Goal: Task Accomplishment & Management: Use online tool/utility

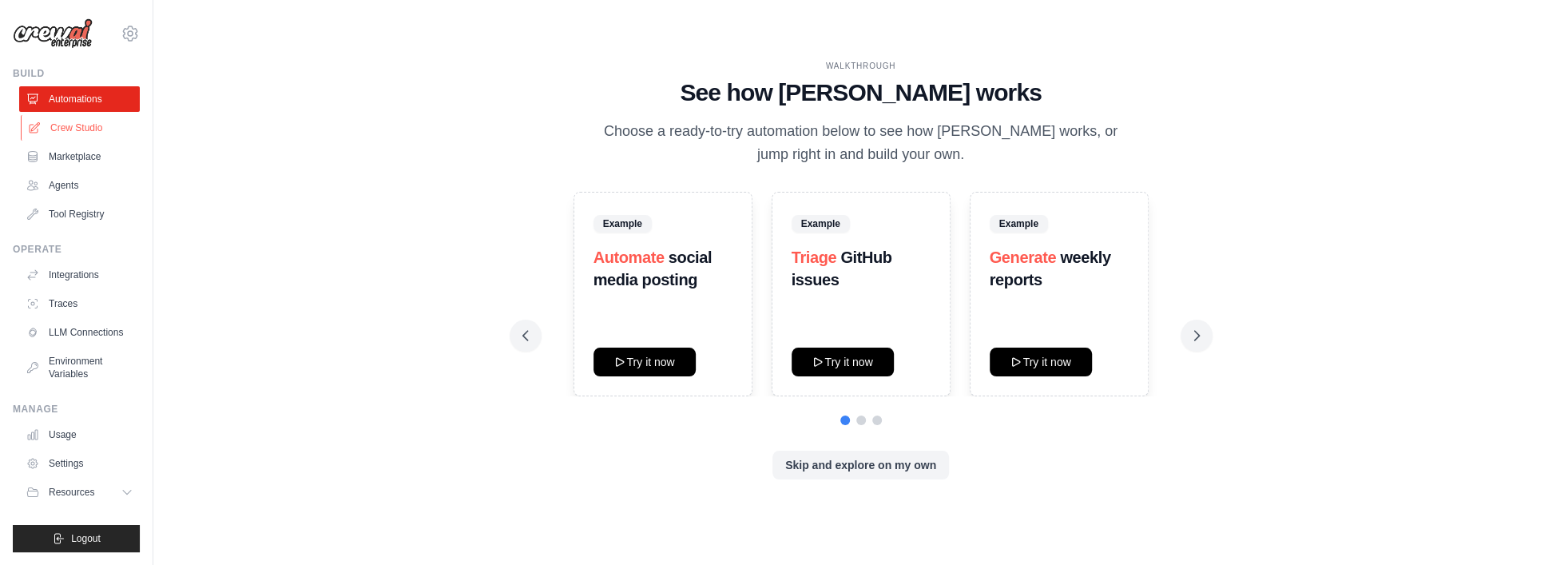
click at [85, 126] on link "Crew Studio" at bounding box center [81, 127] width 120 height 25
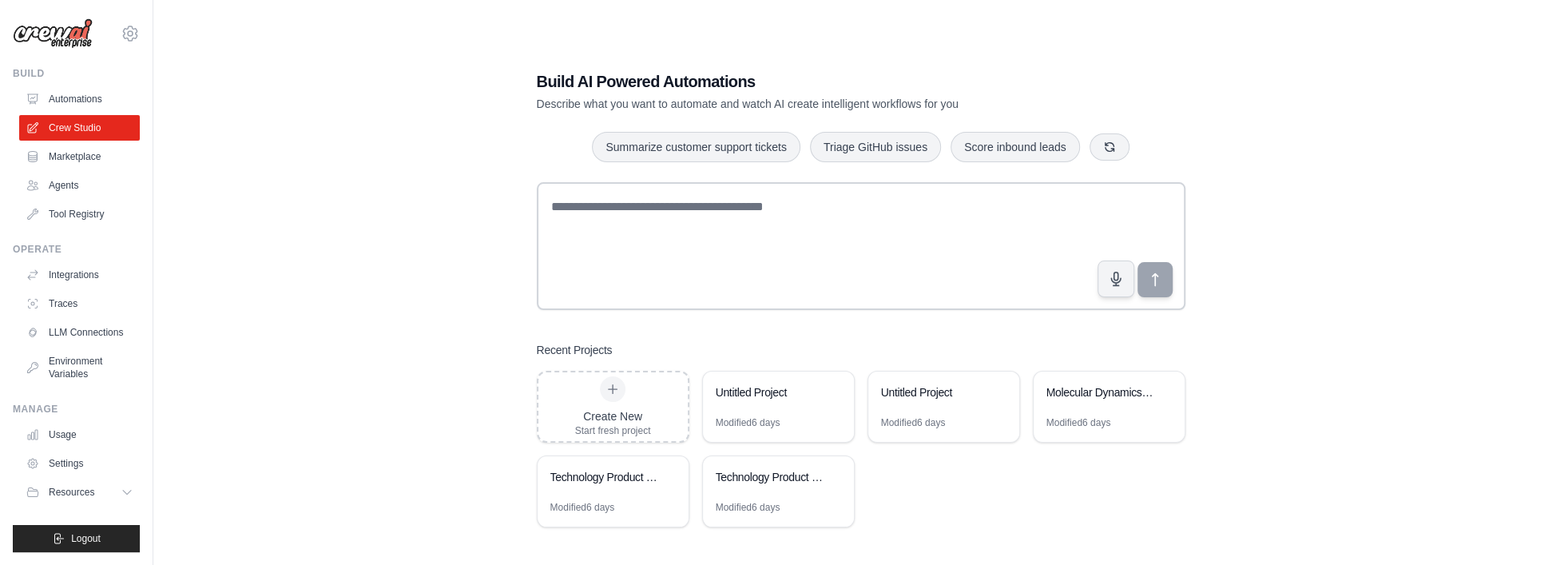
click at [268, 226] on div "Build AI Powered Automations Describe what you want to automate and watch AI cr…" at bounding box center [861, 299] width 1364 height 565
click at [135, 30] on icon at bounding box center [130, 33] width 15 height 14
click at [123, 109] on link "Settings" at bounding box center [130, 107] width 141 height 28
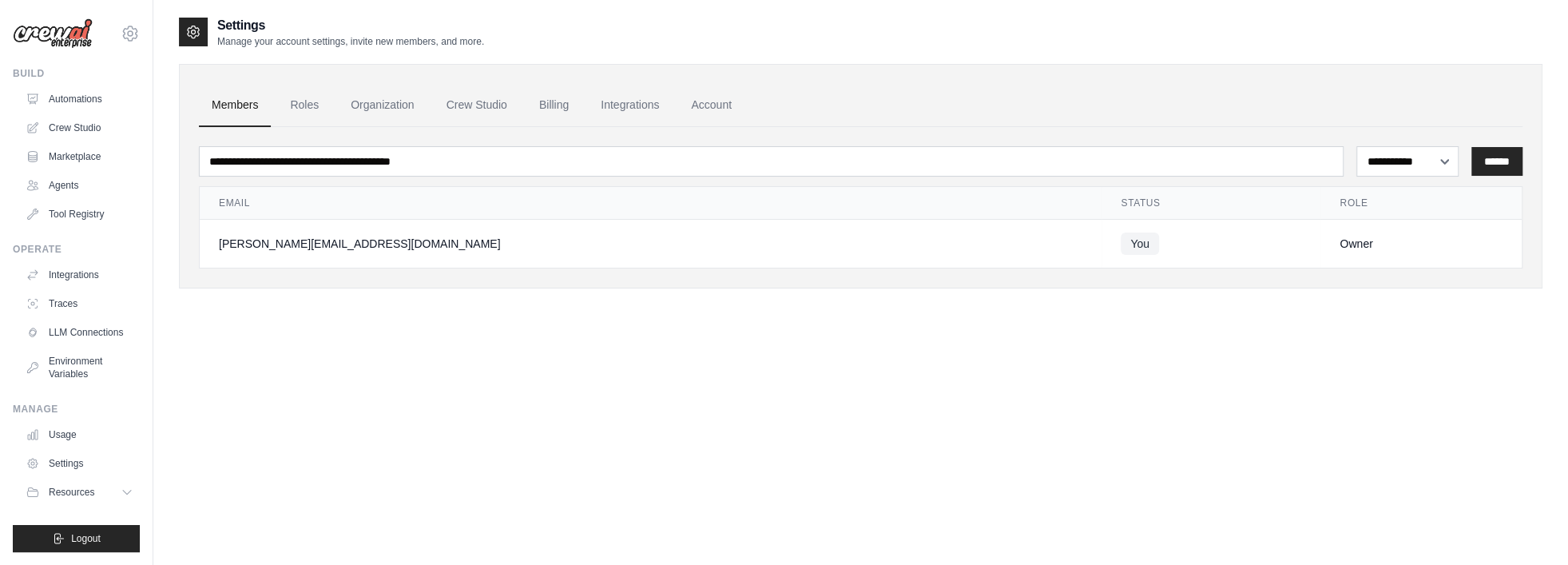
click at [538, 332] on div "**********" at bounding box center [861, 299] width 1364 height 565
click at [198, 33] on icon at bounding box center [194, 32] width 16 height 16
click at [81, 128] on link "Crew Studio" at bounding box center [81, 127] width 120 height 25
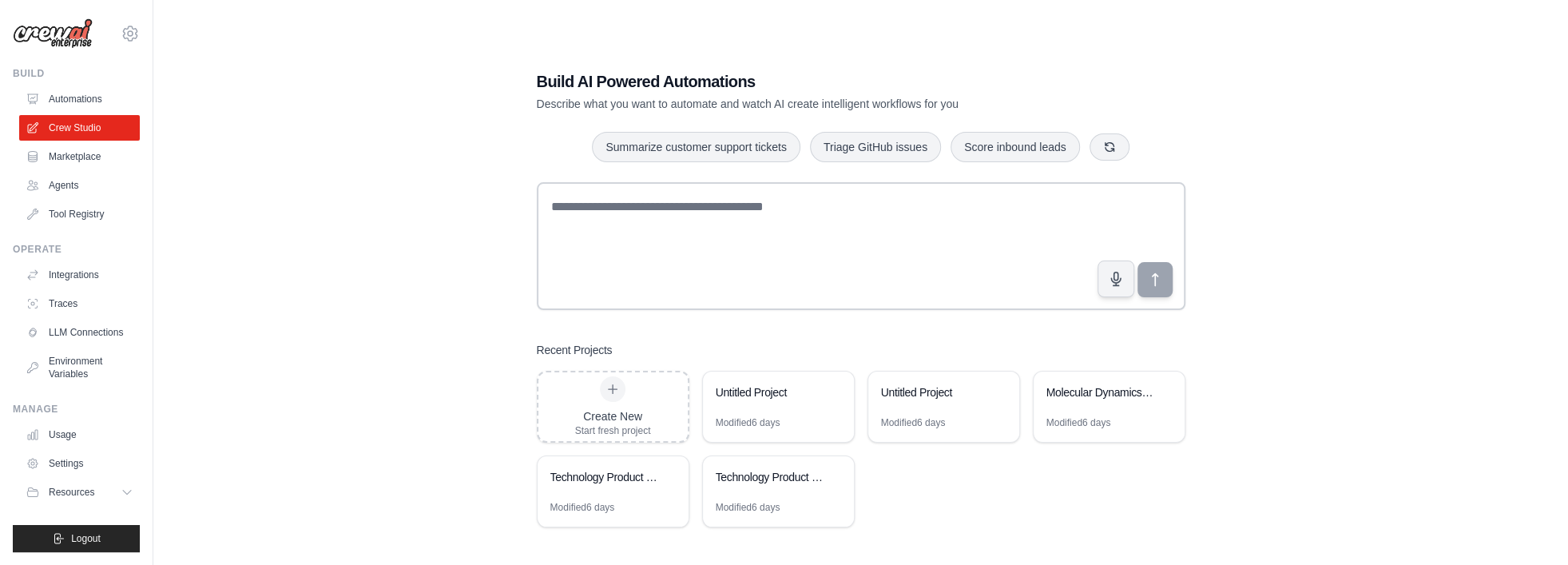
click at [212, 248] on div "Build AI Powered Automations Describe what you want to automate and watch AI cr…" at bounding box center [861, 299] width 1364 height 565
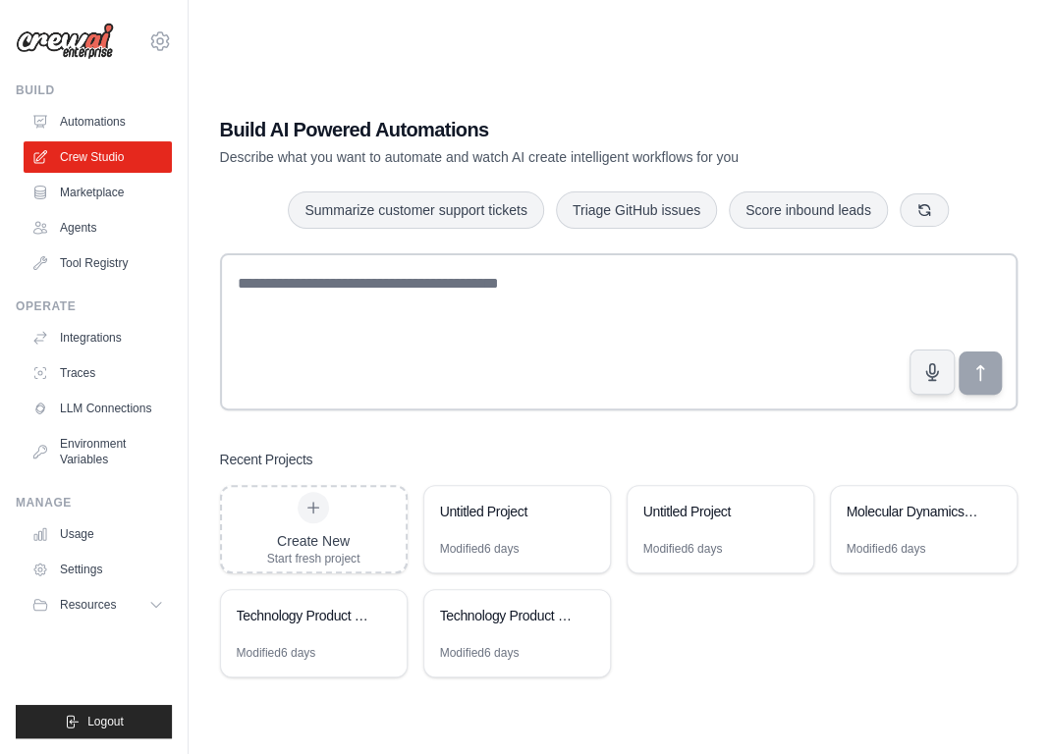
click at [923, 84] on div "Build AI Powered Automations Describe what you want to automate and watch AI cr…" at bounding box center [618, 397] width 796 height 754
click at [923, 92] on div "Build AI Powered Automations Describe what you want to automate and watch AI cr…" at bounding box center [618, 396] width 844 height 624
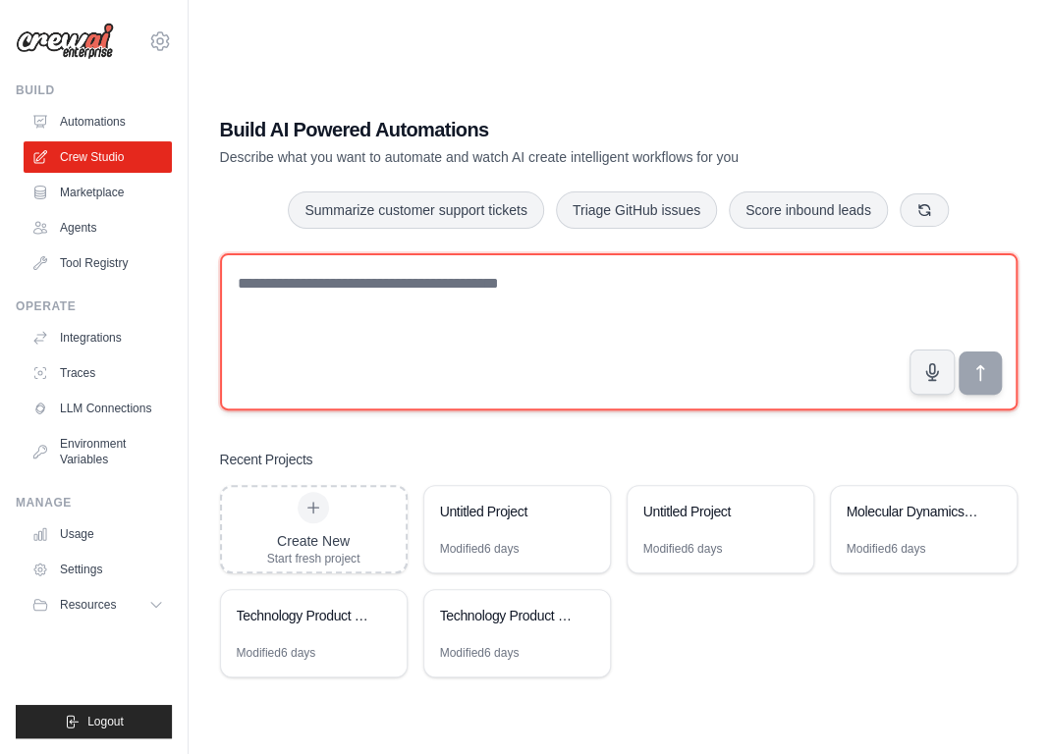
click at [494, 373] on textarea at bounding box center [618, 331] width 797 height 157
click at [560, 338] on textarea at bounding box center [618, 331] width 797 height 157
click at [556, 327] on textarea at bounding box center [618, 331] width 797 height 157
click at [649, 291] on textarea "**********" at bounding box center [618, 331] width 797 height 157
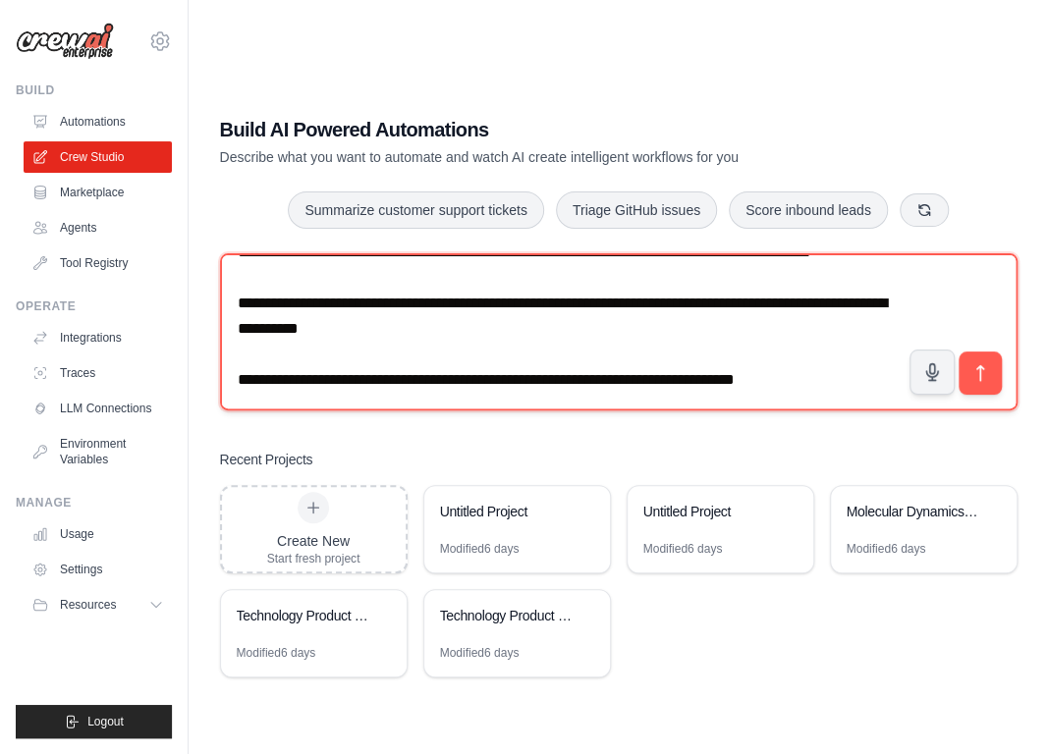
scroll to position [63, 0]
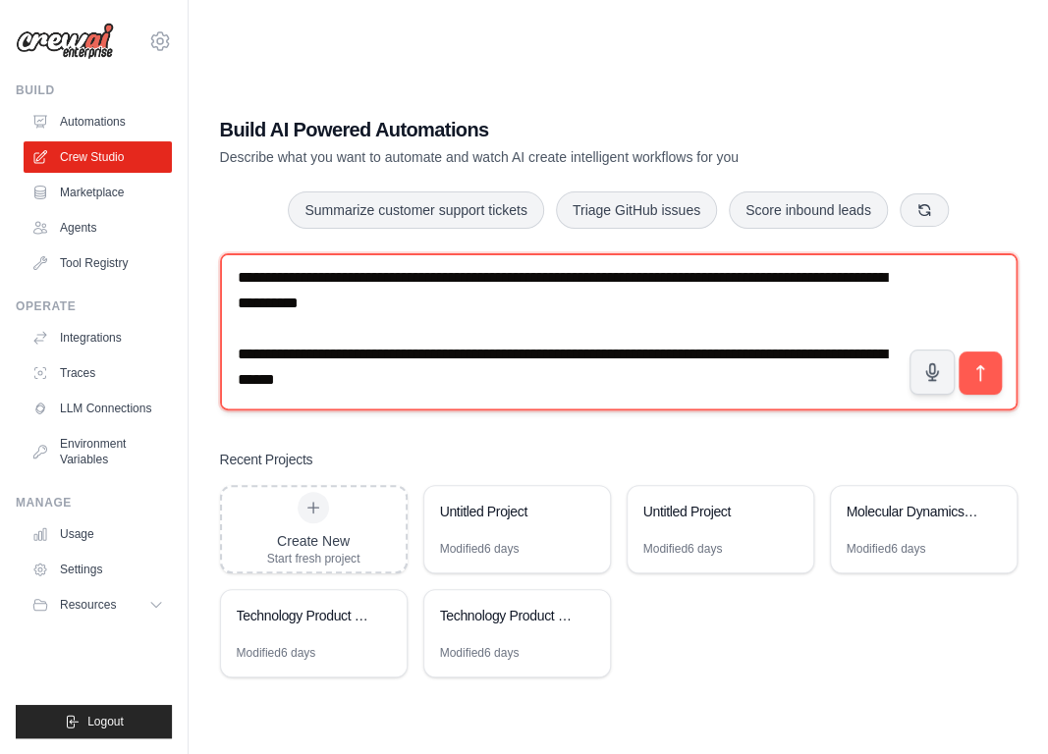
click at [827, 373] on textarea "**********" at bounding box center [618, 331] width 797 height 157
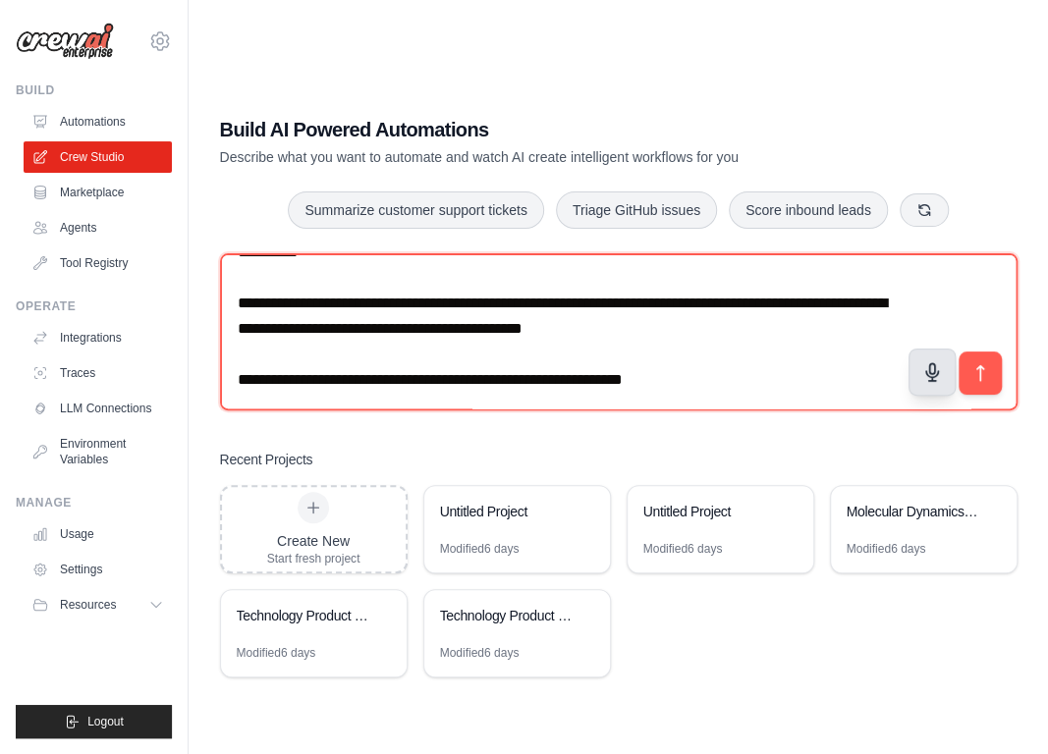
scroll to position [0, 0]
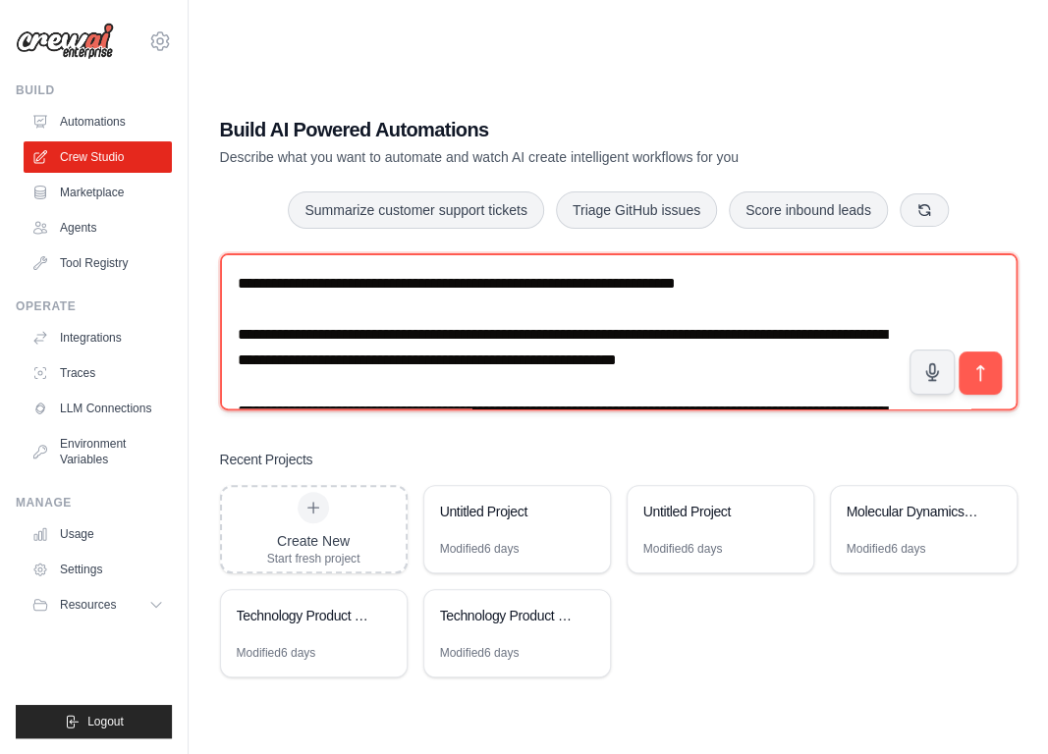
click at [612, 392] on textarea "**********" at bounding box center [618, 331] width 797 height 157
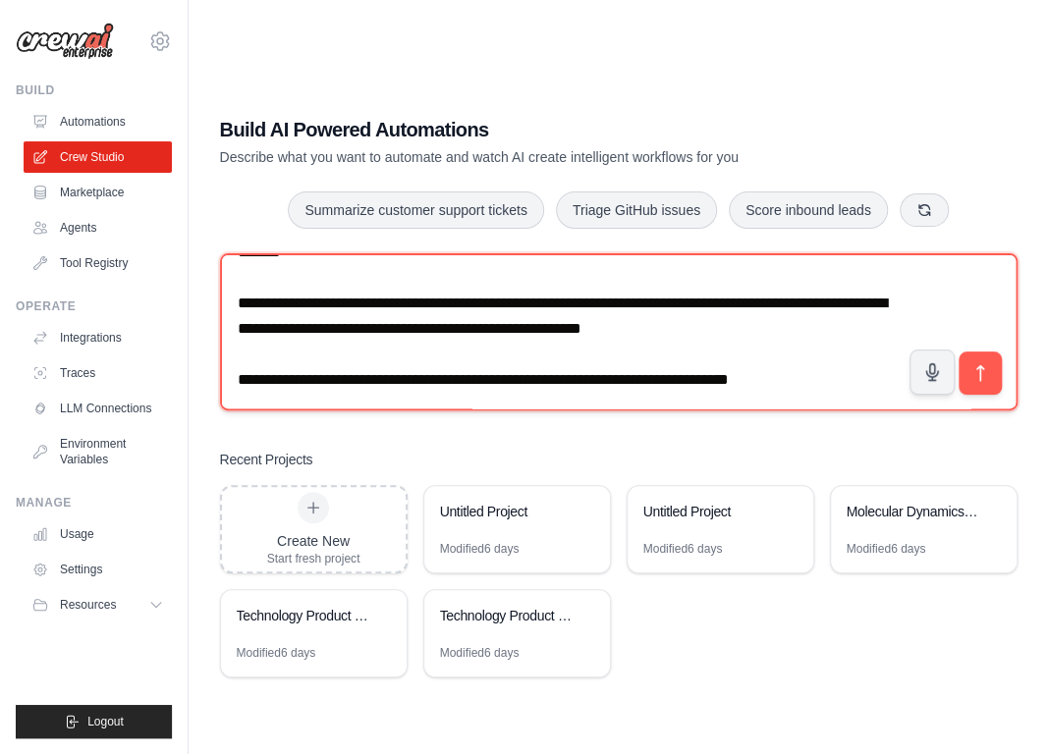
scroll to position [267, 0]
type textarea "**********"
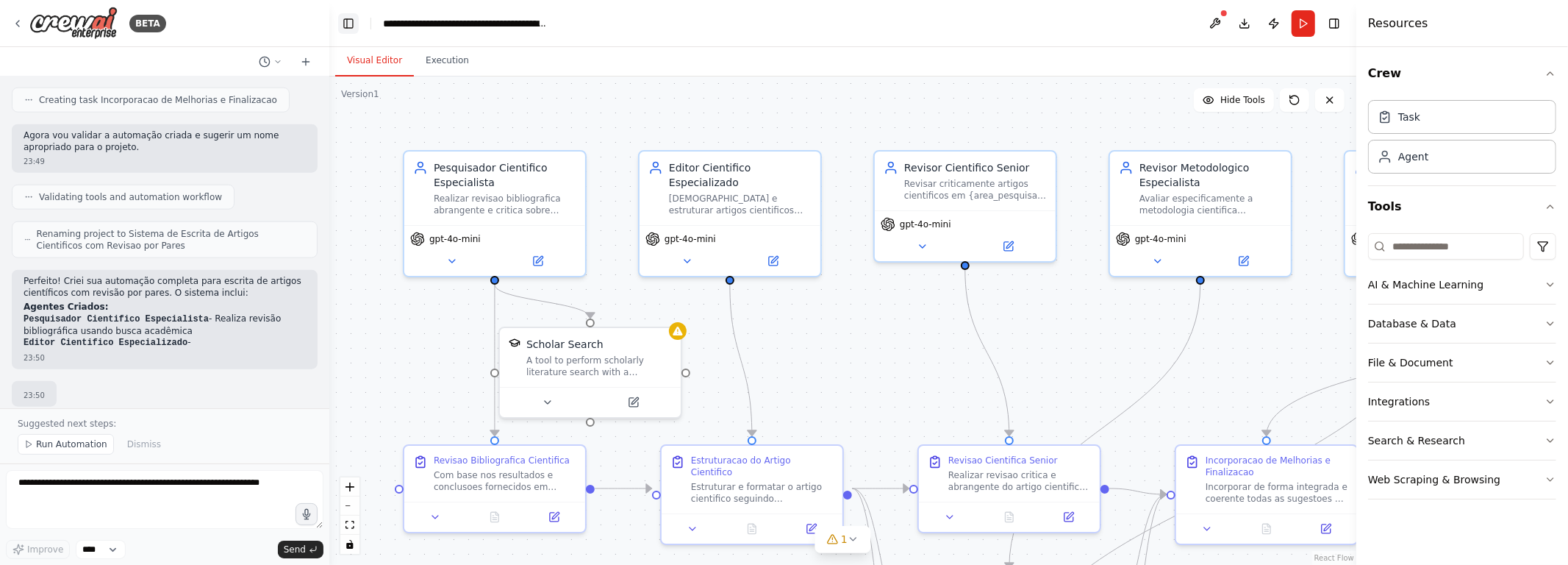
scroll to position [1368, 0]
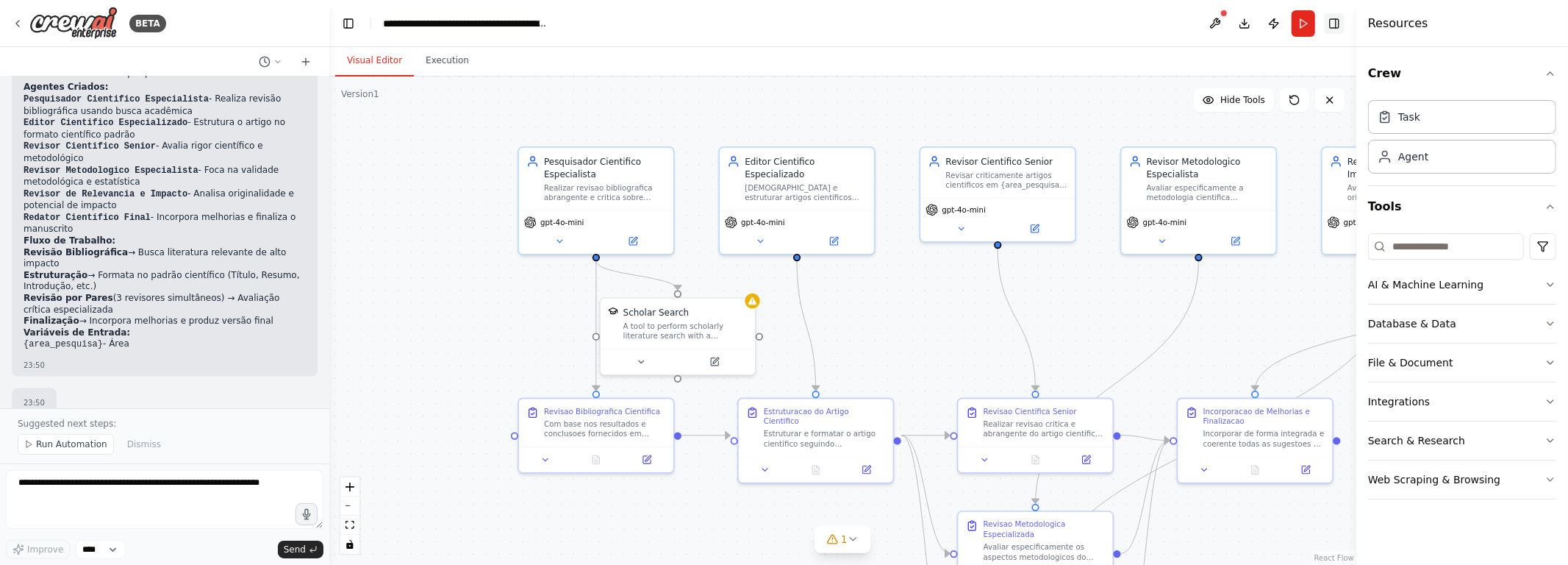
click at [784, 31] on button "Toggle Right Sidebar" at bounding box center [1334, 23] width 20 height 20
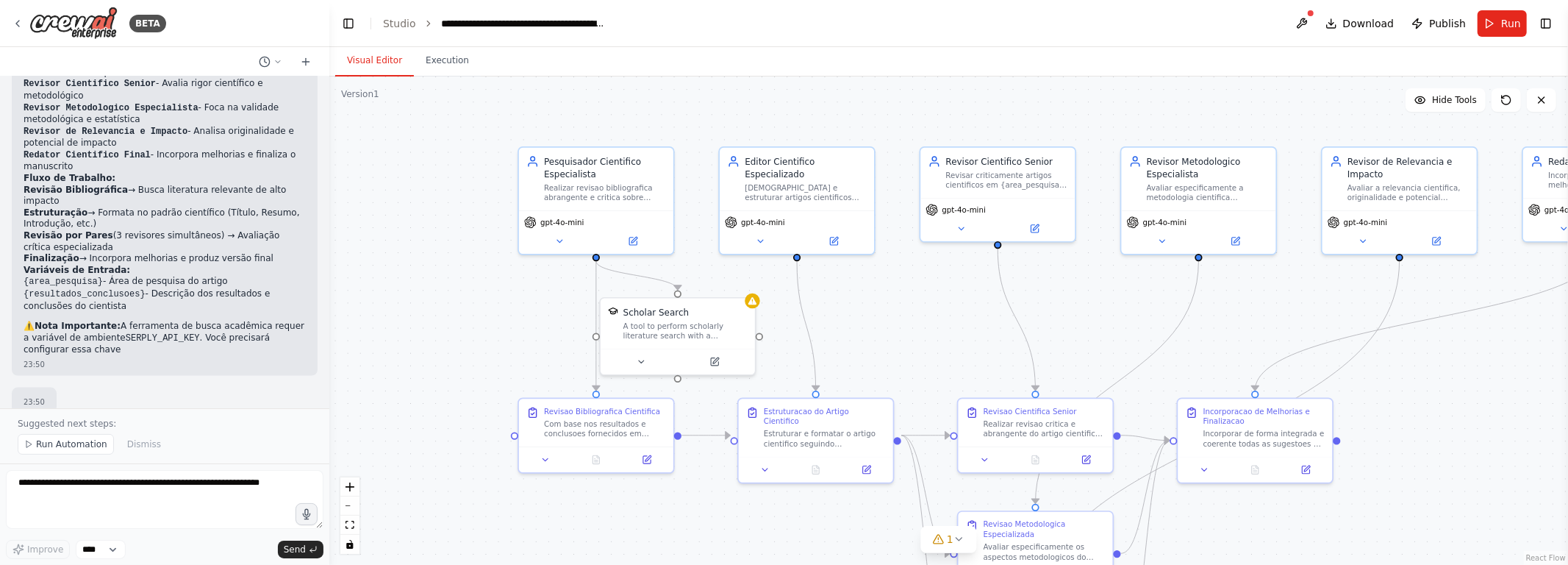
click at [784, 115] on div ".deletable-edge-delete-btn { width: 20px; height: 20px; border: 0px solid #ffff…" at bounding box center [949, 321] width 1239 height 489
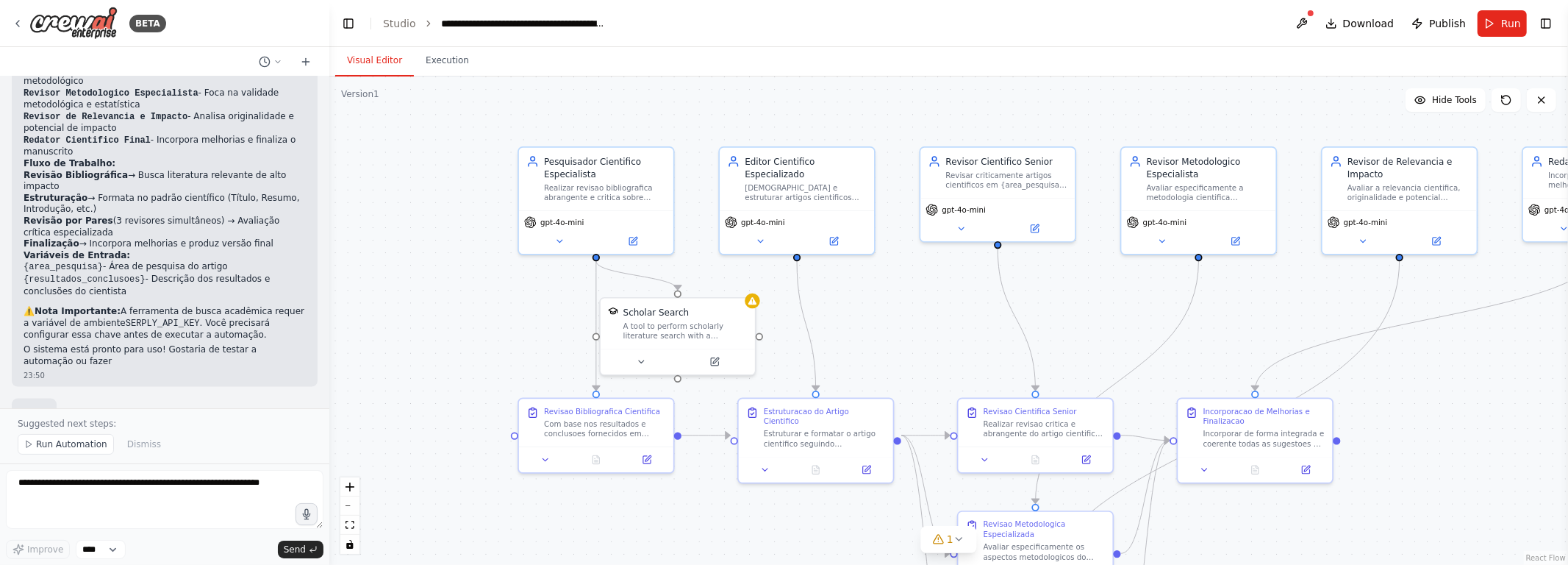
scroll to position [1675, 0]
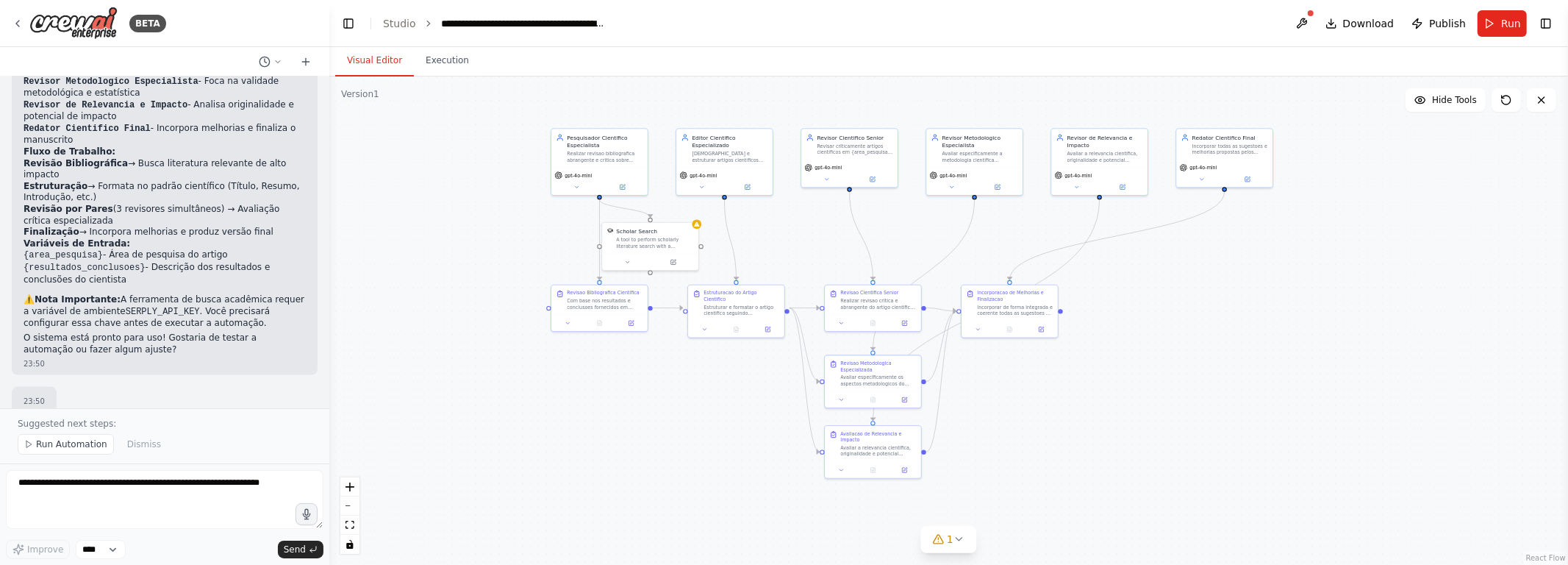
drag, startPoint x: 1348, startPoint y: 309, endPoint x: 1150, endPoint y: 302, distance: 198.1
click at [784, 302] on div ".deletable-edge-delete-btn { width: 20px; height: 20px; border: 0px solid #ffff…" at bounding box center [949, 321] width 1239 height 489
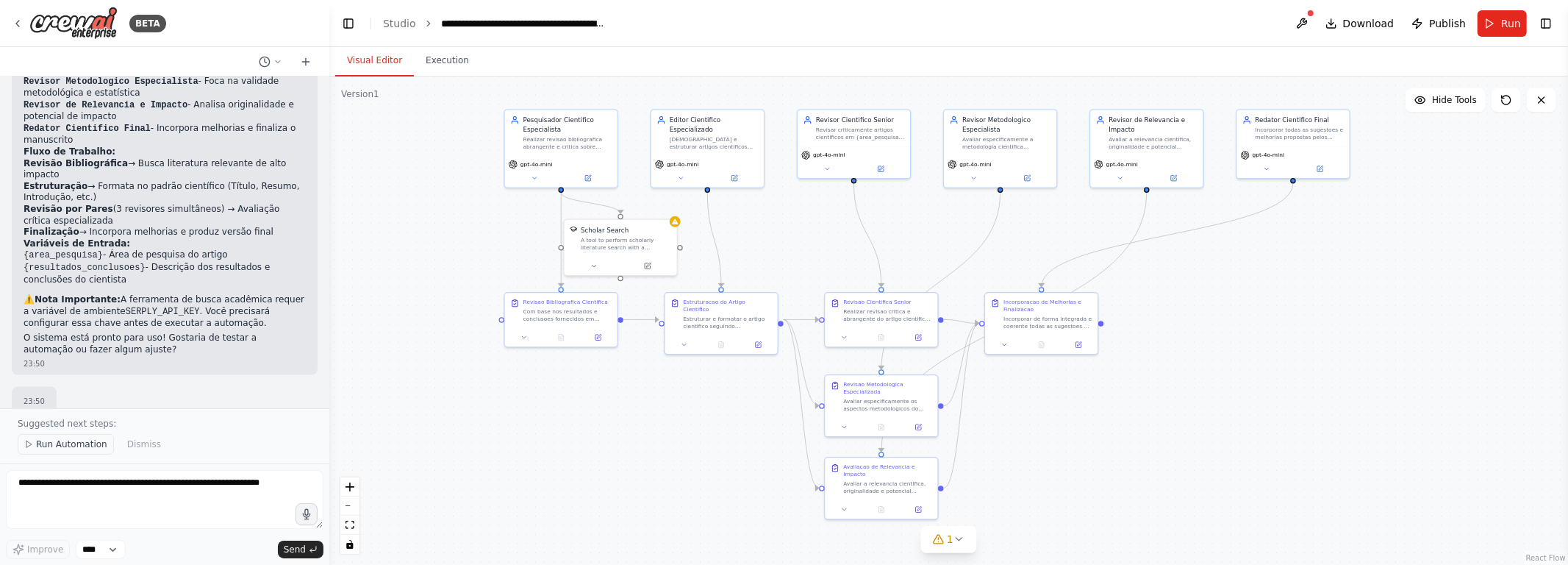
click at [53, 450] on span "Run Automation" at bounding box center [71, 444] width 71 height 12
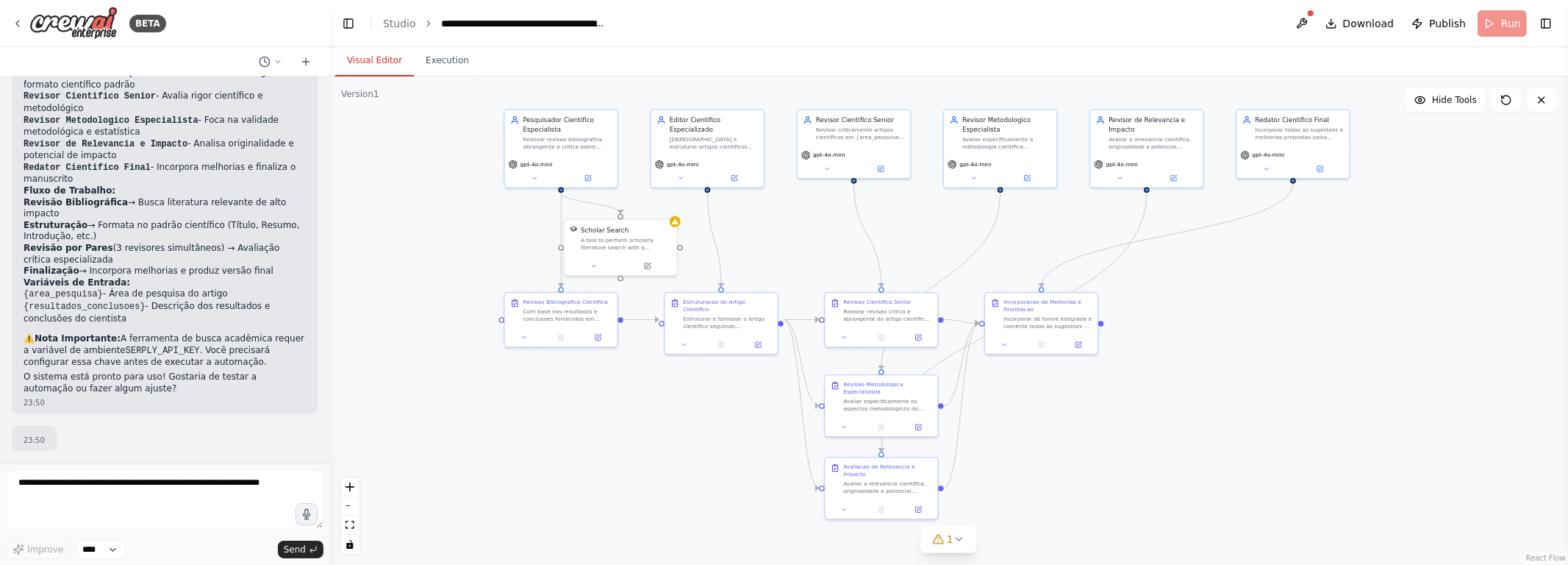
scroll to position [1620, 0]
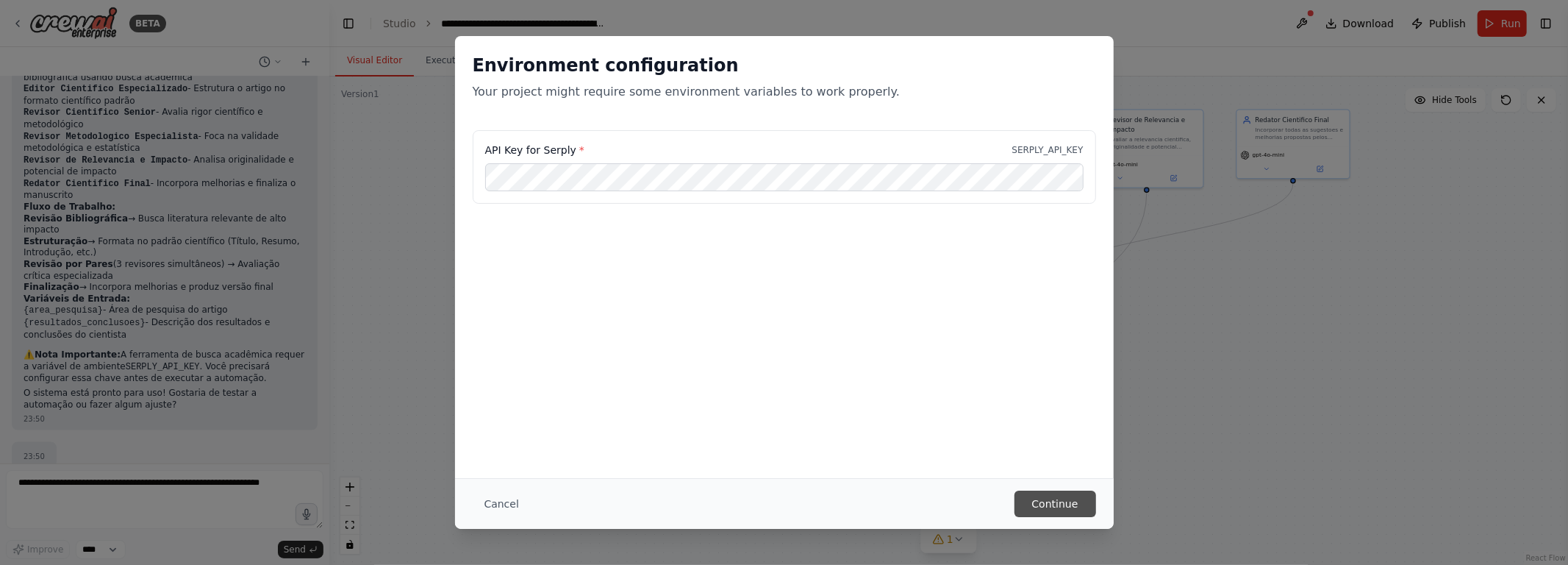
click at [784, 499] on button "Continue" at bounding box center [1055, 504] width 82 height 26
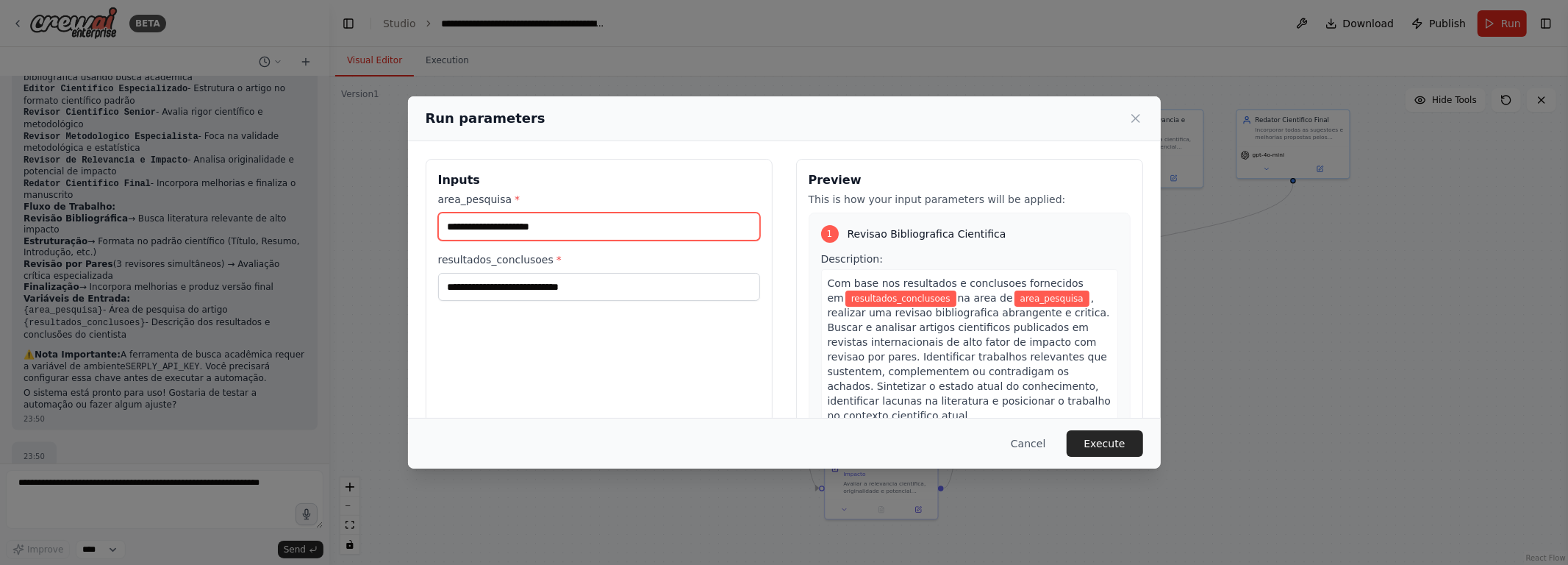
click at [632, 225] on input "area_pesquisa *" at bounding box center [599, 226] width 322 height 28
type input "**********"
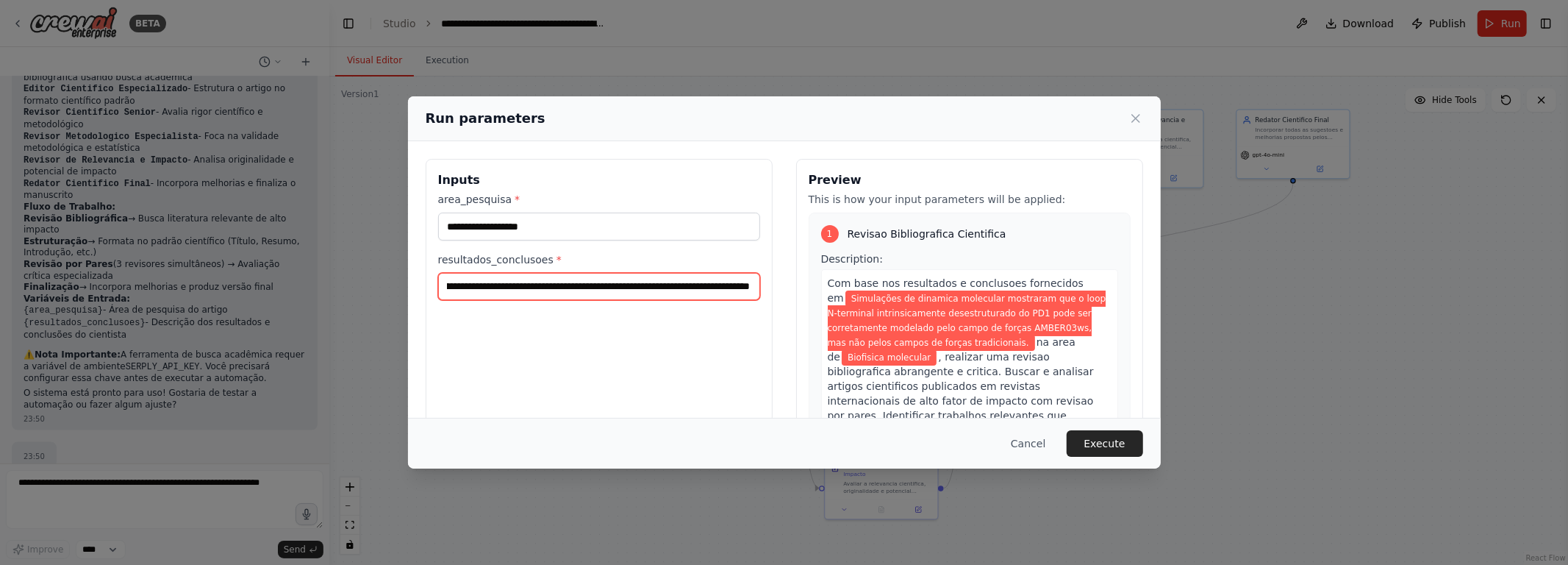
scroll to position [0, 780]
type input "**********"
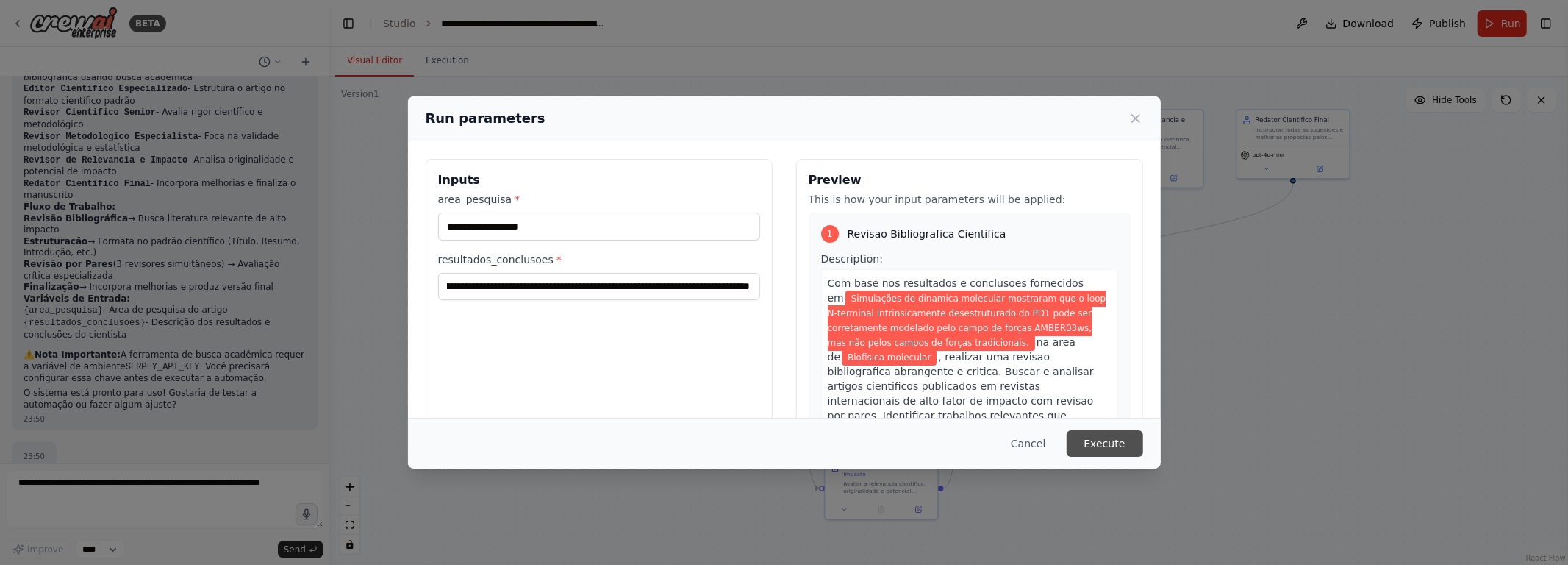
click at [784, 441] on button "Execute" at bounding box center [1105, 443] width 76 height 26
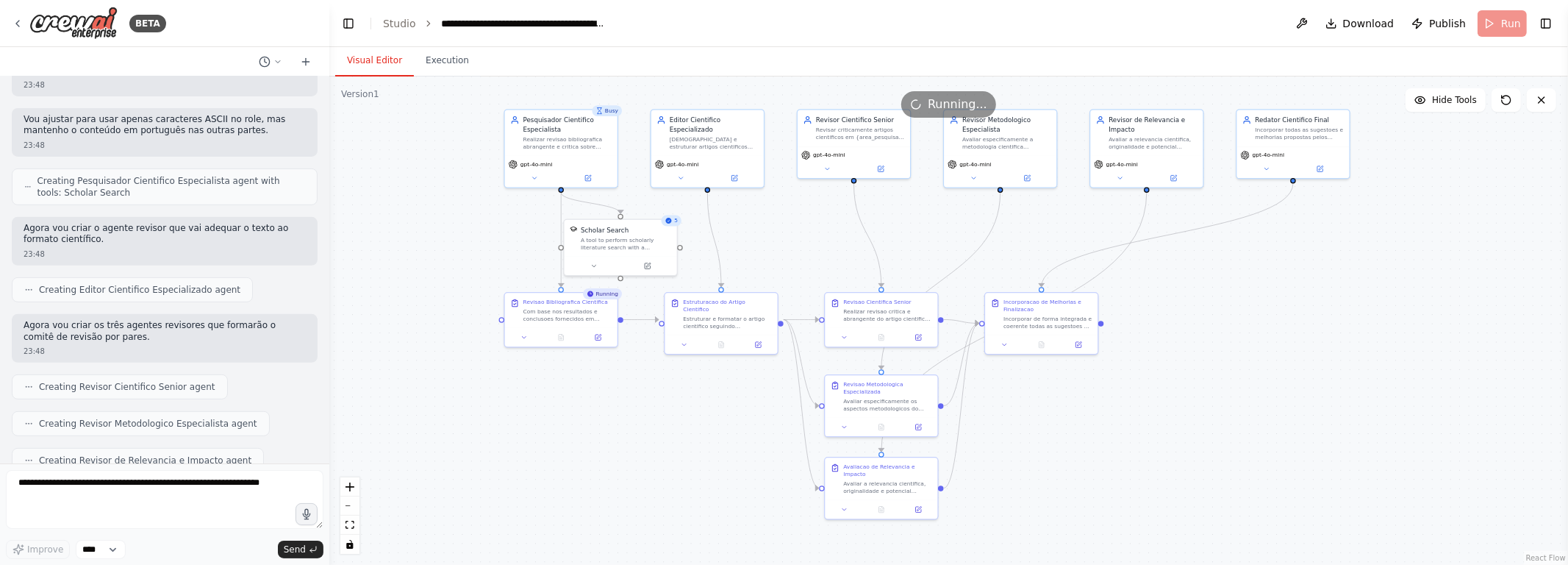
scroll to position [0, 0]
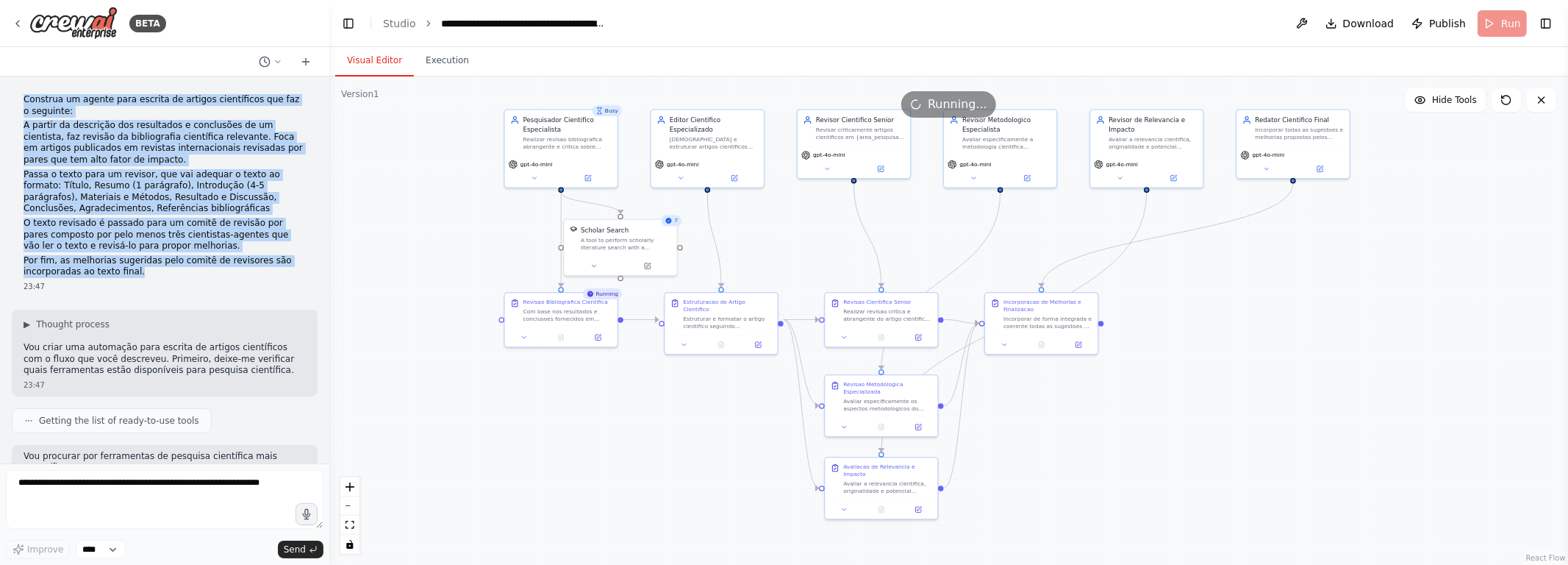
drag, startPoint x: 153, startPoint y: 275, endPoint x: 6, endPoint y: 99, distance: 229.3
click at [6, 99] on div "Construa um agente para escrita de artigos científicos que faz o seguinte: A pa…" at bounding box center [165, 270] width 329 height 387
copy div "Construa um agente para escrita de artigos científicos que faz o seguinte: A pa…"
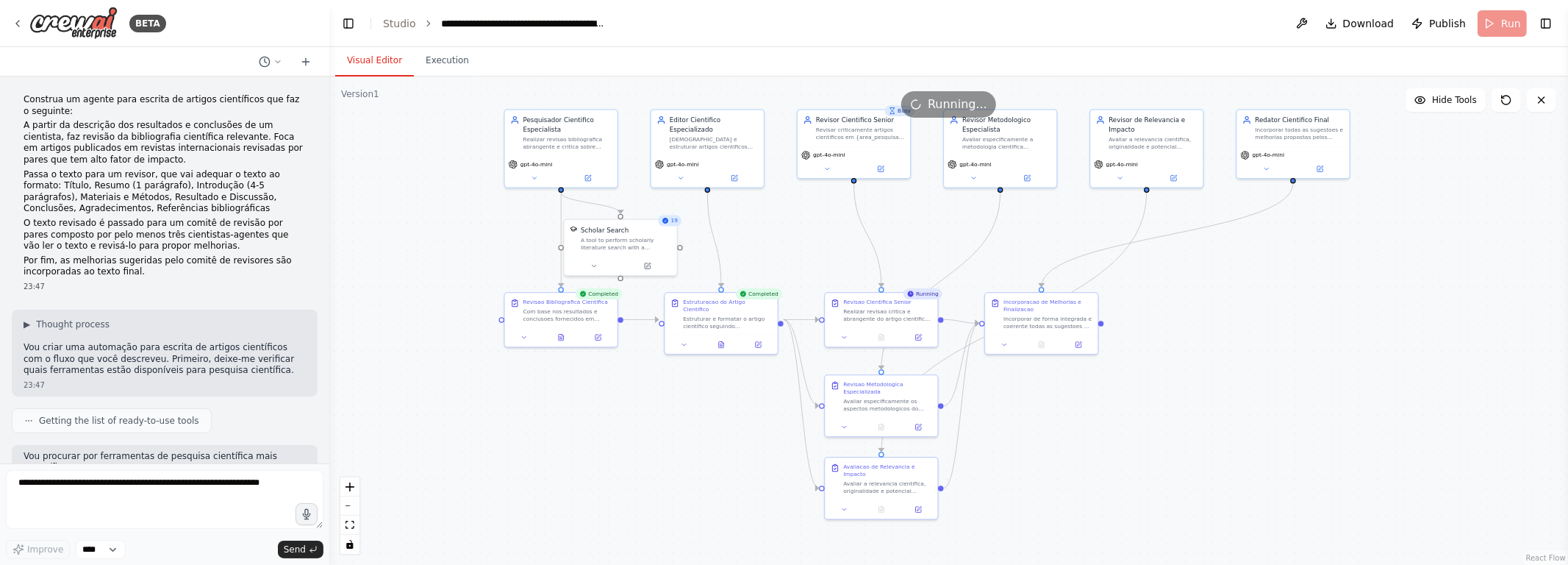
click at [784, 378] on div ".deletable-edge-delete-btn { width: 20px; height: 20px; border: 0px solid #ffff…" at bounding box center [949, 321] width 1239 height 489
click at [784, 369] on div ".deletable-edge-delete-btn { width: 20px; height: 20px; border: 0px solid #ffff…" at bounding box center [949, 321] width 1239 height 489
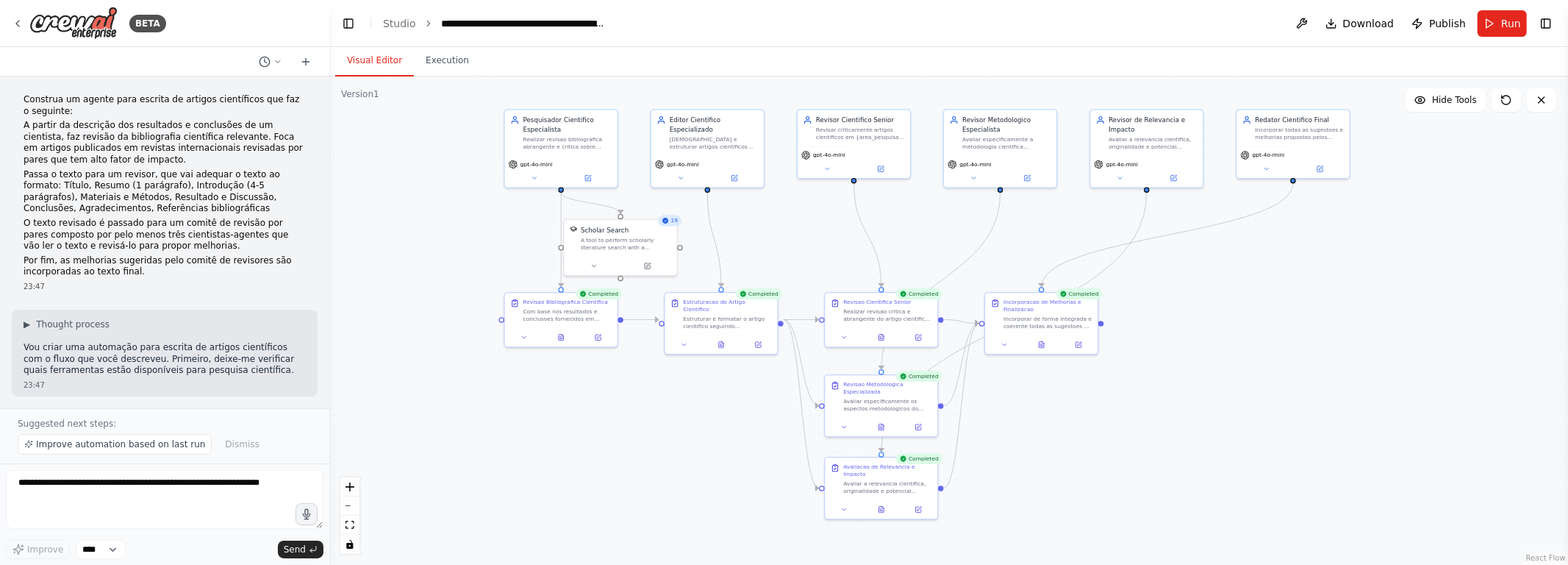
click at [784, 338] on div ".deletable-edge-delete-btn { width: 20px; height: 20px; border: 0px solid #ffff…" at bounding box center [949, 321] width 1239 height 489
click at [784, 344] on icon at bounding box center [1042, 343] width 5 height 6
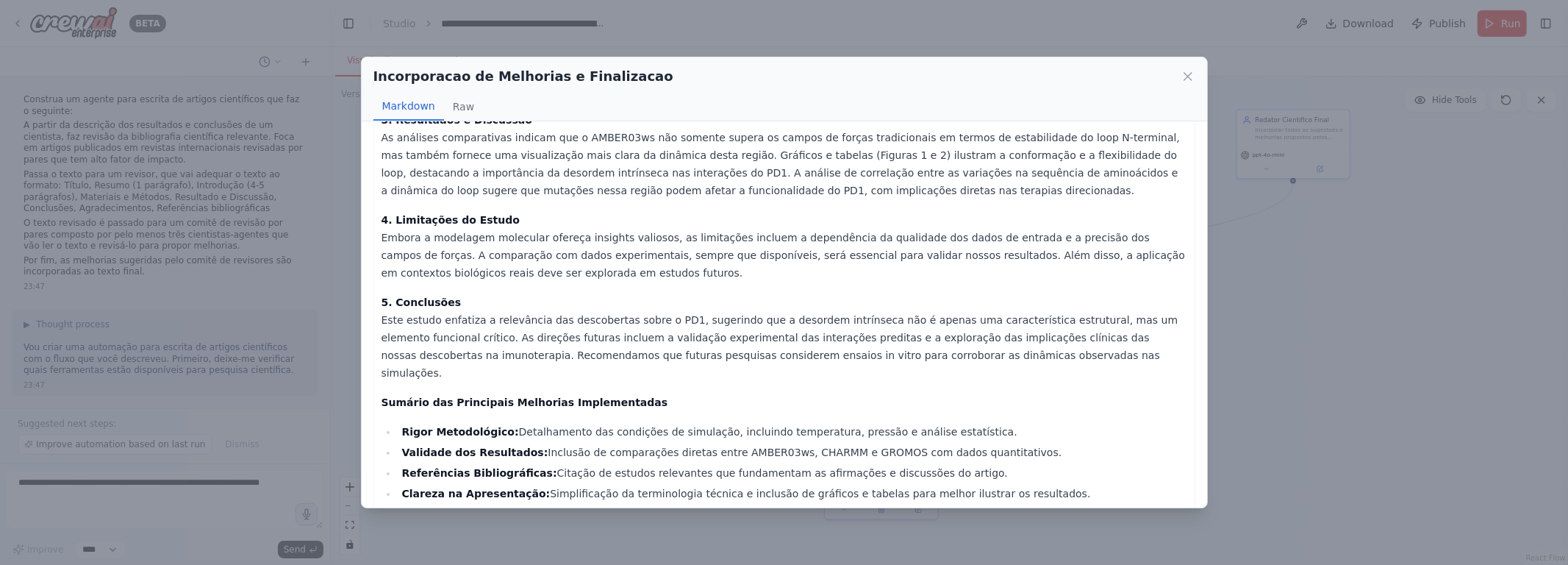
scroll to position [459, 0]
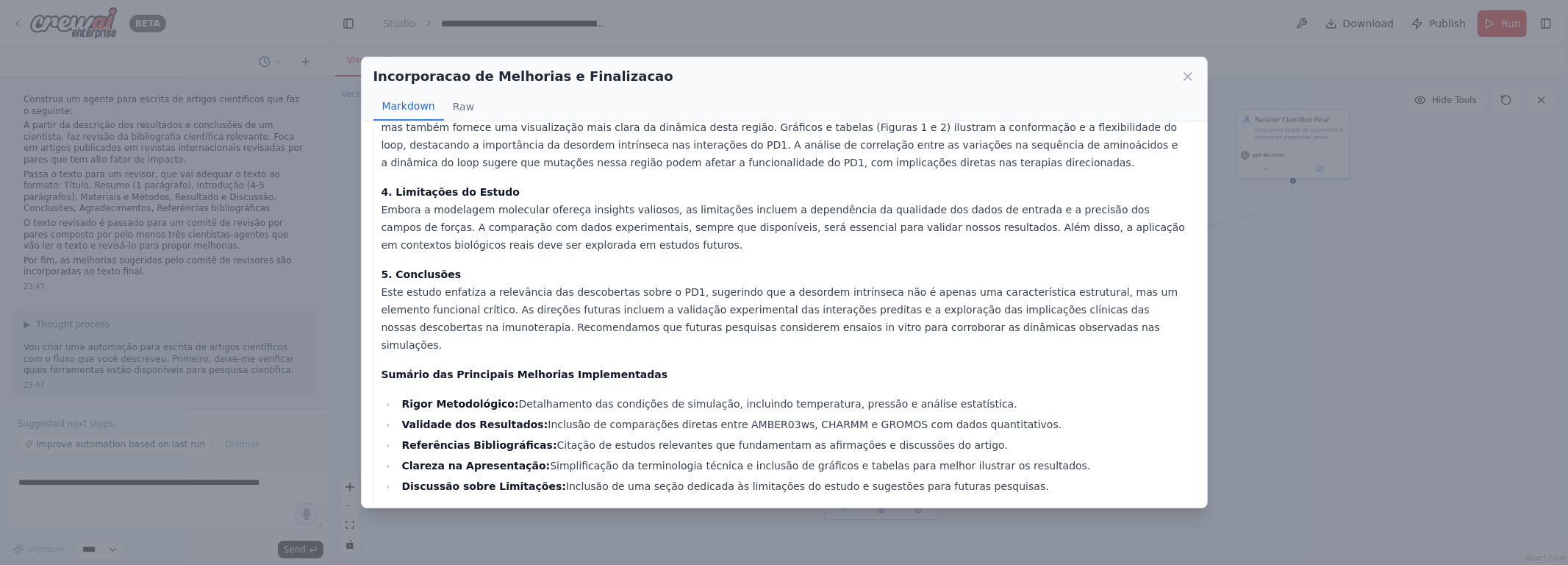
click at [784, 66] on div "Incorporacao de Melhorias e Finalizacao" at bounding box center [785, 76] width 822 height 20
click at [784, 74] on icon at bounding box center [1188, 76] width 7 height 7
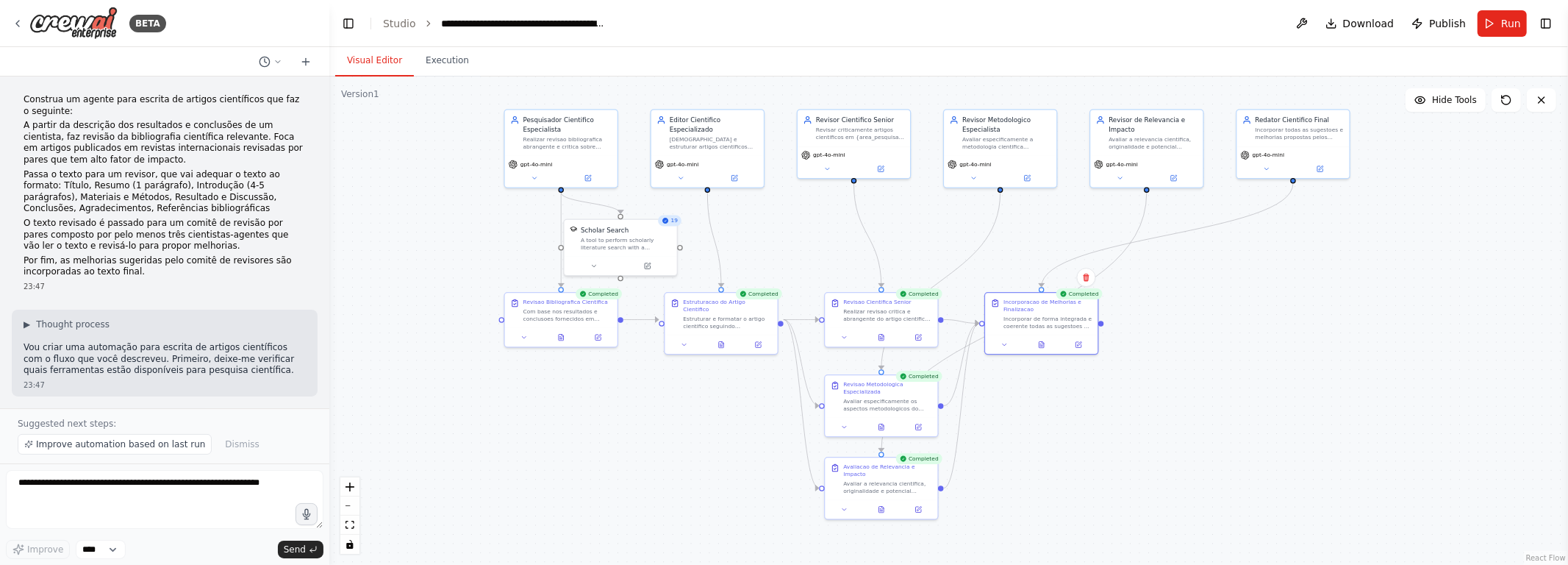
click at [784, 315] on div ".deletable-edge-delete-btn { width: 20px; height: 20px; border: 0px solid #ffff…" at bounding box center [949, 321] width 1239 height 489
click at [784, 151] on span "gpt-4o-mini" at bounding box center [1268, 152] width 31 height 7
click at [784, 170] on button at bounding box center [1266, 166] width 52 height 11
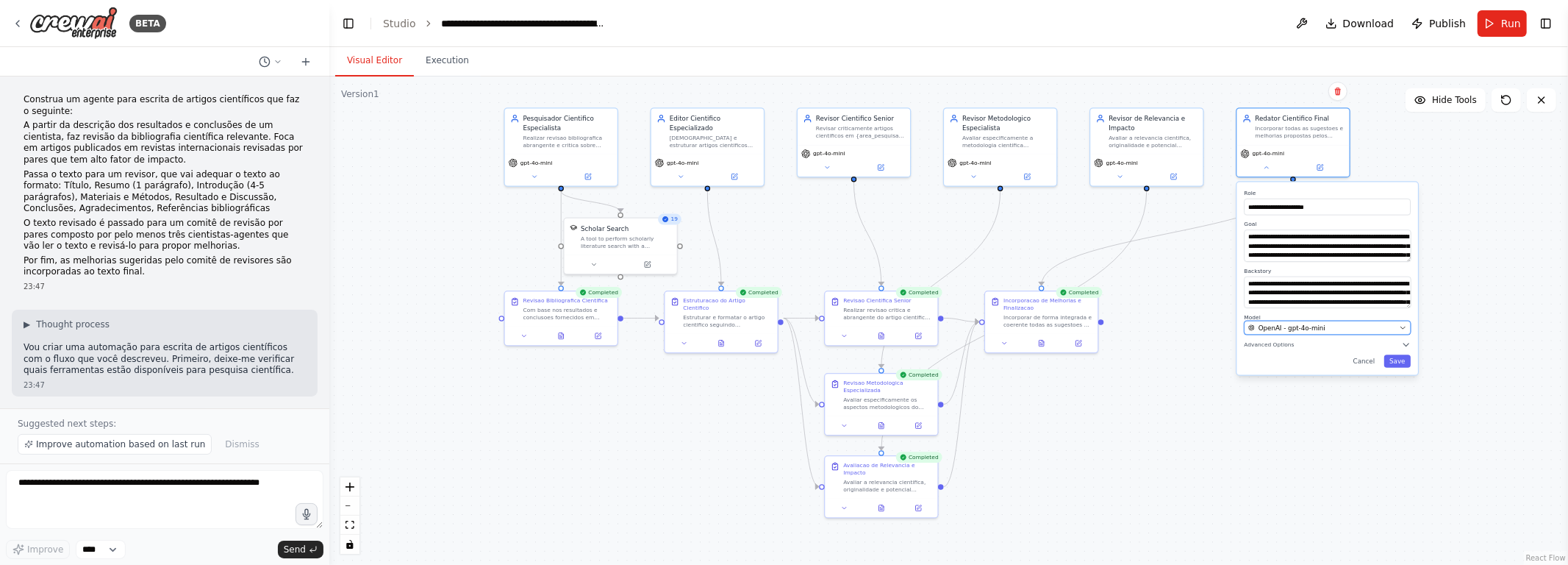
click at [784, 327] on div "OpenAI - gpt-4o-mini" at bounding box center [1322, 328] width 147 height 9
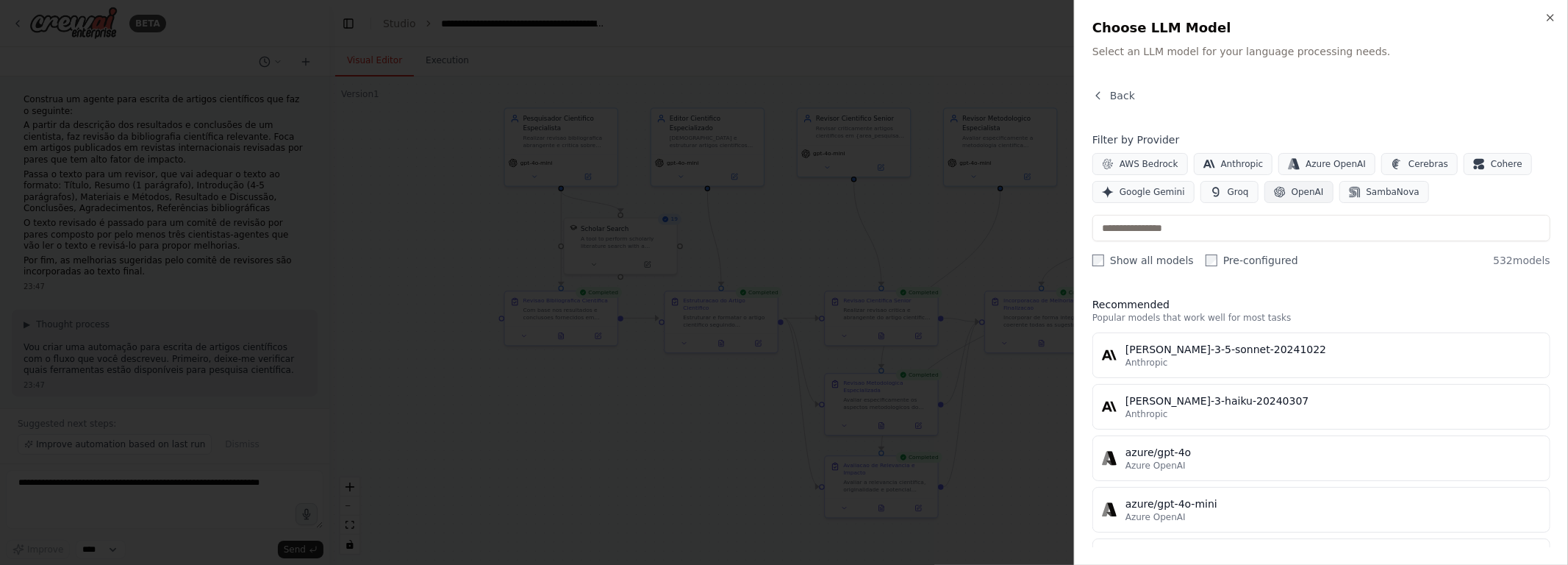
click at [784, 195] on span "OpenAI" at bounding box center [1307, 192] width 32 height 12
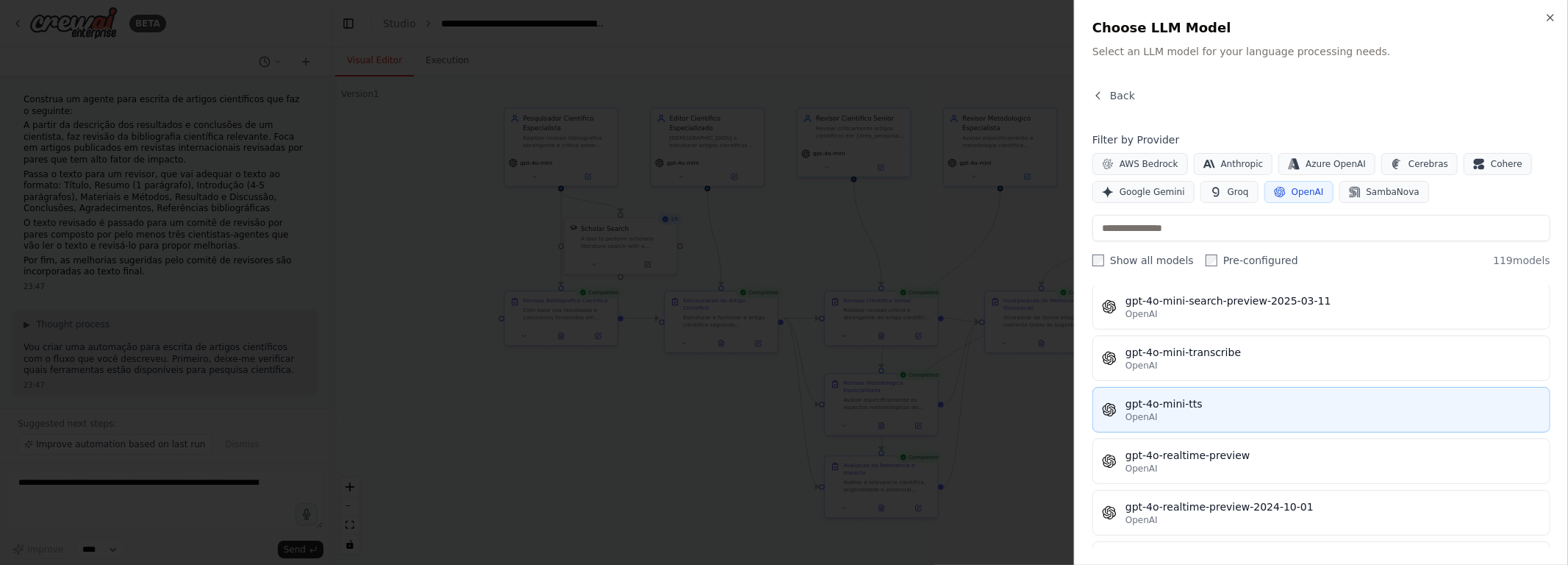
scroll to position [3377, 0]
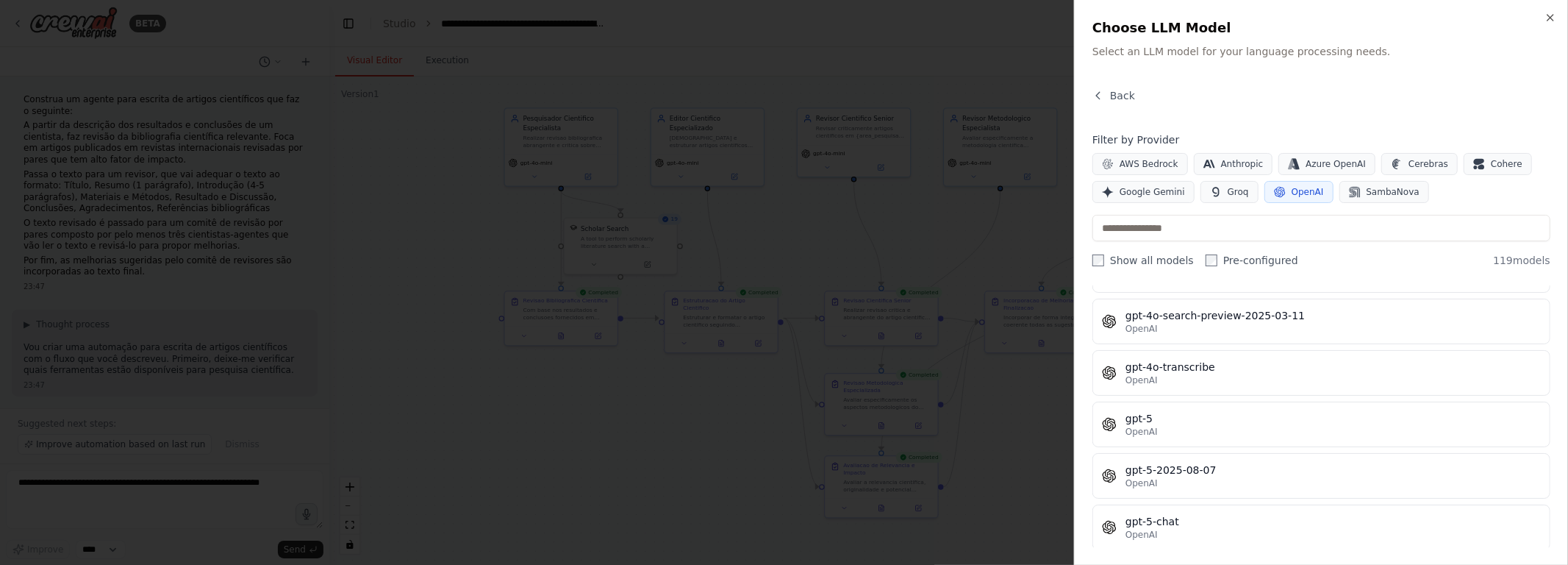
click at [784, 411] on div "gpt-5" at bounding box center [1333, 419] width 416 height 15
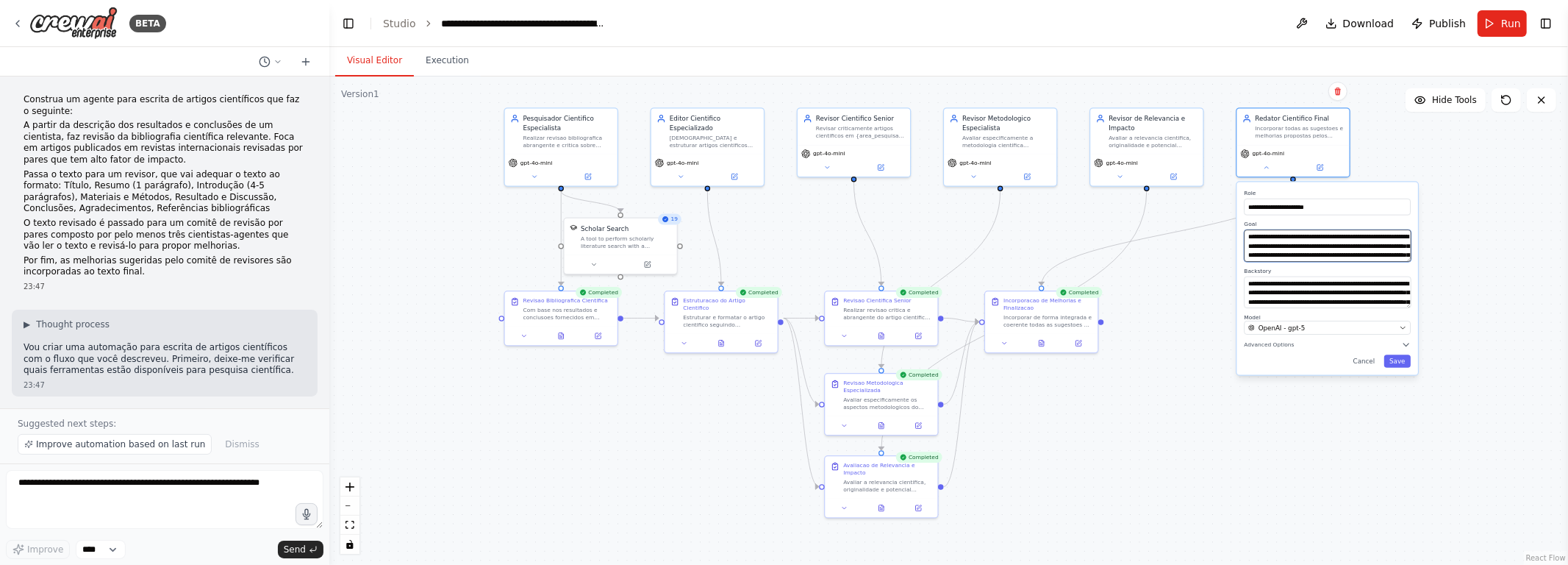
click at [784, 250] on textarea "**********" at bounding box center [1328, 245] width 167 height 31
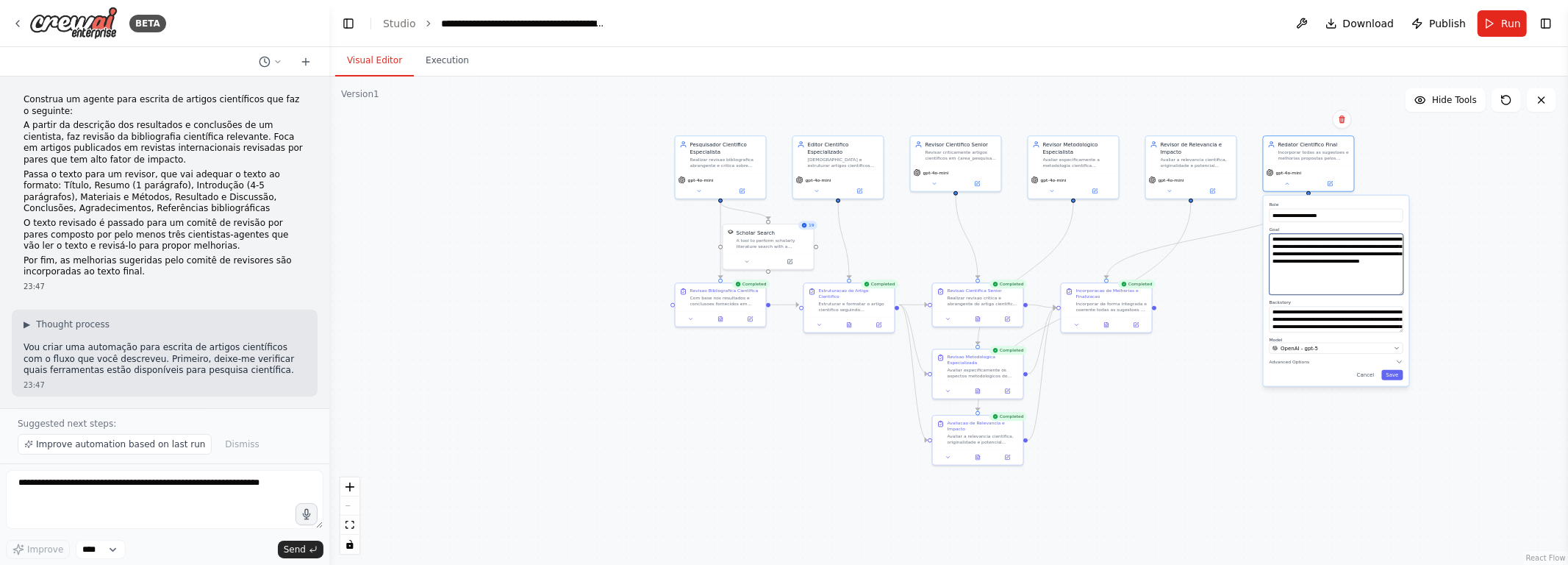
drag, startPoint x: 1403, startPoint y: 257, endPoint x: 1403, endPoint y: 301, distance: 44.0
click at [784, 295] on textarea "**********" at bounding box center [1336, 264] width 134 height 61
click at [784, 286] on textarea "**********" at bounding box center [1336, 268] width 134 height 70
type textarea "**********"
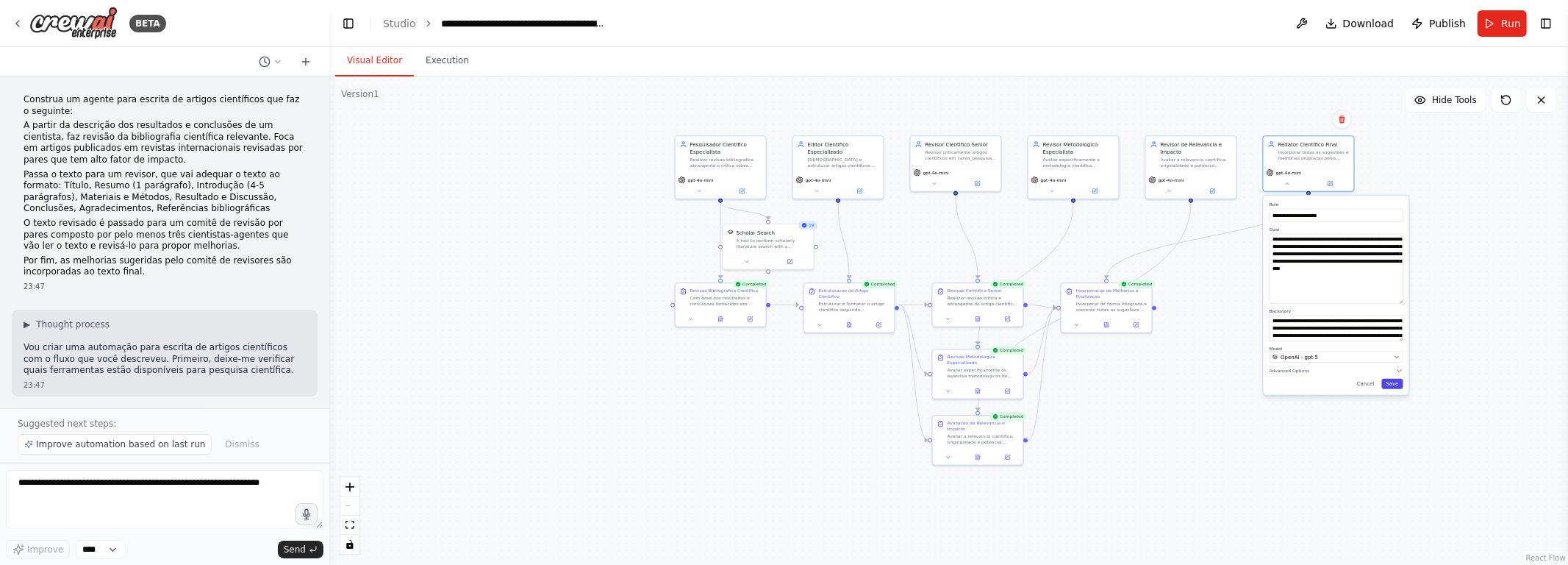
click at [784, 383] on button "Save" at bounding box center [1393, 384] width 21 height 10
click at [784, 382] on button "Save" at bounding box center [1393, 384] width 21 height 10
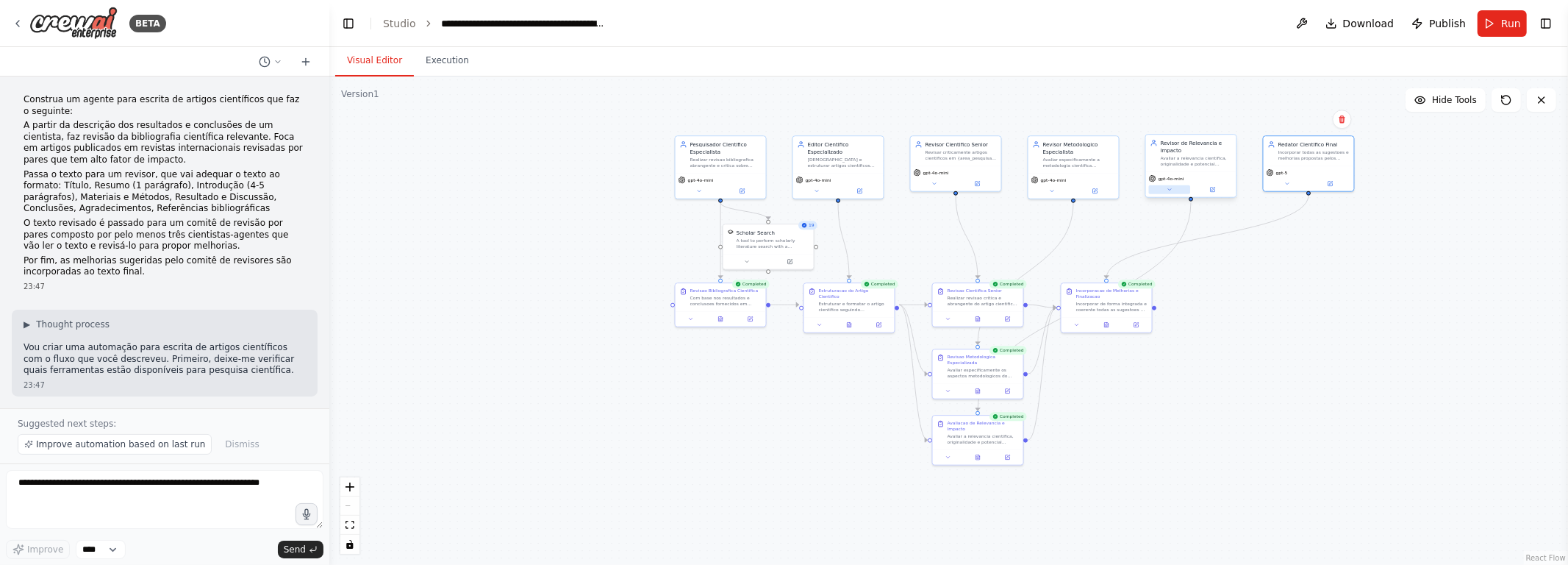
click at [784, 193] on button at bounding box center [1170, 190] width 42 height 9
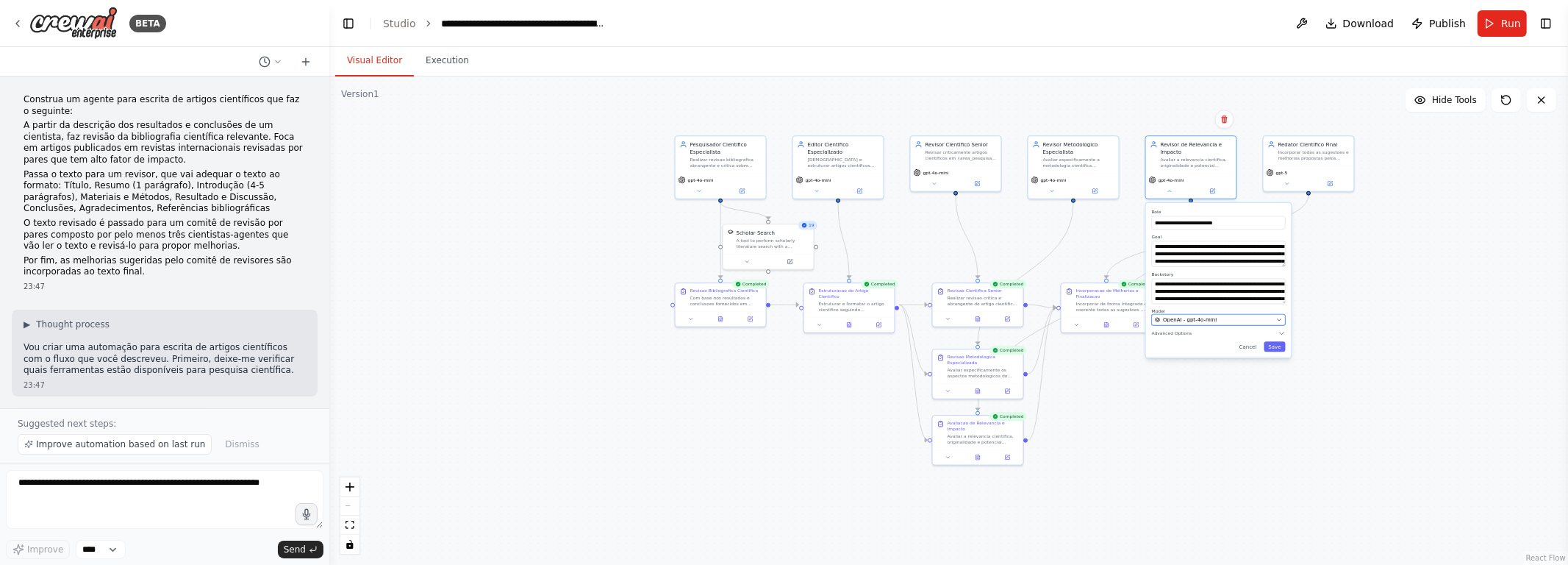
click at [784, 318] on span "OpenAI - gpt-4o-mini" at bounding box center [1190, 320] width 54 height 7
click at [784, 320] on div "OpenAI - gpt-4o-mini" at bounding box center [1214, 320] width 118 height 7
click at [784, 319] on div "OpenAI - gpt-4o-mini" at bounding box center [1214, 320] width 118 height 7
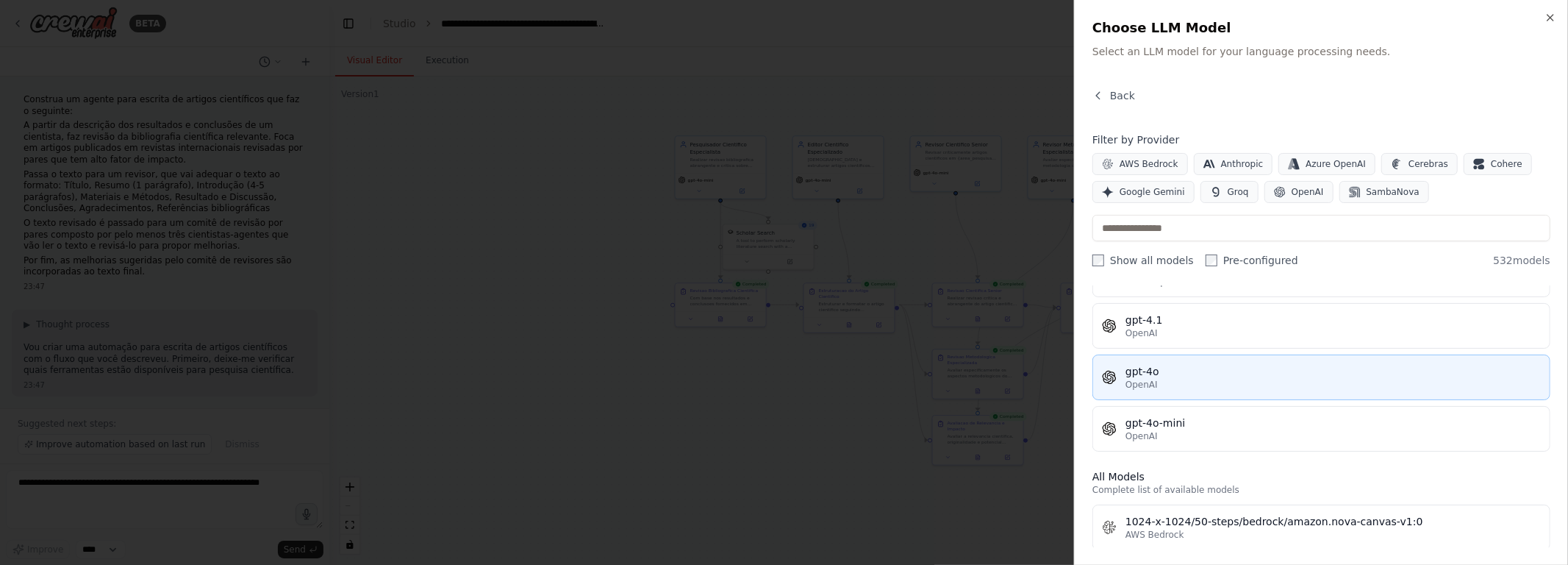
scroll to position [199, 0]
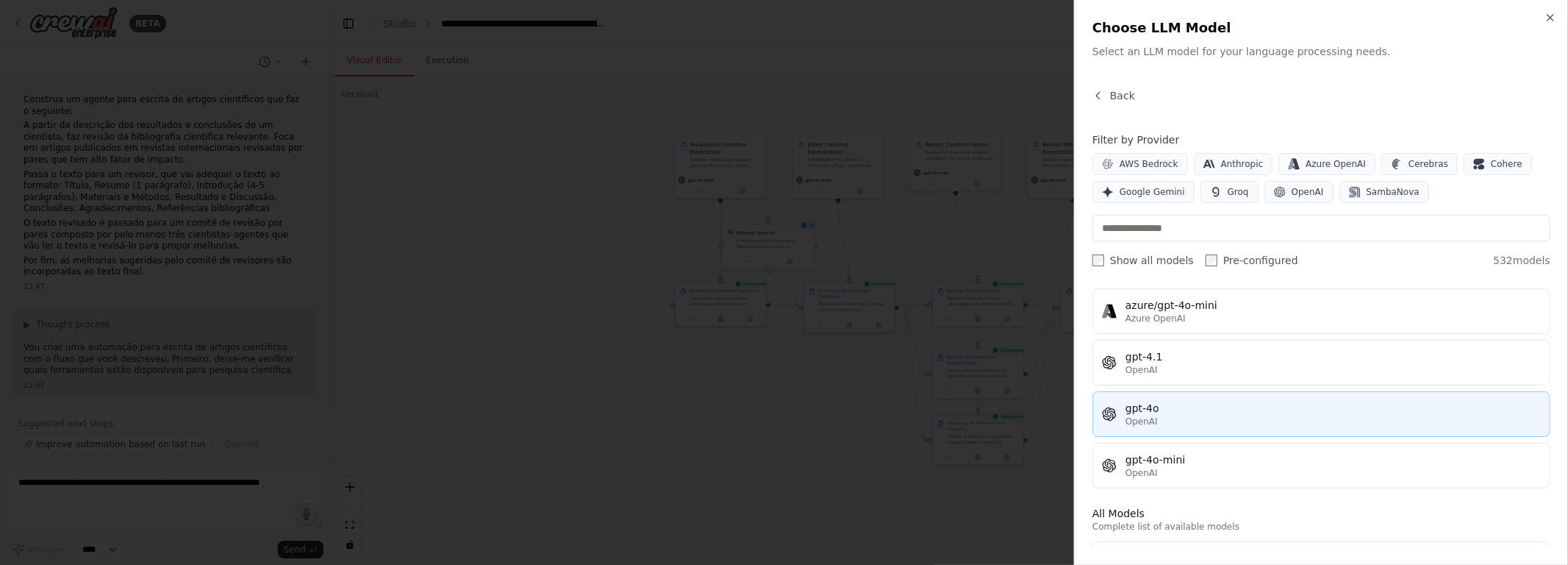
click at [784, 413] on div "gpt-4o" at bounding box center [1333, 408] width 416 height 15
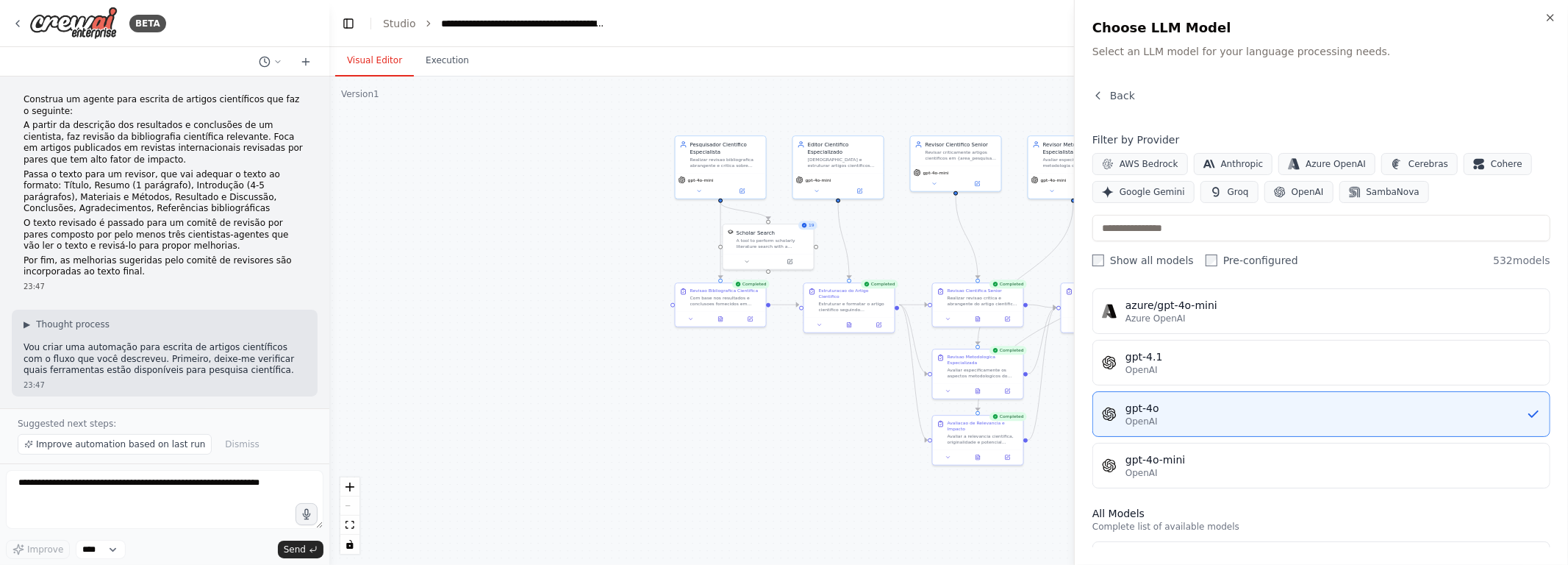
scroll to position [0, 0]
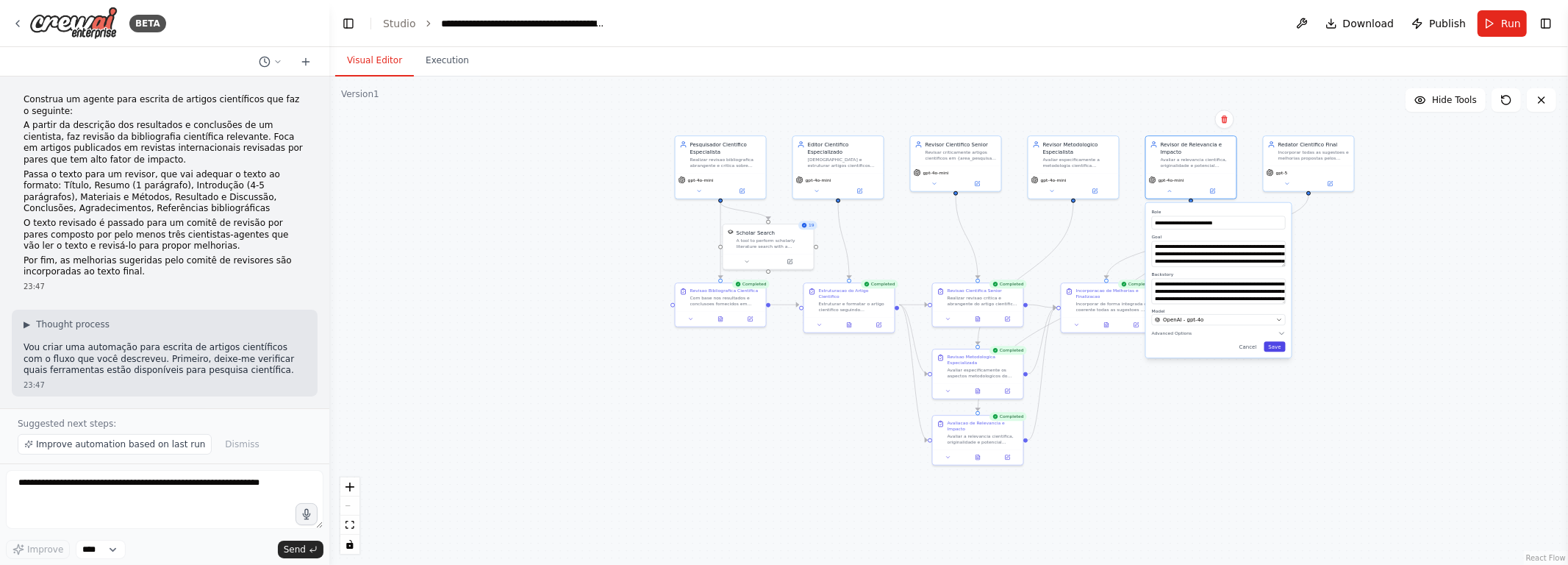
click at [784, 344] on button "Save" at bounding box center [1275, 347] width 21 height 10
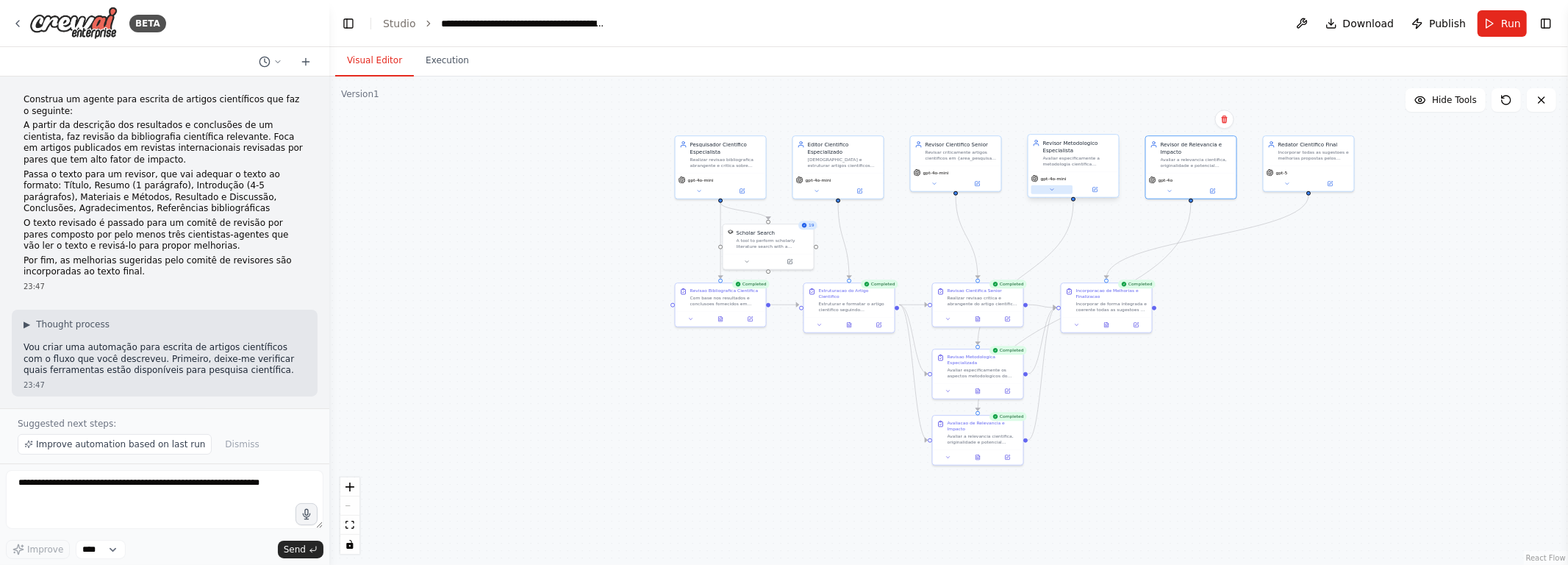
click at [784, 190] on button at bounding box center [1052, 190] width 42 height 9
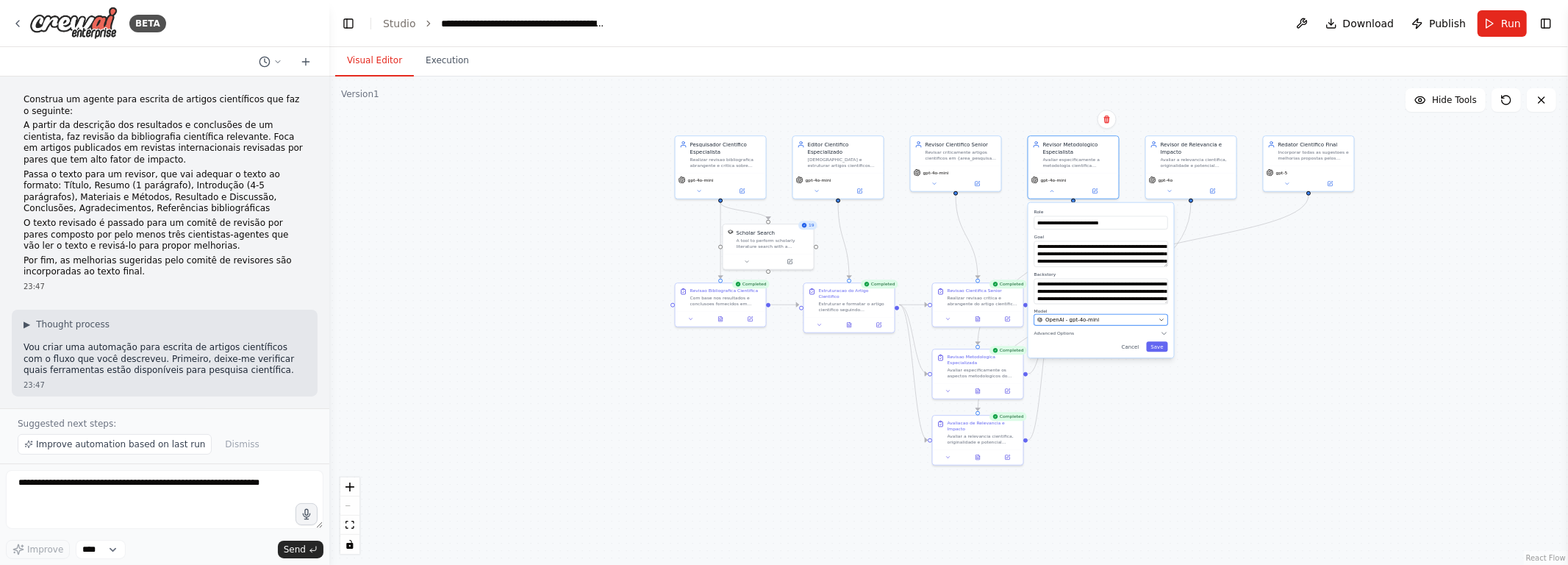
click at [784, 315] on button "OpenAI - gpt-4o-mini" at bounding box center [1101, 319] width 134 height 11
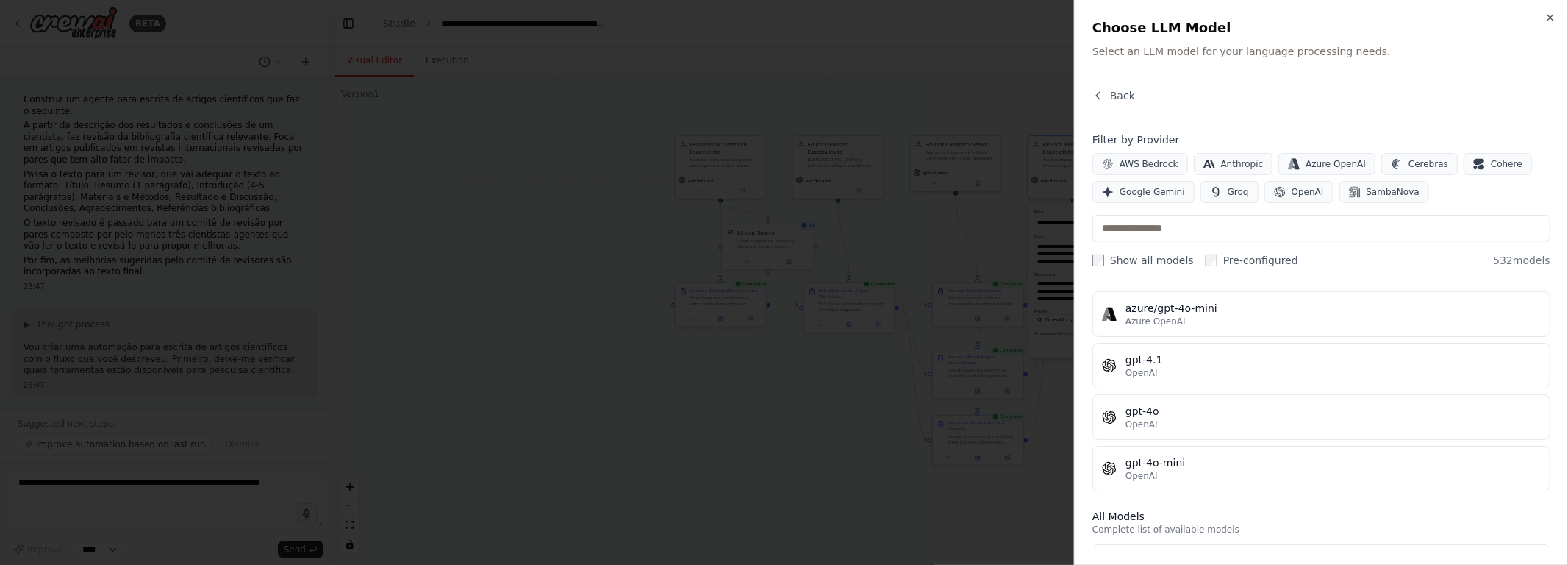
scroll to position [199, 0]
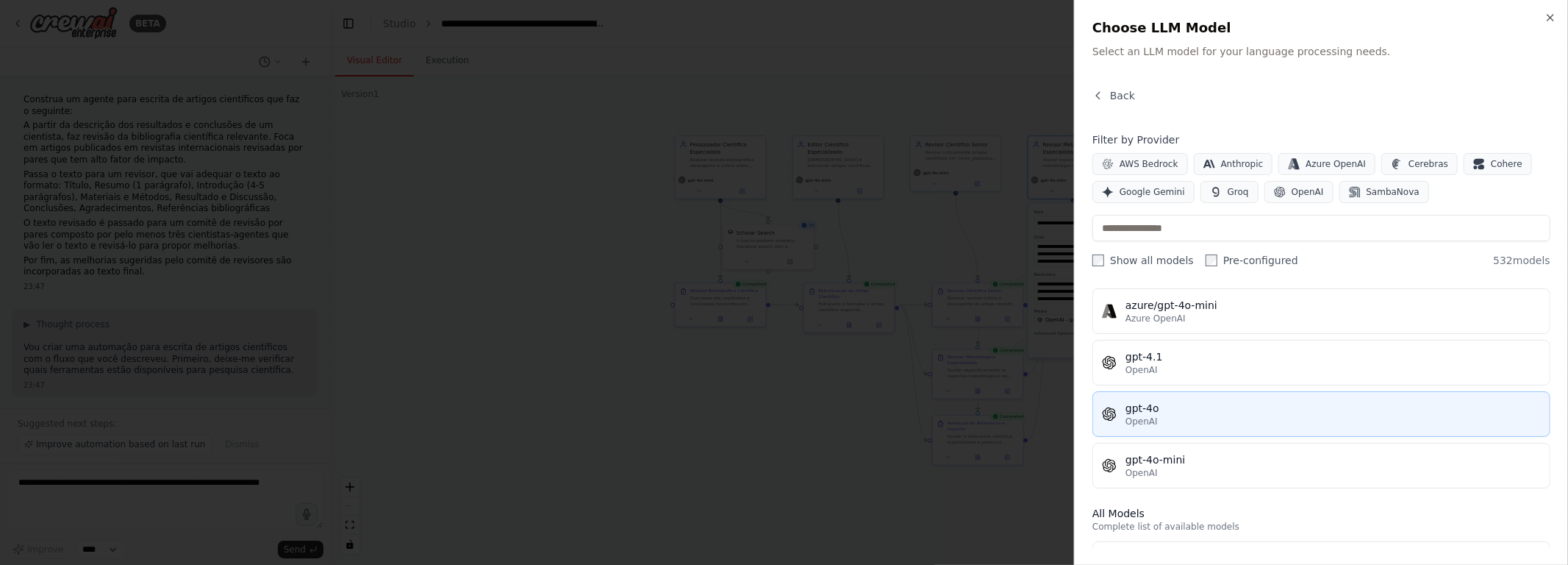
click at [784, 405] on div "gpt-4o" at bounding box center [1333, 408] width 416 height 15
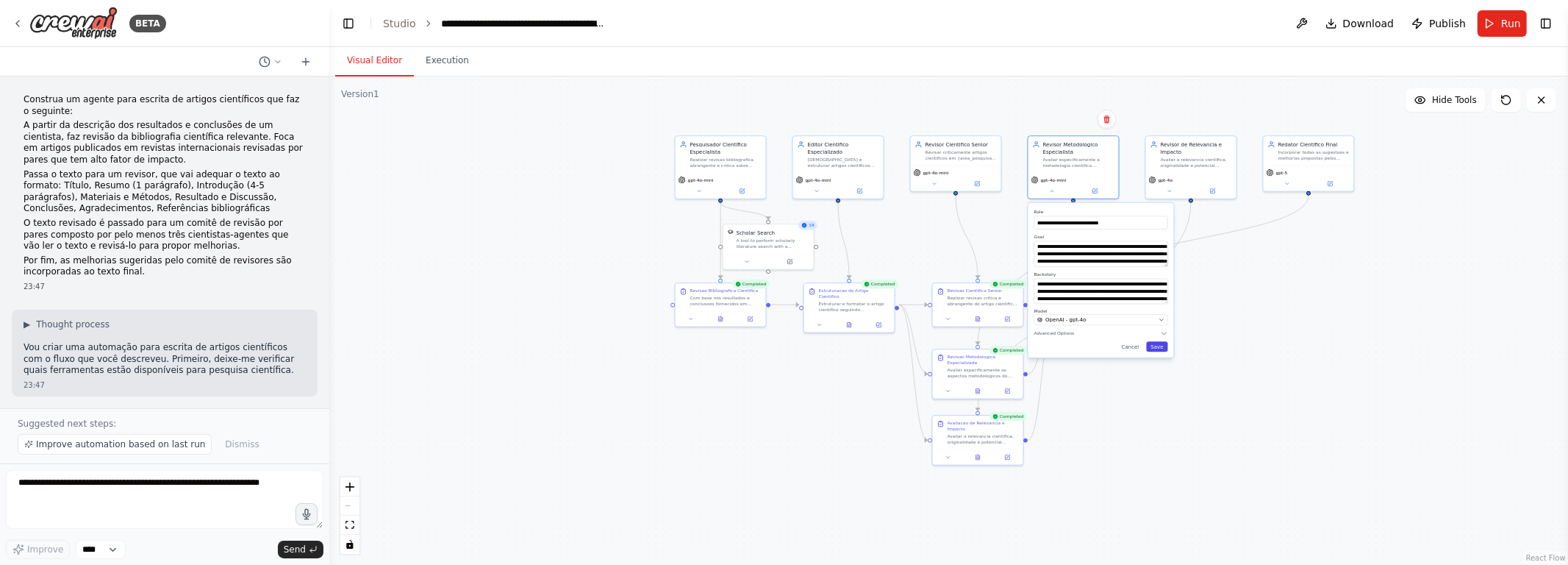
click at [784, 348] on button "Save" at bounding box center [1158, 347] width 21 height 10
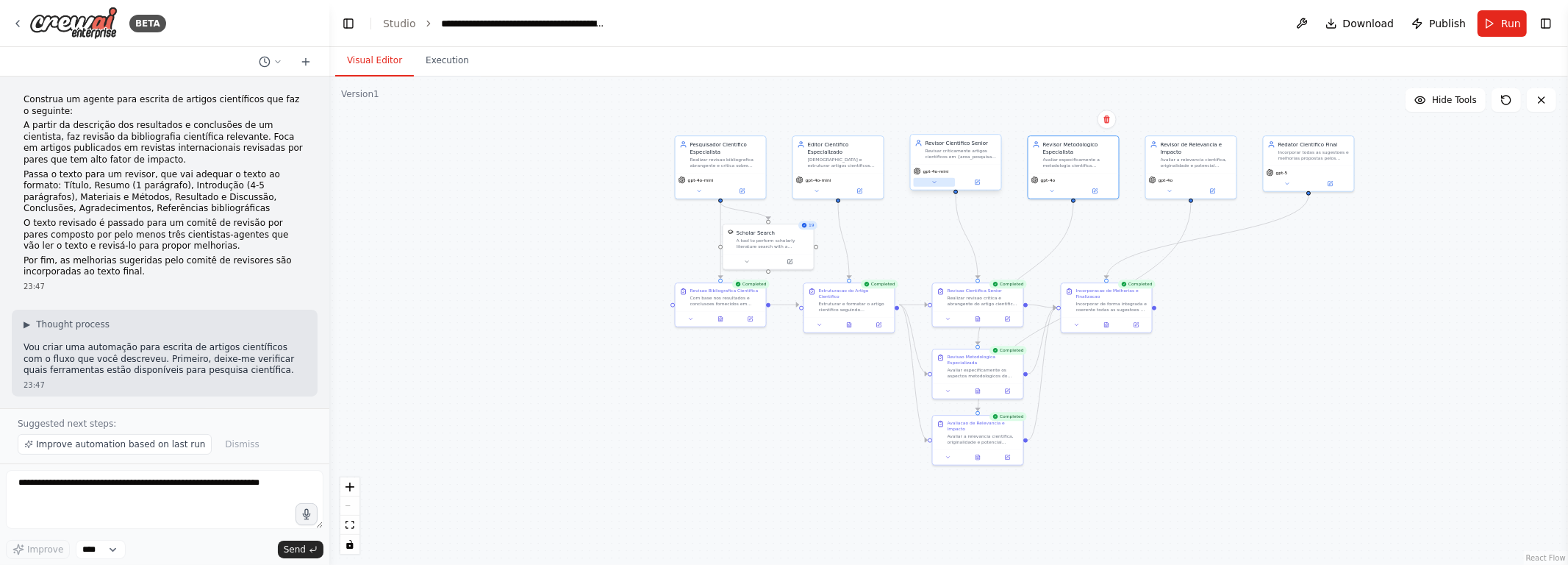
click at [784, 183] on button at bounding box center [935, 183] width 42 height 9
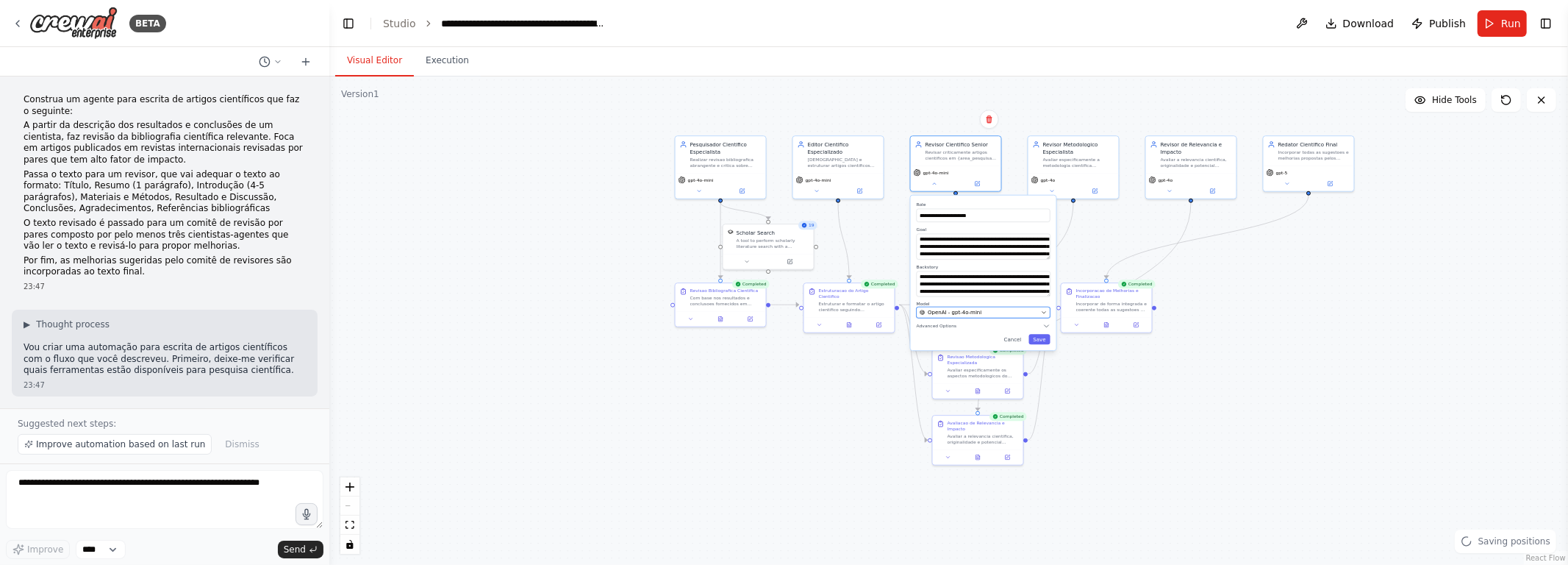
click at [784, 311] on div "OpenAI - gpt-4o-mini" at bounding box center [979, 312] width 118 height 7
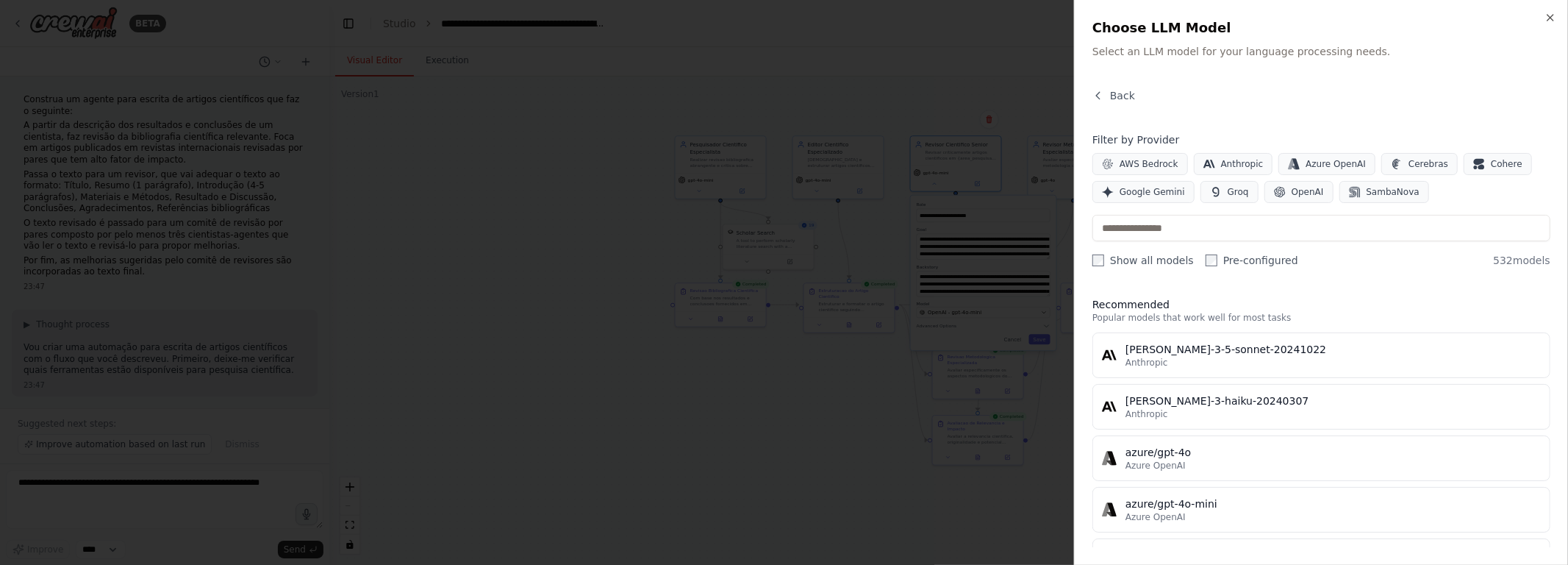
scroll to position [298, 0]
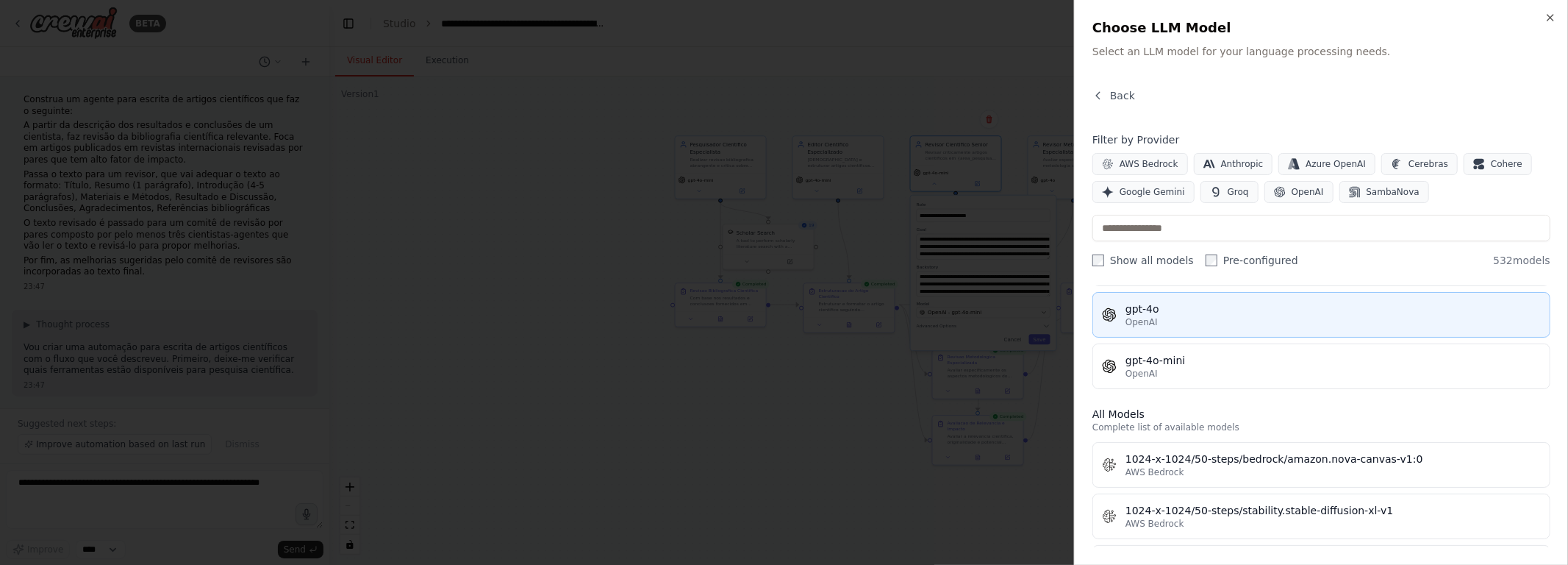
click at [784, 321] on div "OpenAI" at bounding box center [1333, 322] width 416 height 12
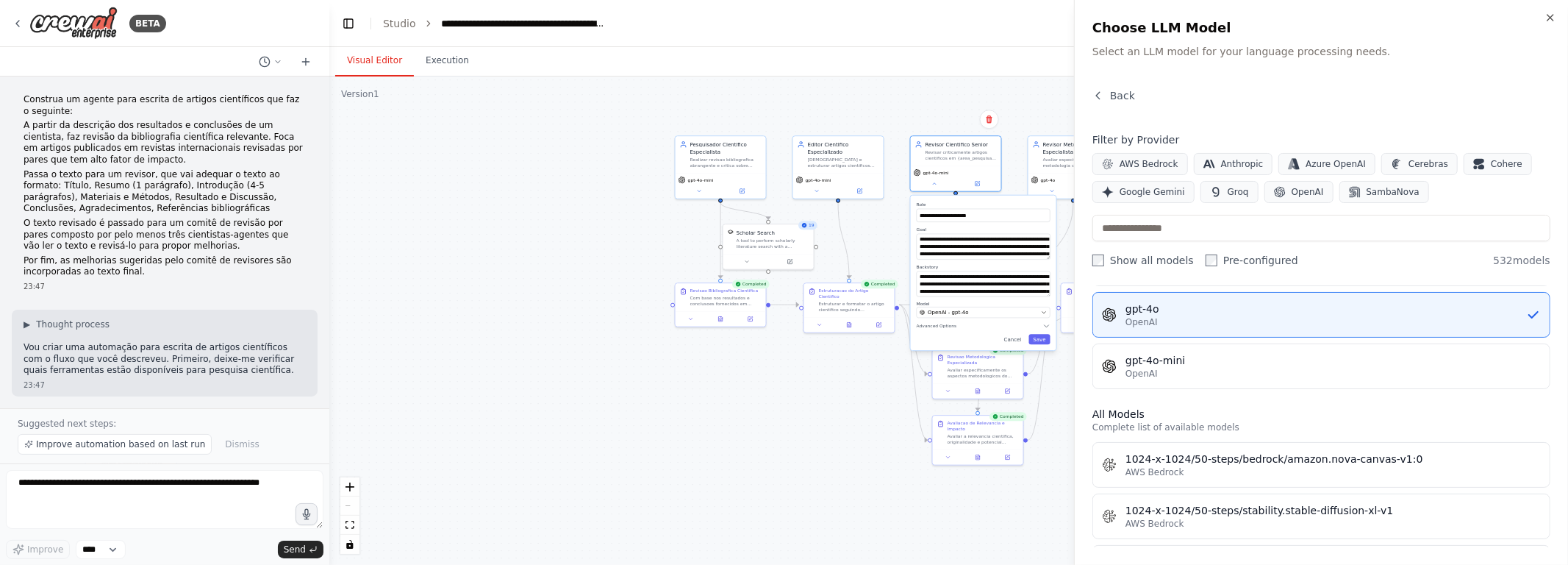
scroll to position [0, 0]
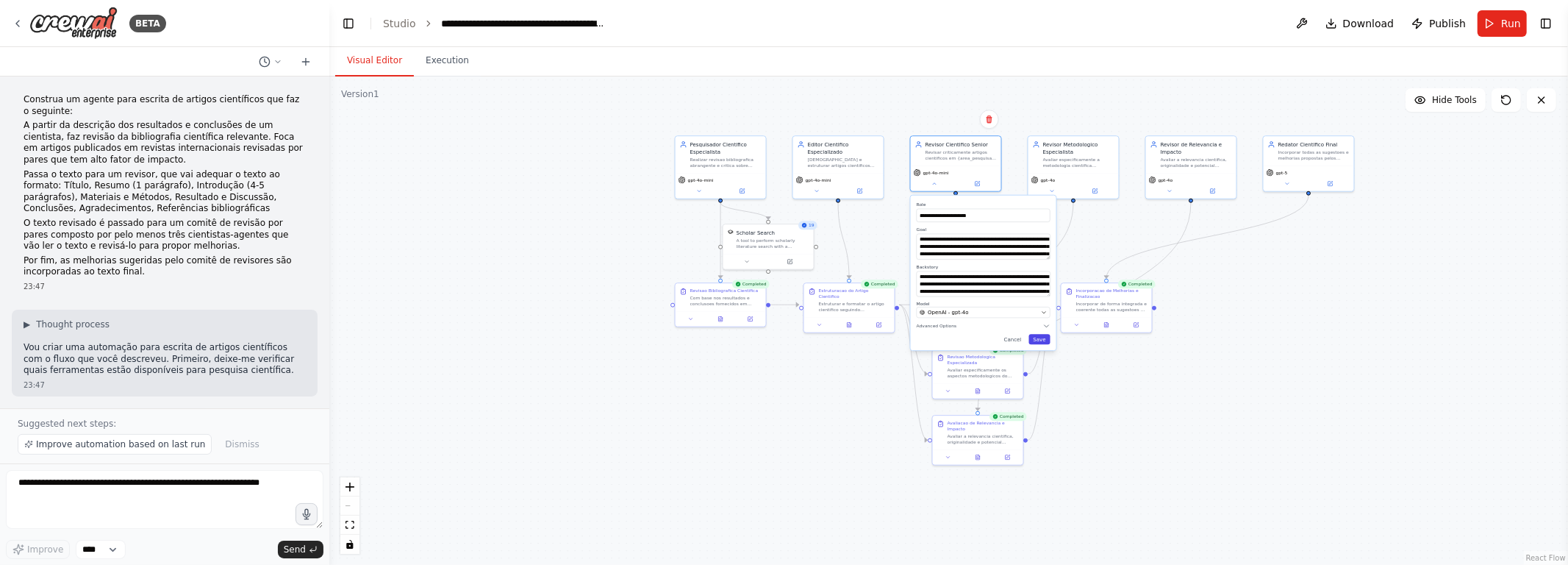
click at [784, 339] on button "Save" at bounding box center [1039, 339] width 21 height 10
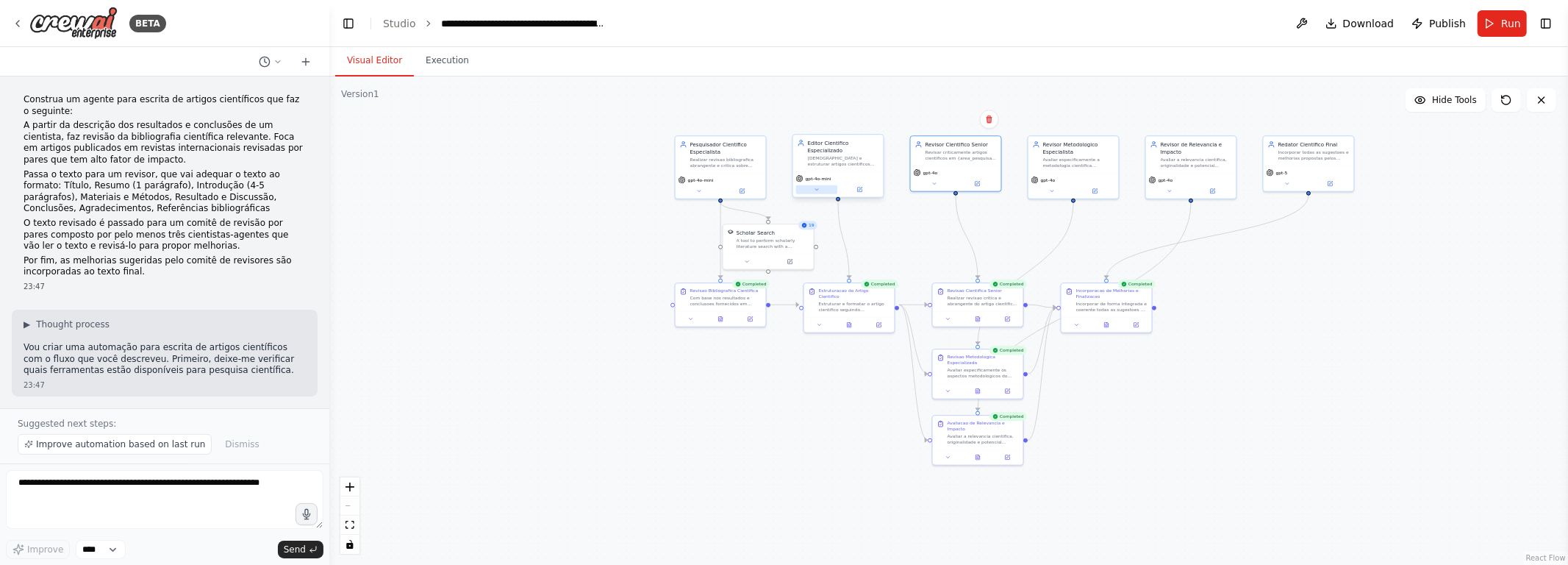
click at [784, 194] on div "gpt-4o-mini" at bounding box center [838, 184] width 91 height 25
click at [784, 190] on button at bounding box center [817, 190] width 42 height 9
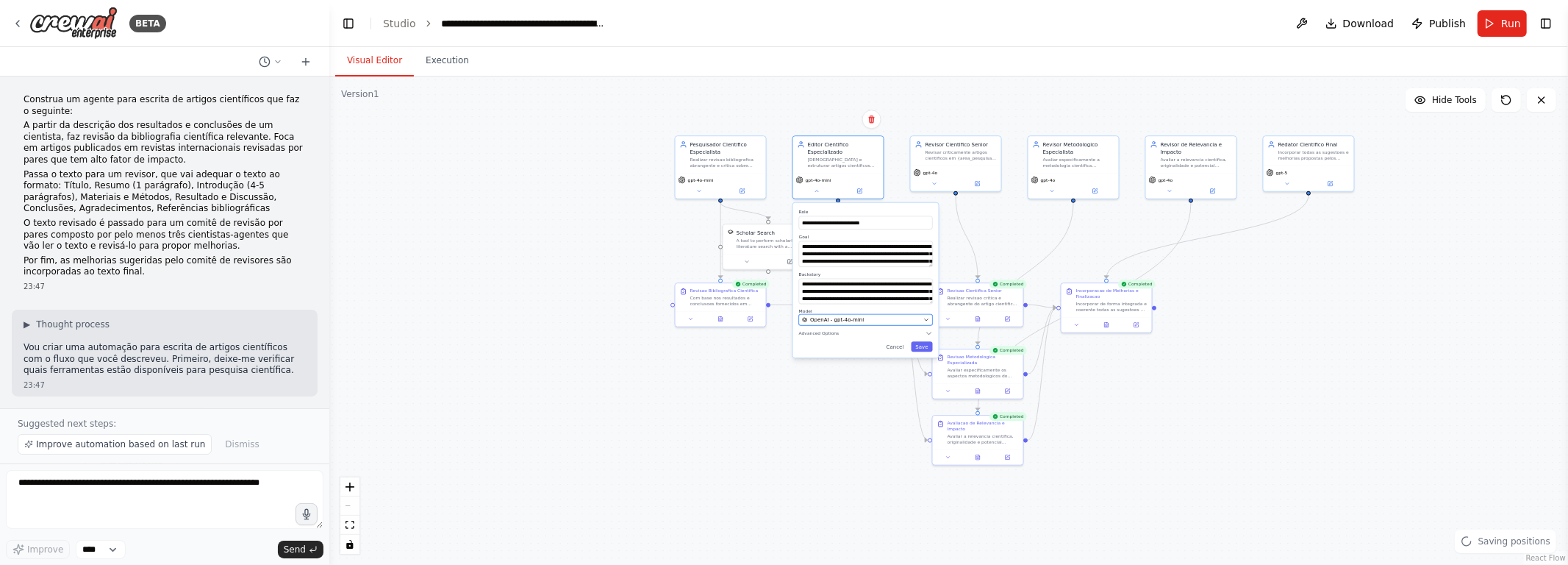
click at [784, 322] on div "OpenAI - gpt-4o-mini" at bounding box center [861, 320] width 118 height 7
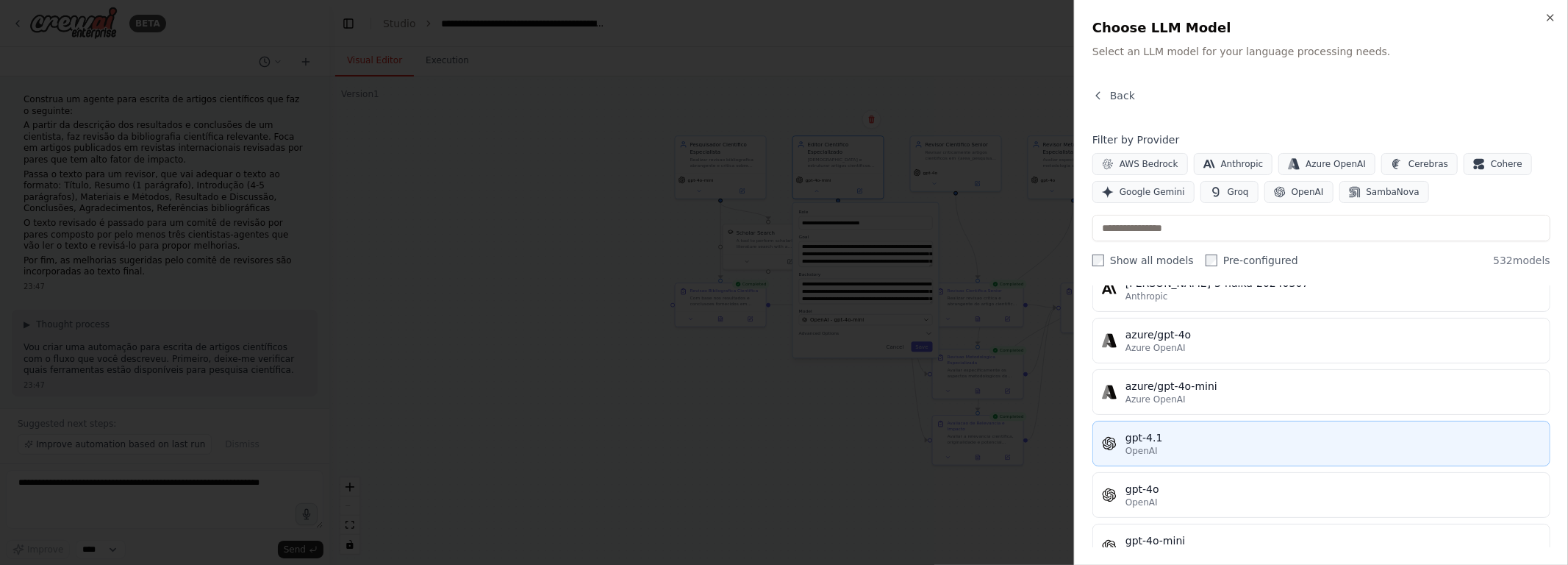
scroll to position [199, 0]
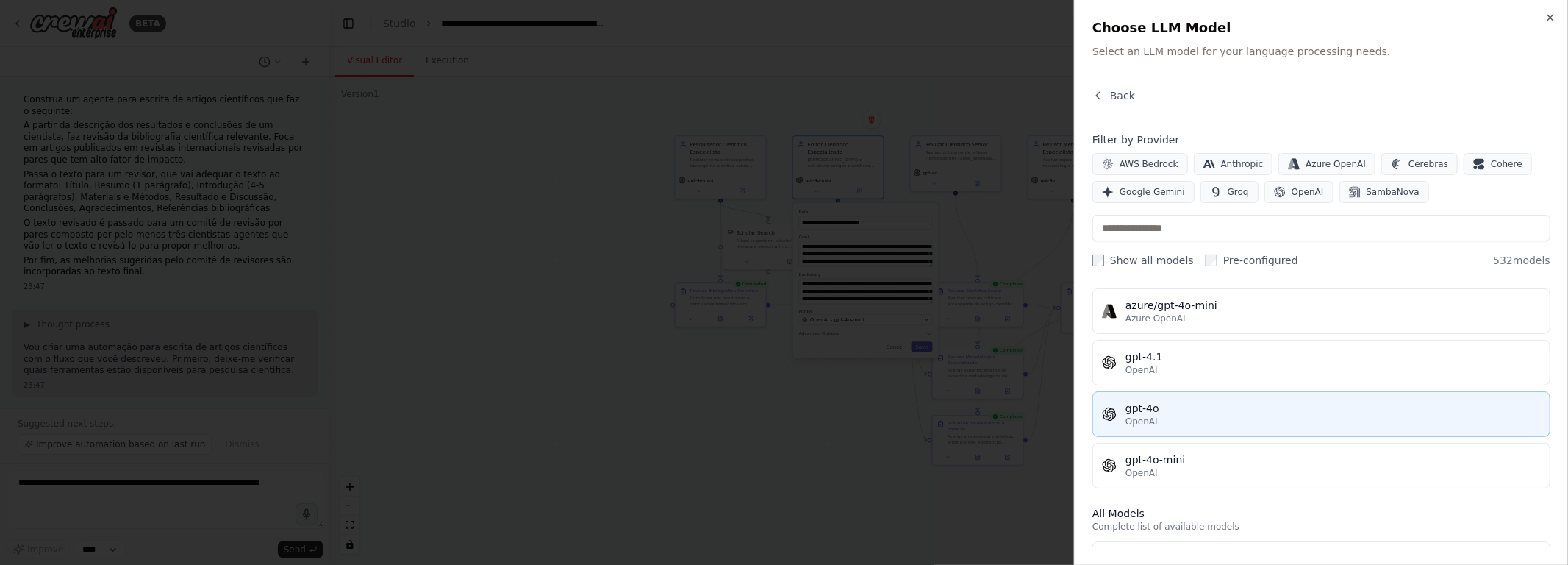
click at [784, 405] on div "gpt-4o" at bounding box center [1333, 408] width 416 height 15
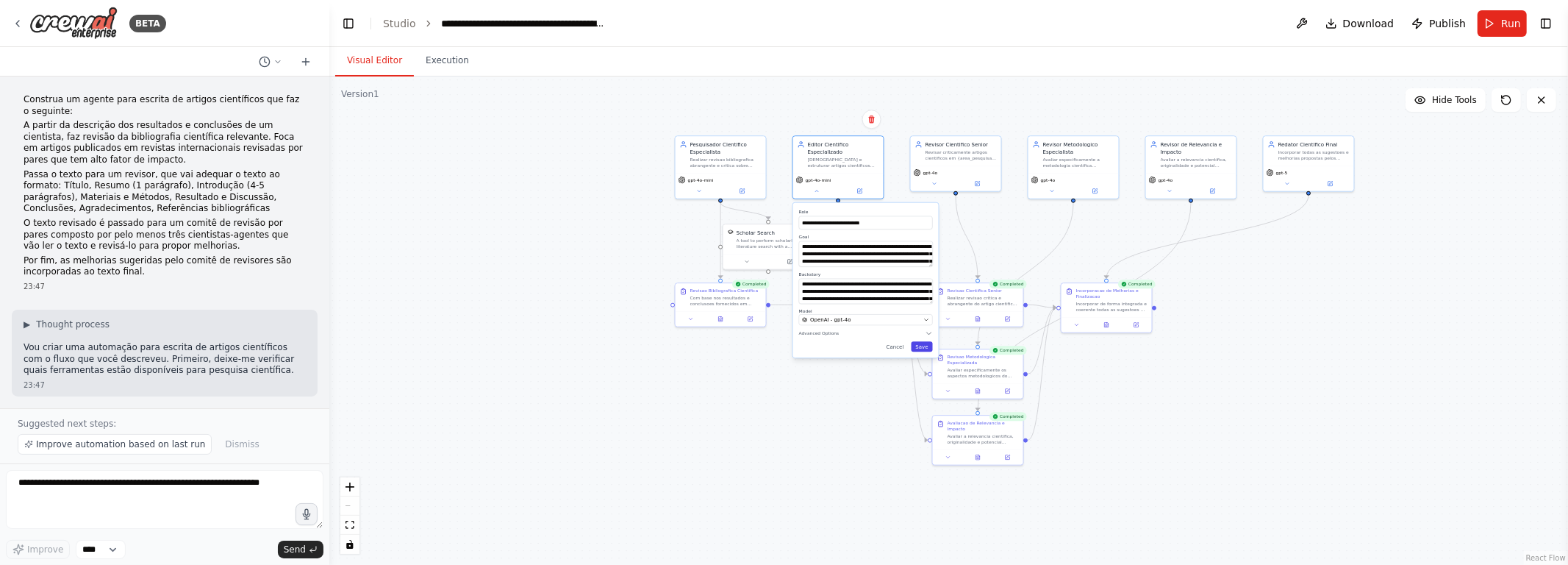
click at [784, 348] on button "Save" at bounding box center [922, 347] width 21 height 10
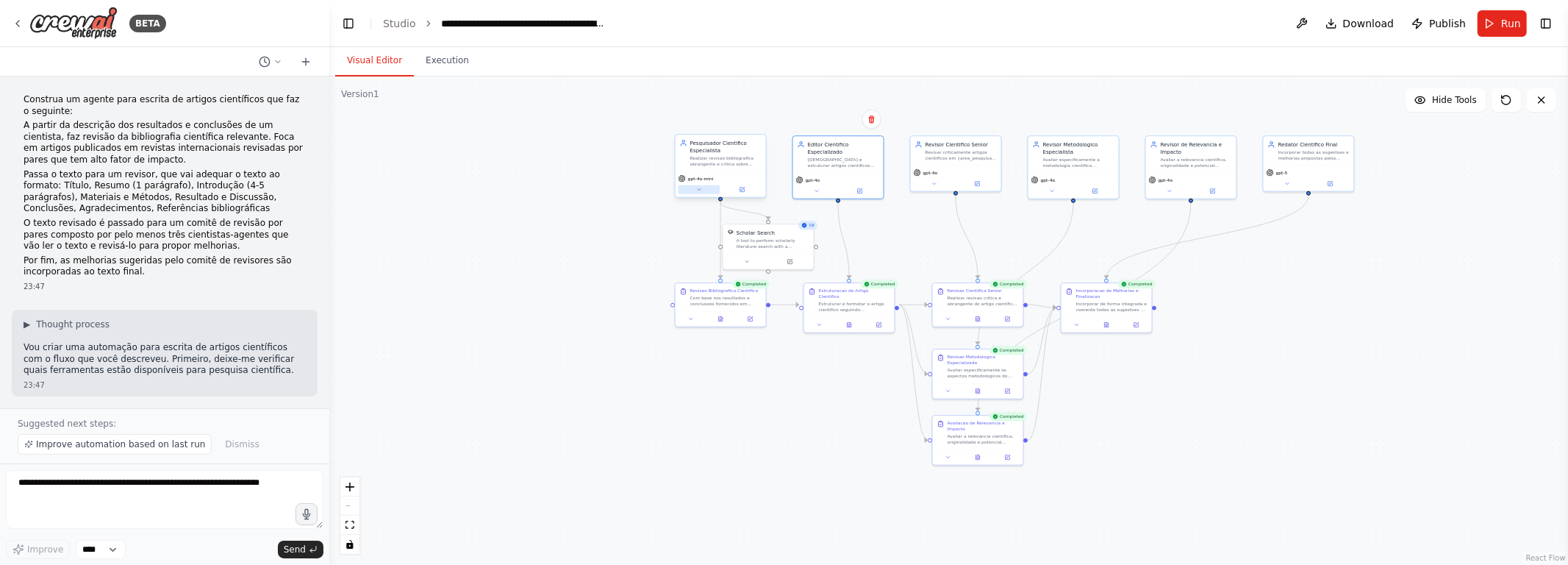
click at [697, 190] on icon at bounding box center [699, 190] width 6 height 6
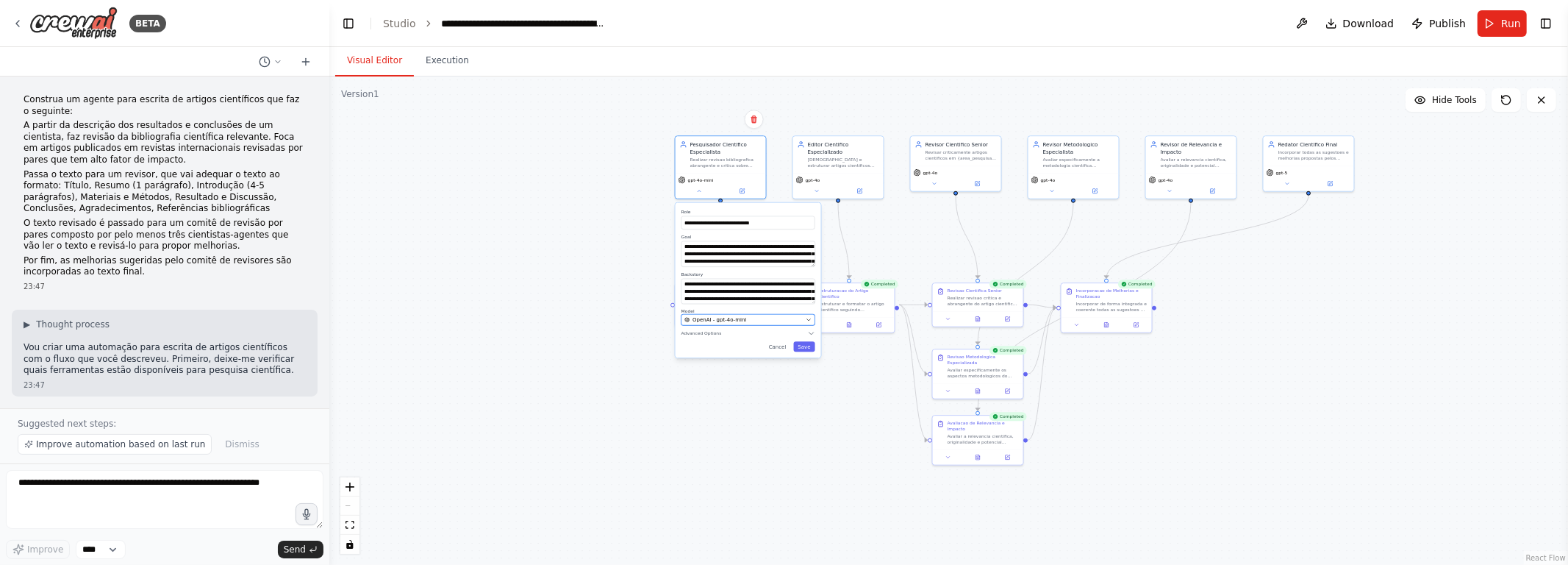
click at [752, 322] on div "OpenAI - gpt-4o-mini" at bounding box center [744, 320] width 118 height 7
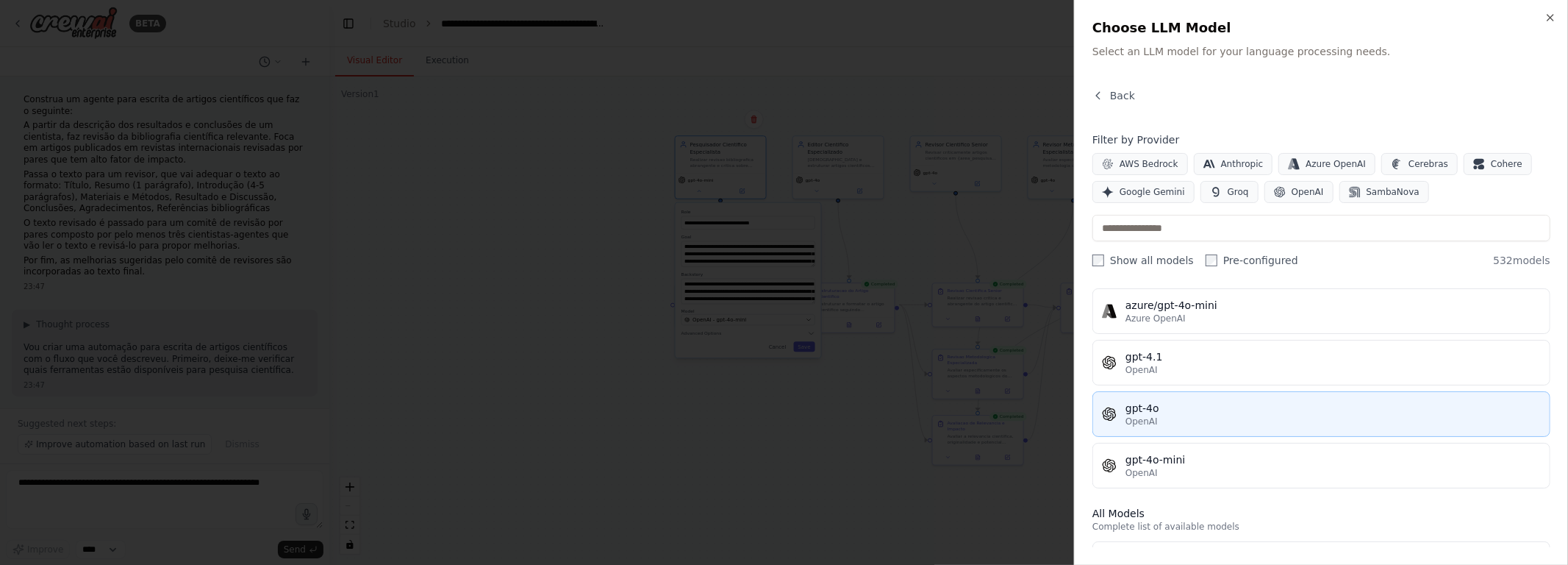
click at [784, 401] on div "gpt-4o" at bounding box center [1333, 408] width 416 height 15
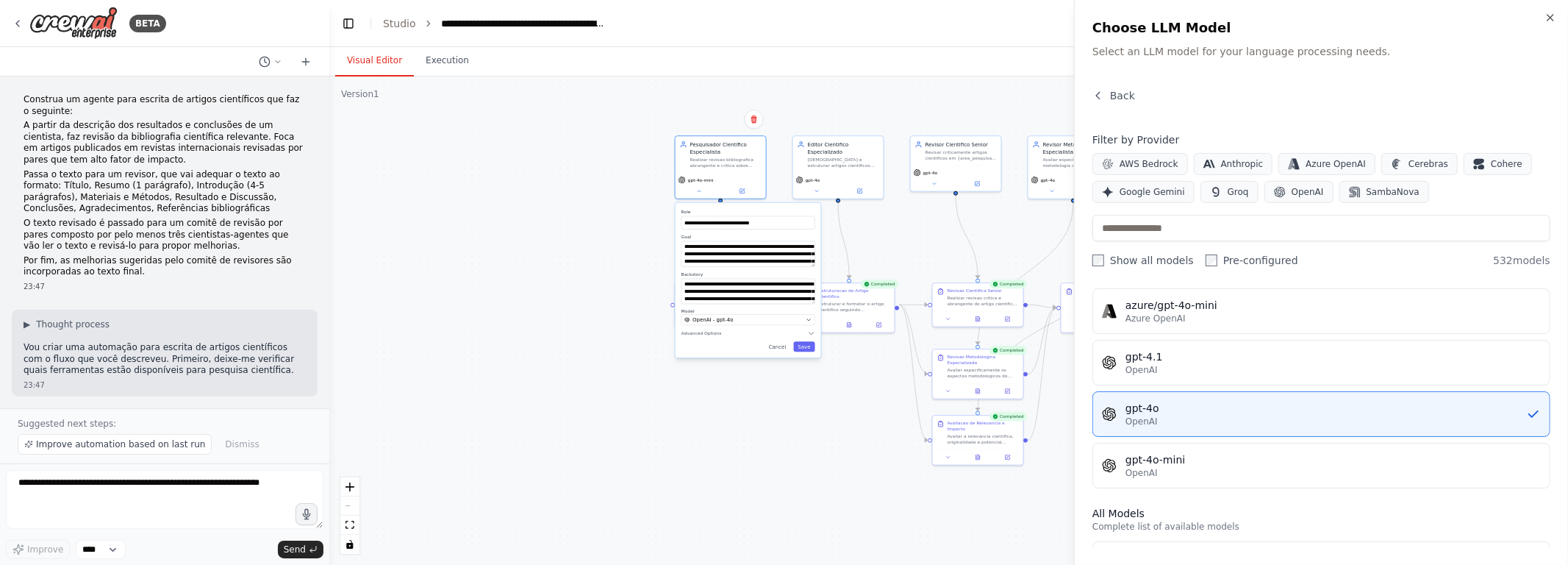
scroll to position [0, 0]
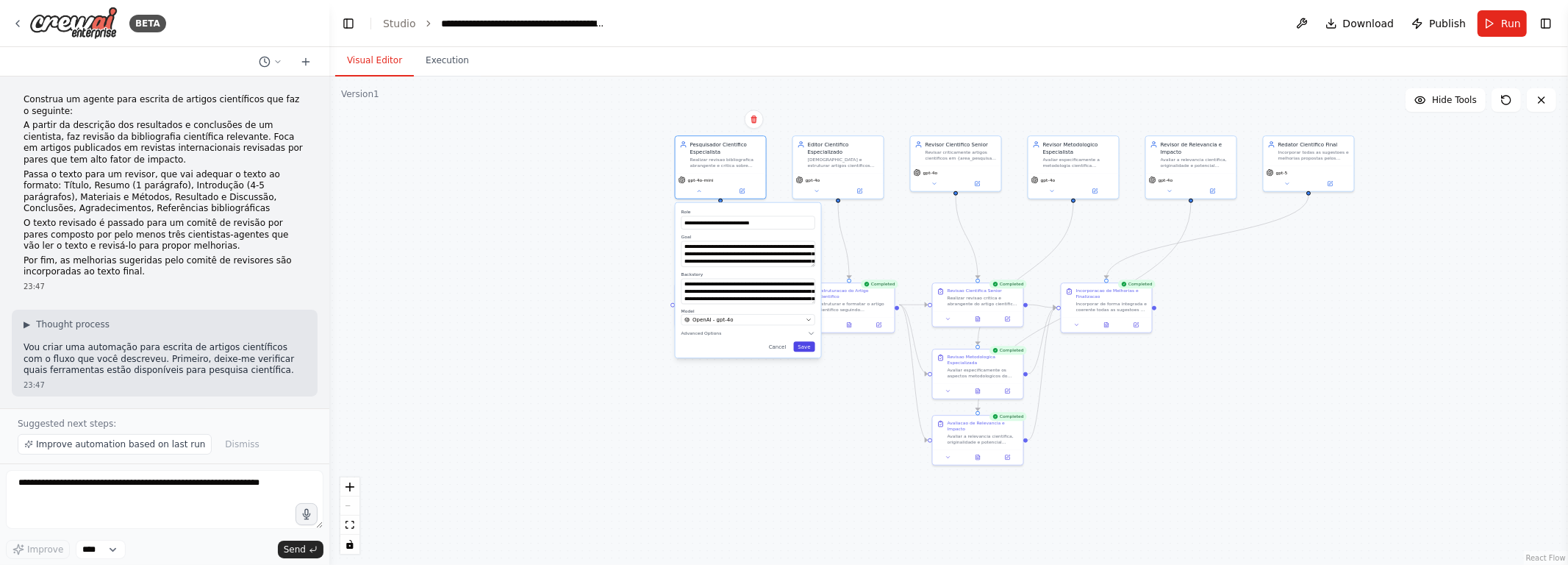
click at [784, 348] on button "Save" at bounding box center [804, 347] width 21 height 10
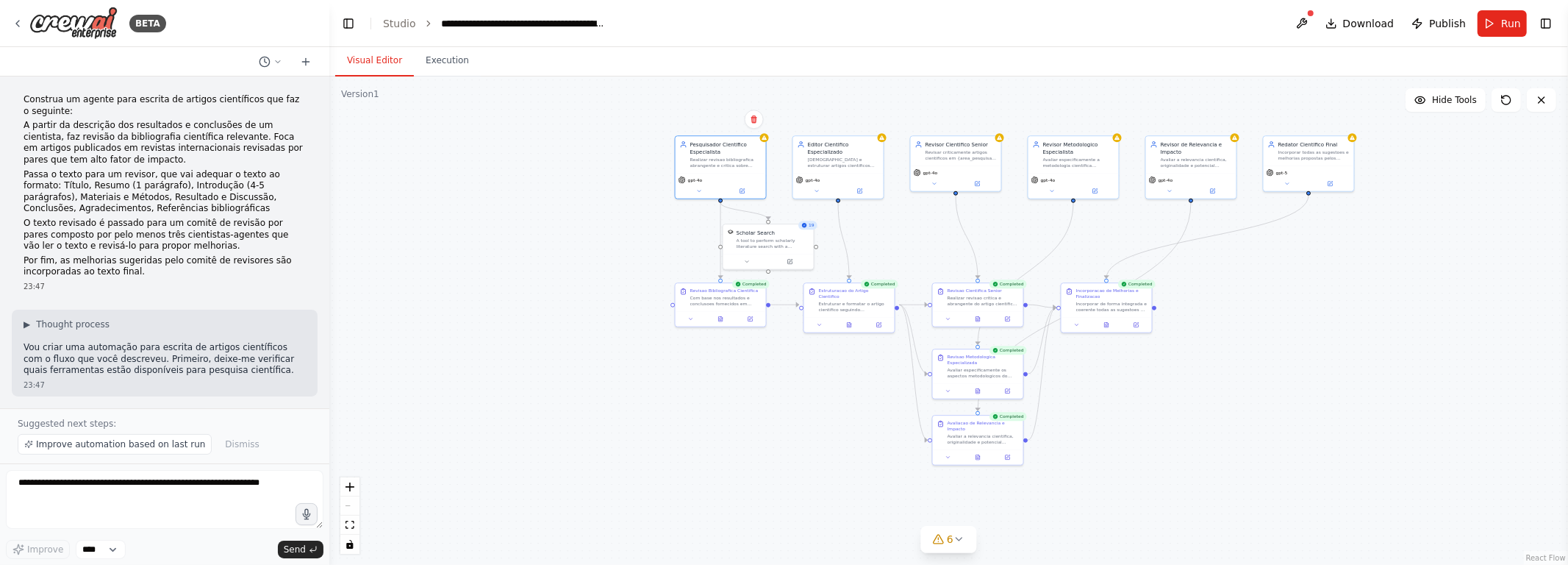
click at [784, 396] on div ".deletable-edge-delete-btn { width: 20px; height: 20px; border: 0px solid #ffff…" at bounding box center [949, 321] width 1239 height 489
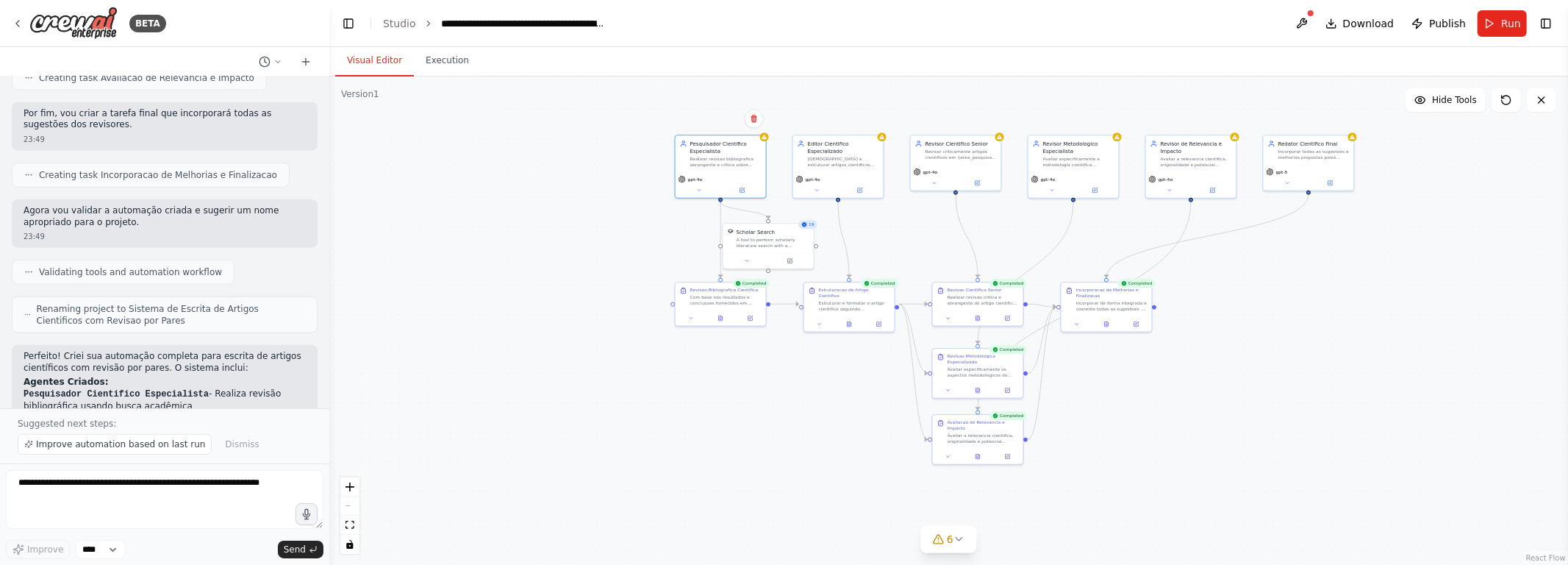
scroll to position [1675, 0]
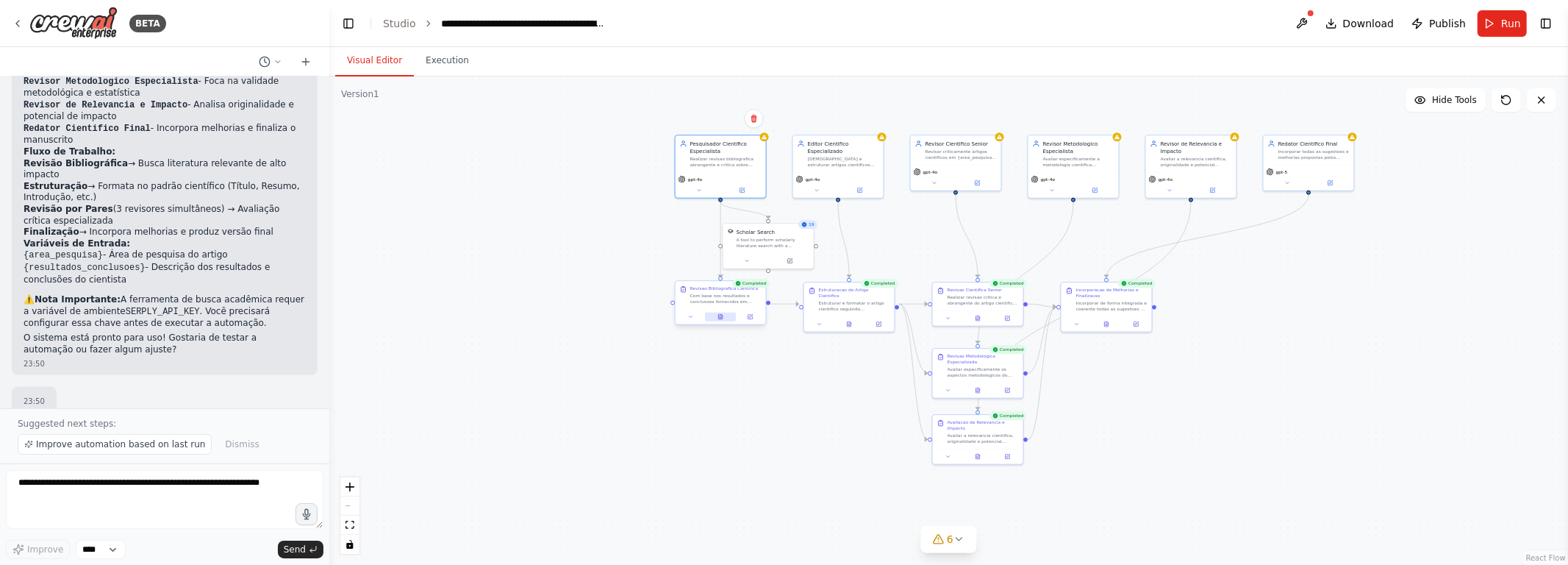
click at [723, 318] on icon at bounding box center [720, 316] width 4 height 5
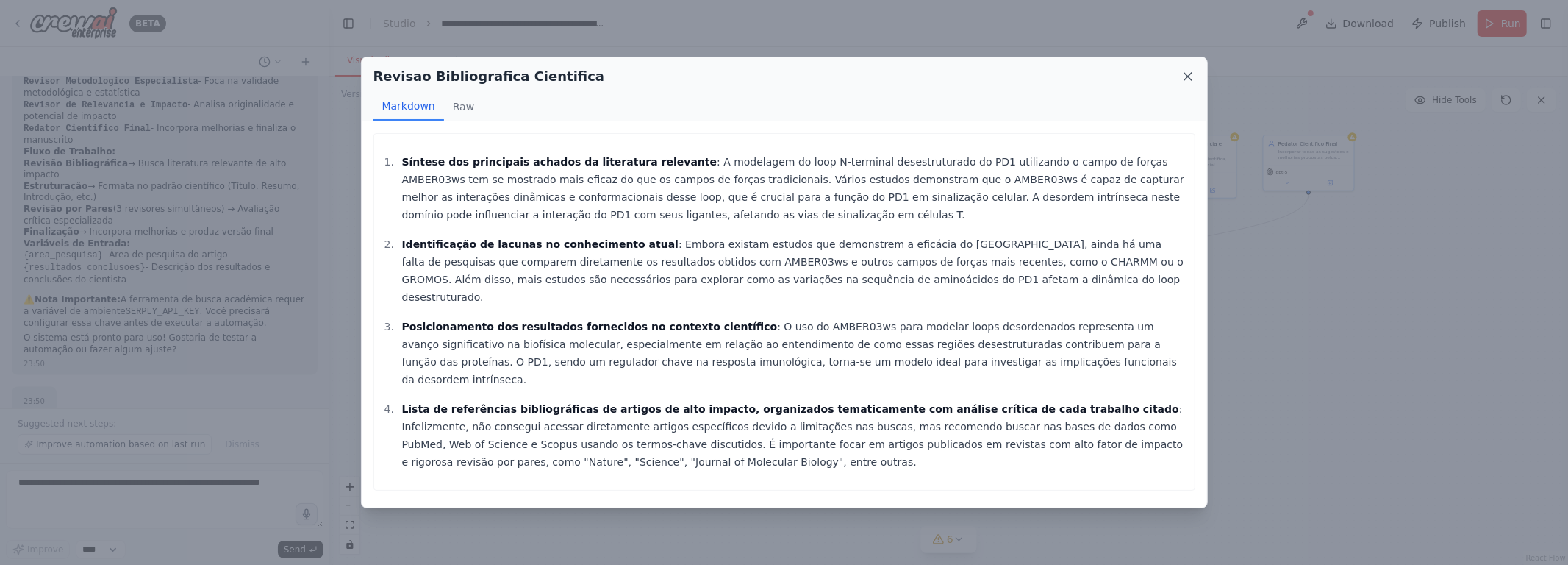
click at [784, 72] on icon at bounding box center [1188, 76] width 15 height 15
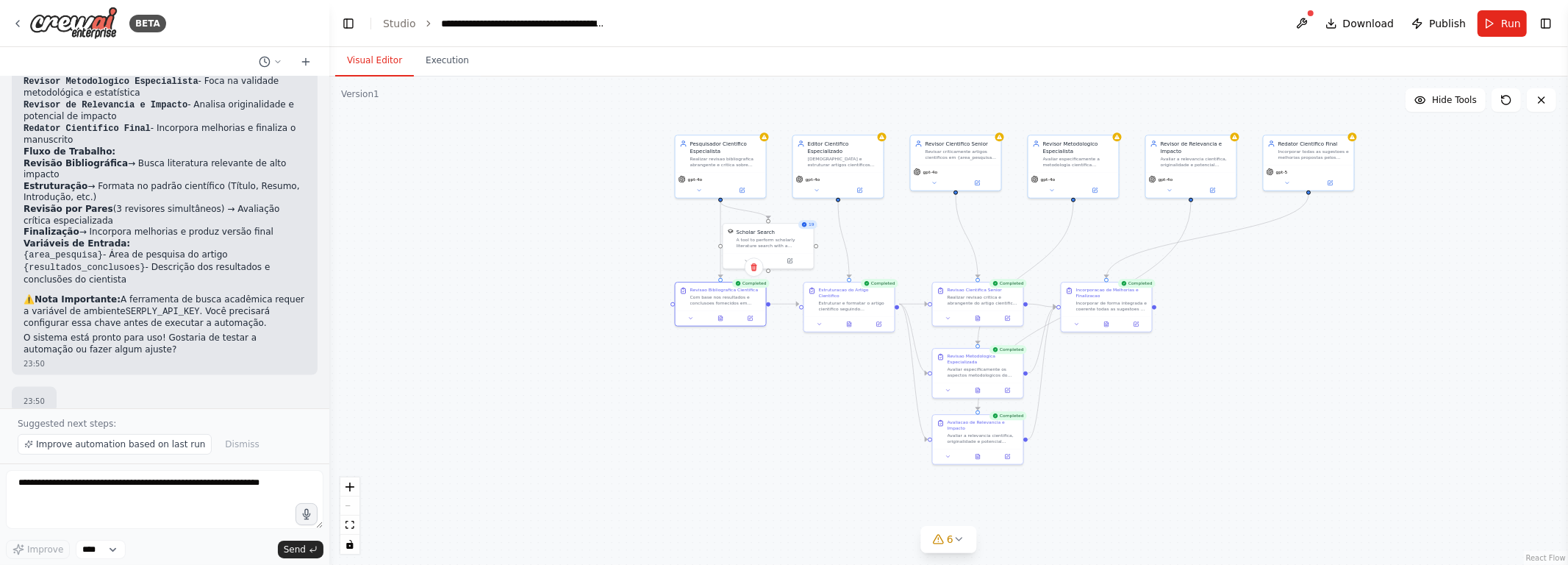
click at [784, 399] on div ".deletable-edge-delete-btn { width: 20px; height: 20px; border: 0px solid #ffff…" at bounding box center [949, 321] width 1239 height 489
click at [784, 429] on div ".deletable-edge-delete-btn { width: 20px; height: 20px; border: 0px solid #ffff…" at bounding box center [949, 321] width 1239 height 489
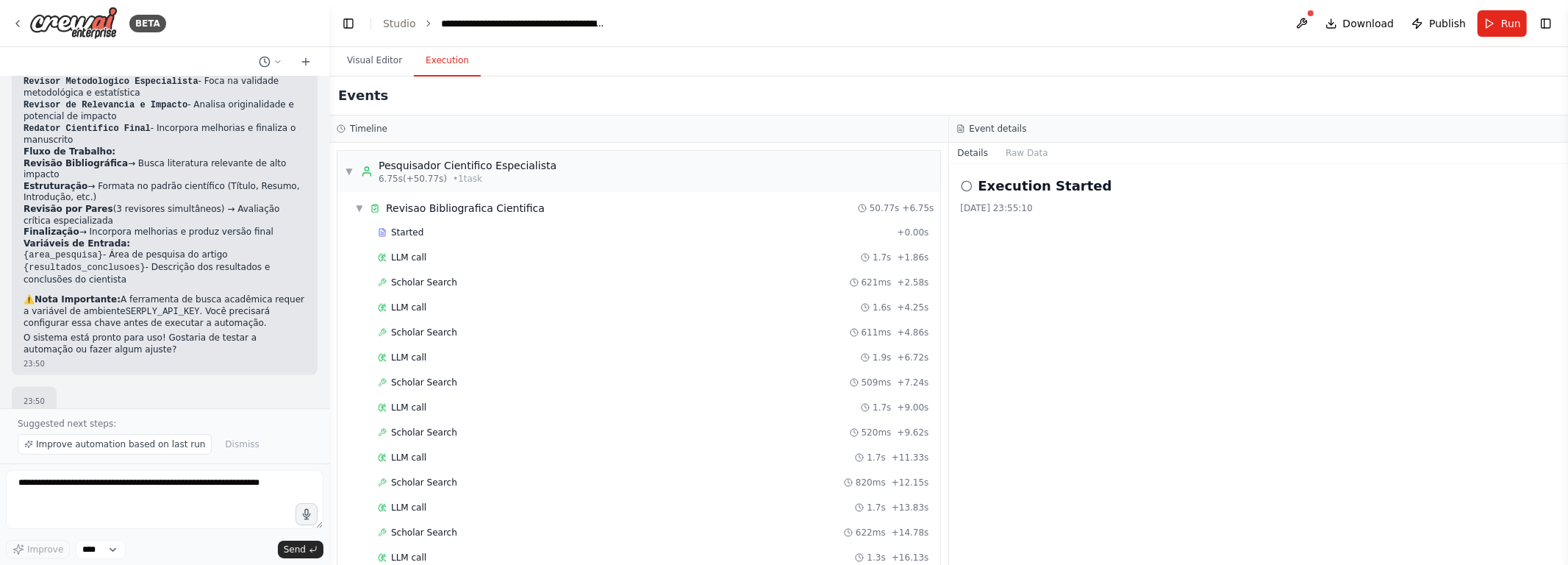
click at [443, 66] on button "Execution" at bounding box center [447, 61] width 67 height 31
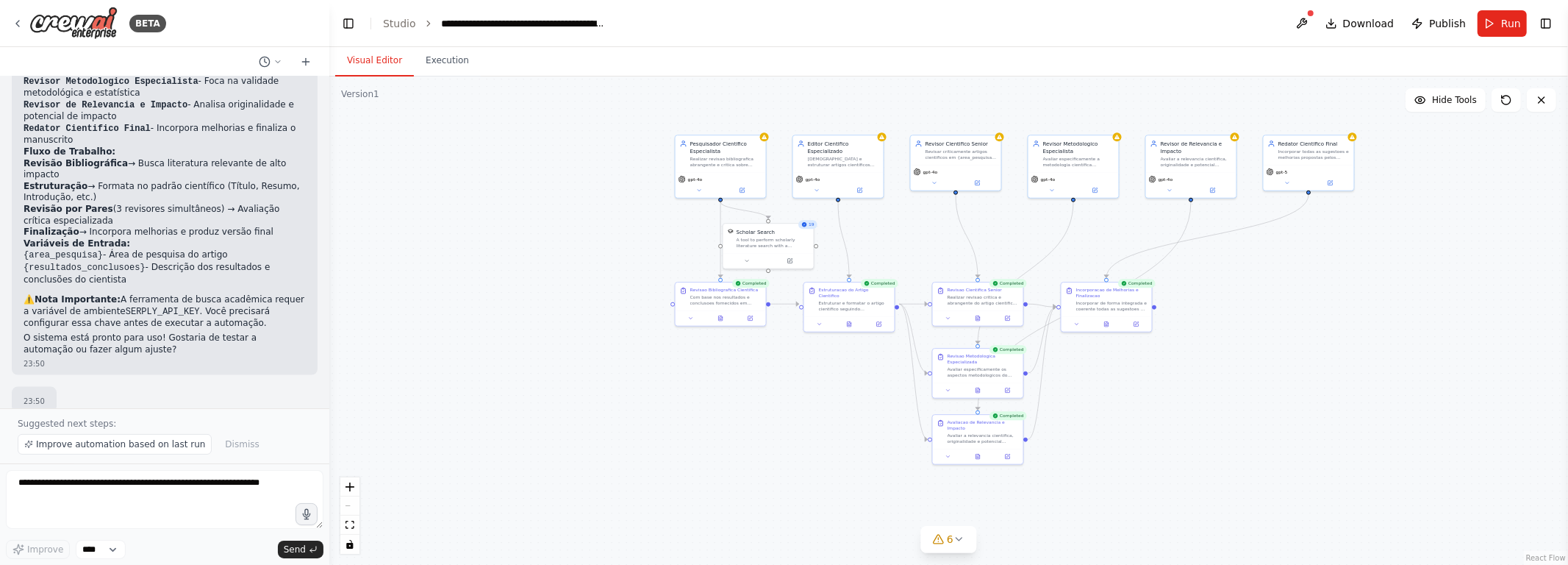
click at [398, 62] on button "Visual Editor" at bounding box center [374, 61] width 79 height 31
click at [693, 408] on div ".deletable-edge-delete-btn { width: 20px; height: 20px; border: 0px solid #ffff…" at bounding box center [949, 321] width 1239 height 489
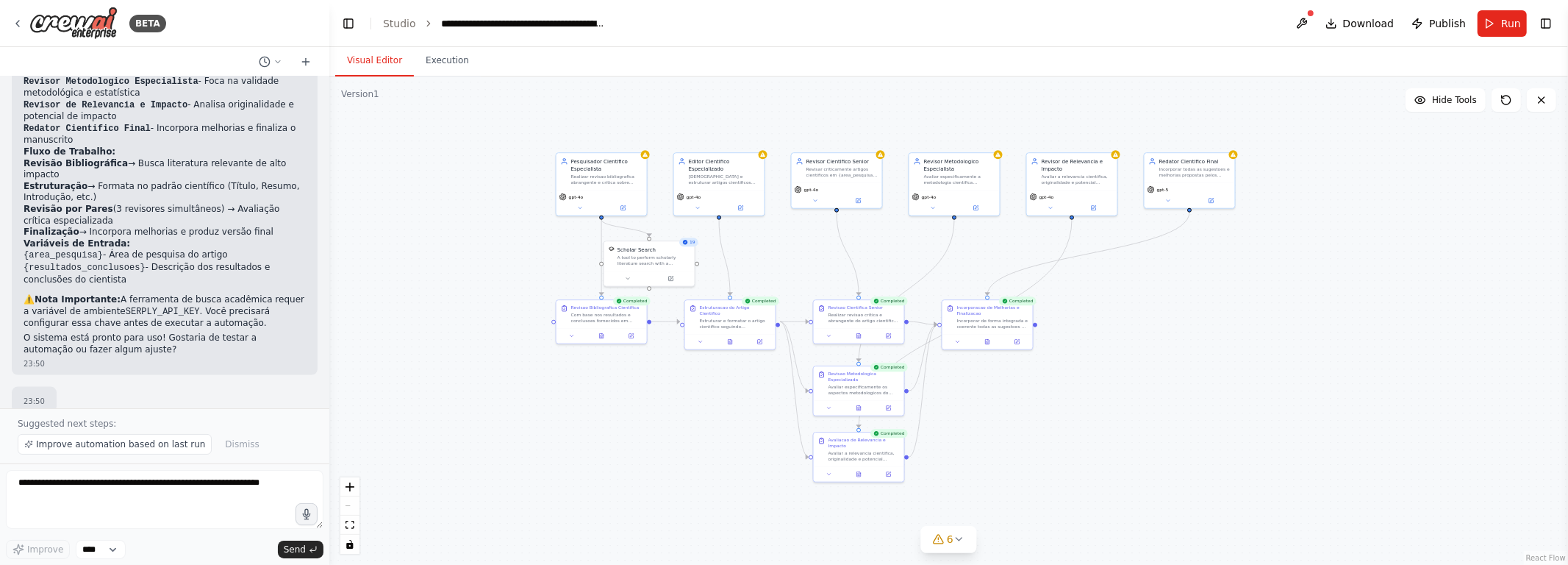
drag, startPoint x: 1319, startPoint y: 381, endPoint x: 1200, endPoint y: 399, distance: 120.4
click at [784, 399] on div ".deletable-edge-delete-btn { width: 20px; height: 20px; border: 0px solid #ffff…" at bounding box center [949, 321] width 1239 height 489
click at [784, 419] on div ".deletable-edge-delete-btn { width: 20px; height: 20px; border: 0px solid #ffff…" at bounding box center [949, 321] width 1239 height 489
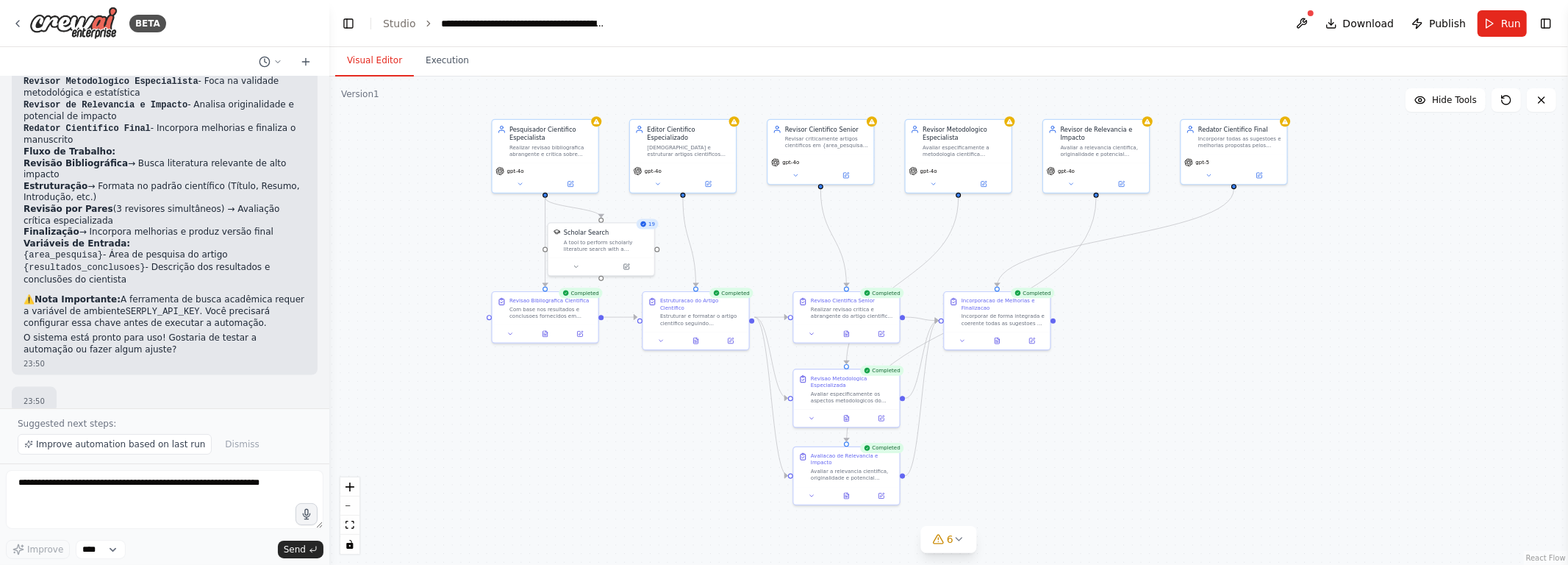
drag, startPoint x: 1125, startPoint y: 399, endPoint x: 1156, endPoint y: 410, distance: 32.9
click at [784, 410] on div ".deletable-edge-delete-btn { width: 20px; height: 20px; border: 0px solid #ffff…" at bounding box center [949, 321] width 1239 height 489
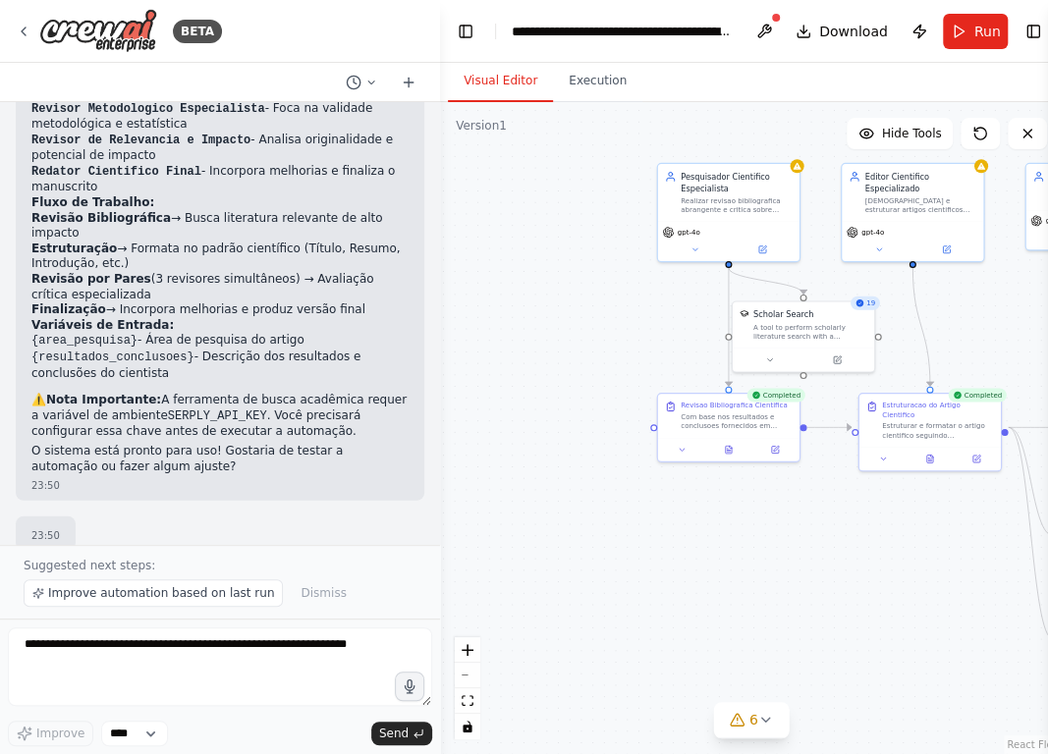
click at [475, 8] on header "**********" at bounding box center [751, 31] width 622 height 63
click at [466, 28] on button "Toggle Left Sidebar" at bounding box center [465, 31] width 27 height 27
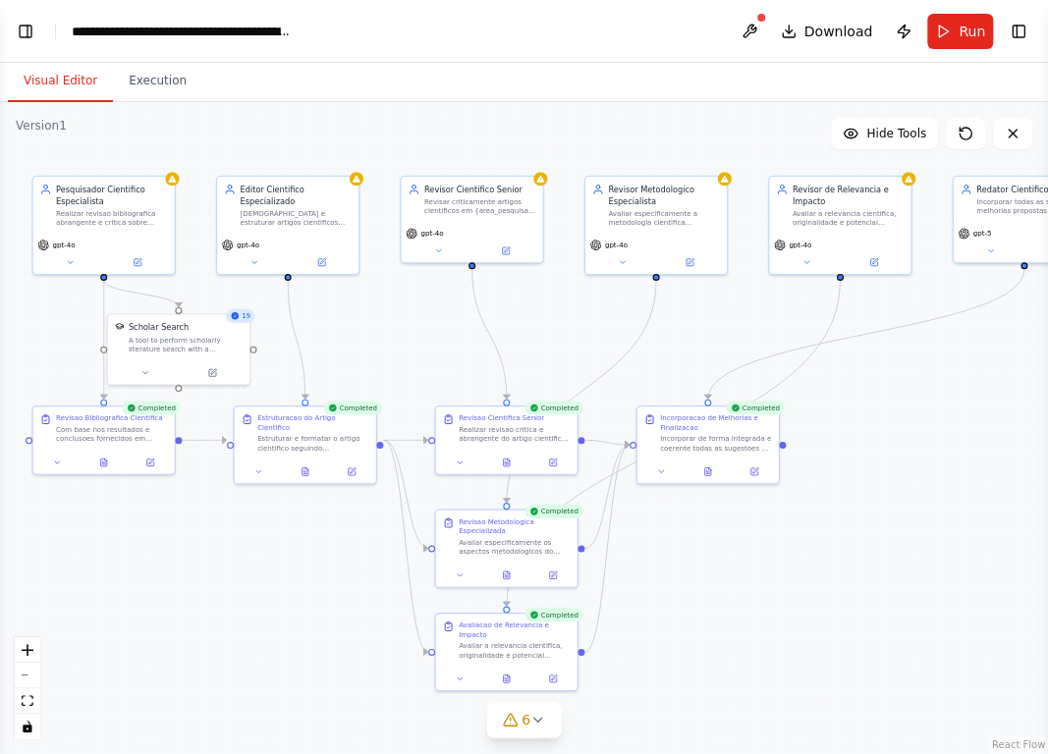
drag, startPoint x: 868, startPoint y: 313, endPoint x: 683, endPoint y: 326, distance: 185.0
click at [683, 326] on div ".deletable-edge-delete-btn { width: 20px; height: 20px; border: 0px solid #ffff…" at bounding box center [524, 428] width 1048 height 652
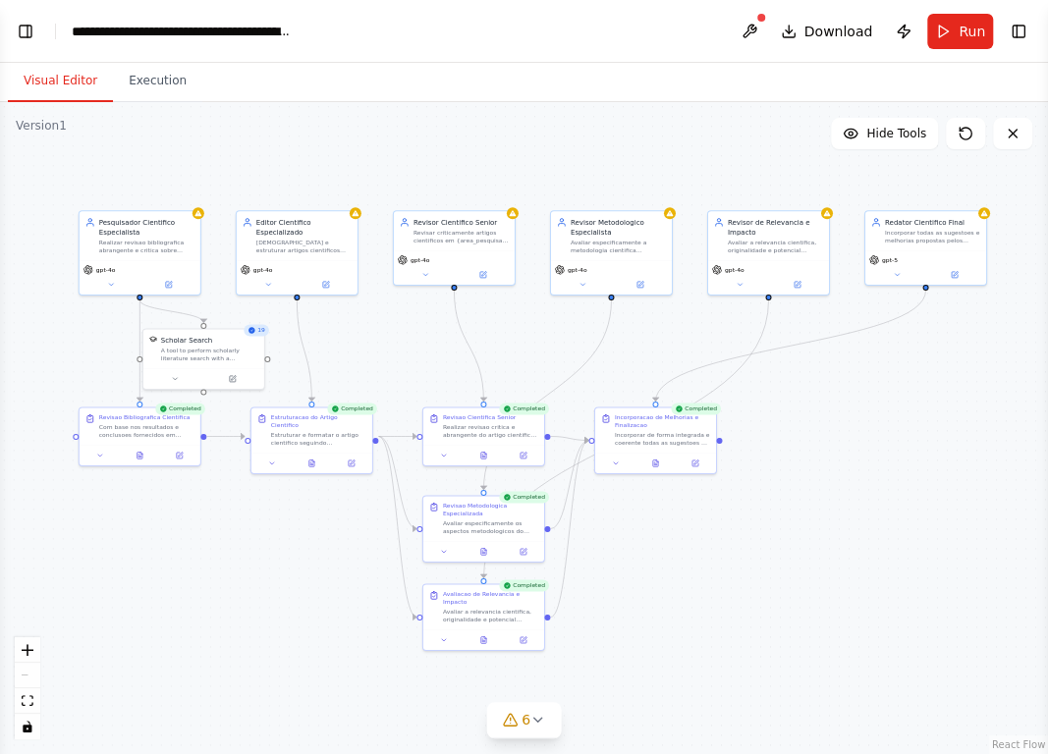
drag, startPoint x: 894, startPoint y: 441, endPoint x: 845, endPoint y: 452, distance: 50.3
click at [845, 452] on div ".deletable-edge-delete-btn { width: 20px; height: 20px; border: 0px solid #ffff…" at bounding box center [524, 428] width 1048 height 652
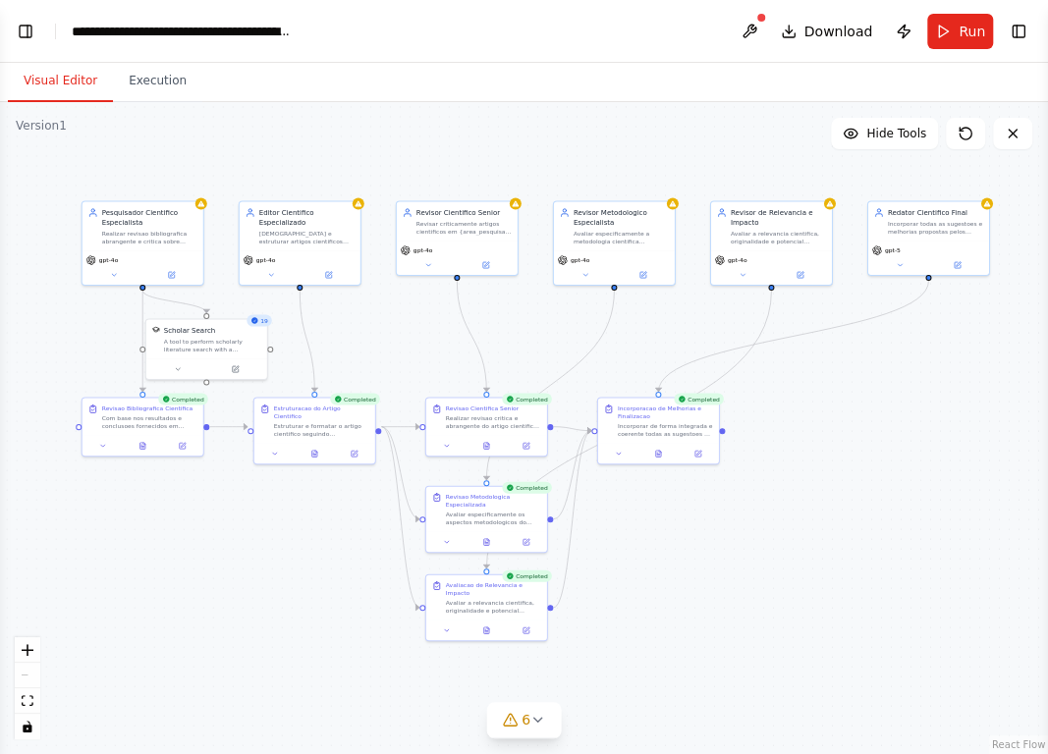
click at [865, 457] on div ".deletable-edge-delete-btn { width: 20px; height: 20px; border: 0px solid #ffff…" at bounding box center [524, 428] width 1048 height 652
click at [921, 469] on div ".deletable-edge-delete-btn { width: 20px; height: 20px; border: 0px solid #ffff…" at bounding box center [524, 428] width 1048 height 652
click at [18, 33] on button "Toggle Left Sidebar" at bounding box center [25, 31] width 27 height 27
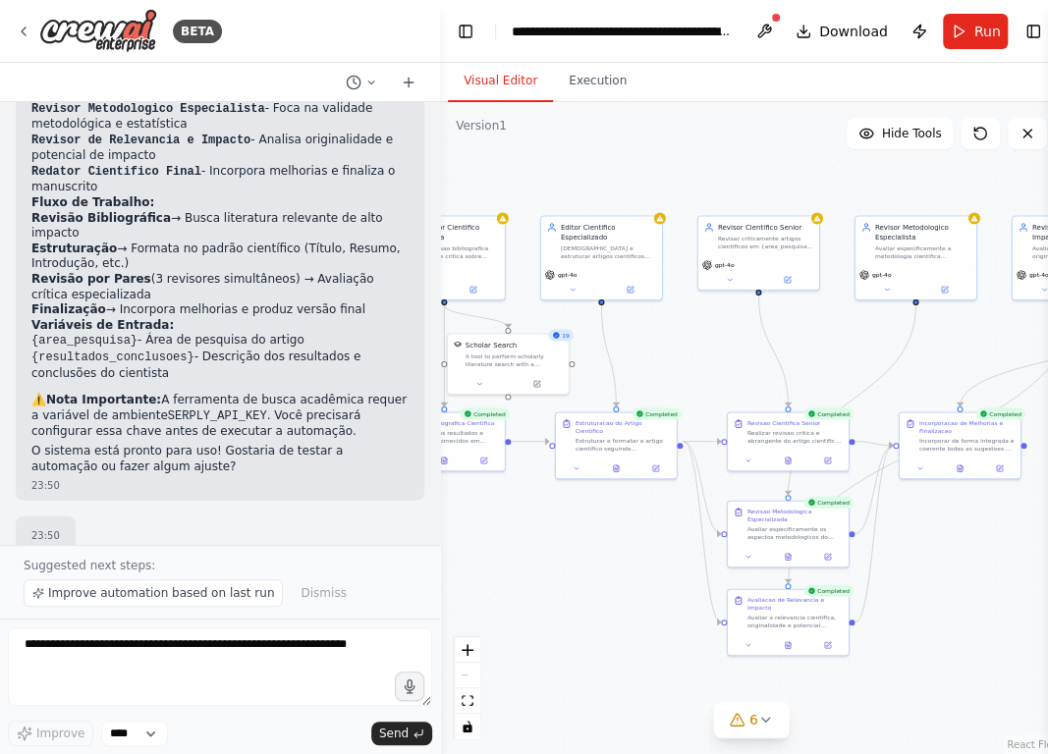
drag, startPoint x: 848, startPoint y: 332, endPoint x: 744, endPoint y: 339, distance: 104.3
click at [716, 343] on div ".deletable-edge-delete-btn { width: 20px; height: 20px; border: 0px solid #ffff…" at bounding box center [751, 428] width 622 height 652
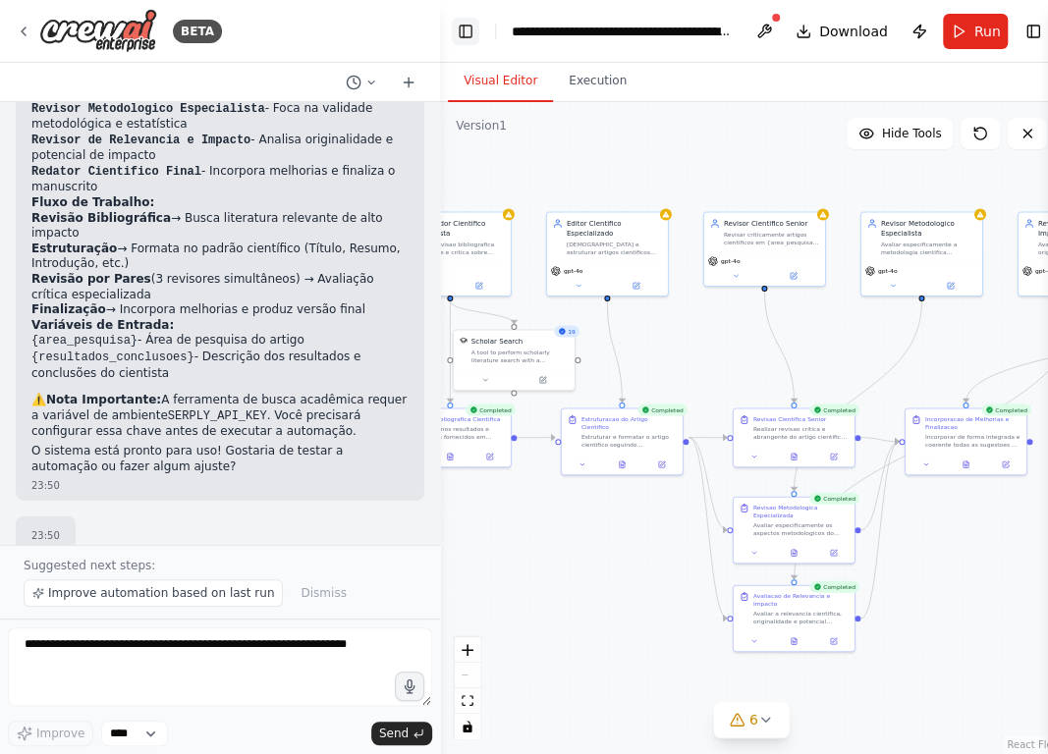
click at [474, 27] on button "Toggle Left Sidebar" at bounding box center [465, 31] width 27 height 27
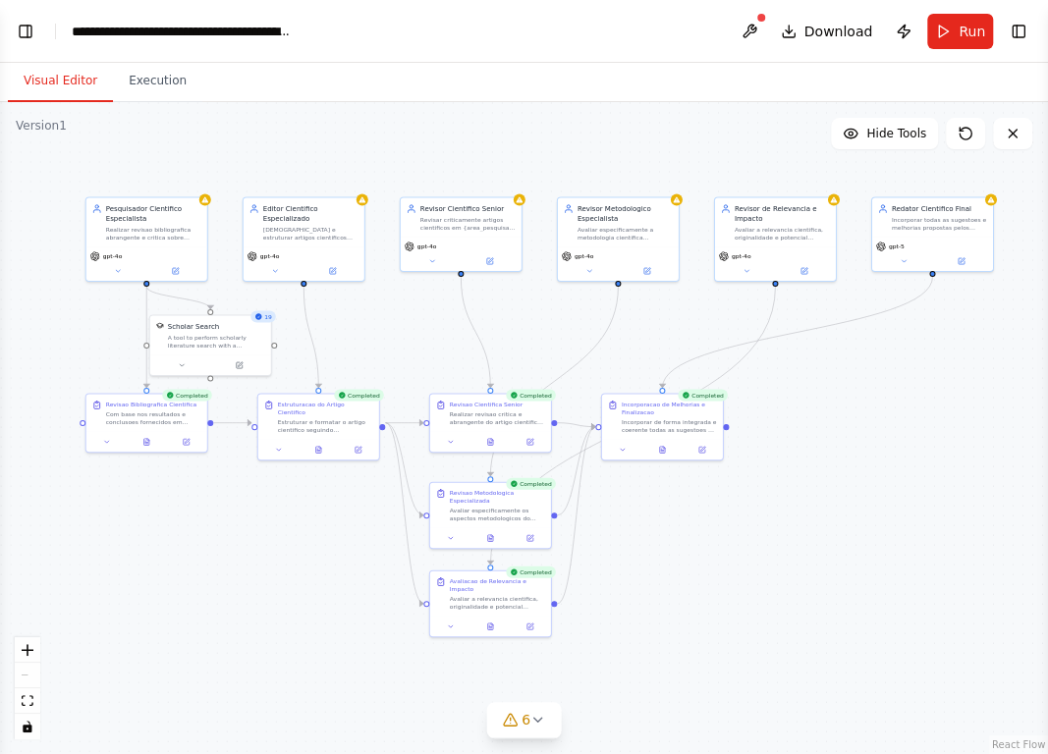
drag, startPoint x: 813, startPoint y: 371, endPoint x: 949, endPoint y: 356, distance: 137.3
click at [949, 356] on div ".deletable-edge-delete-btn { width: 20px; height: 20px; border: 0px solid #ffff…" at bounding box center [524, 428] width 1048 height 652
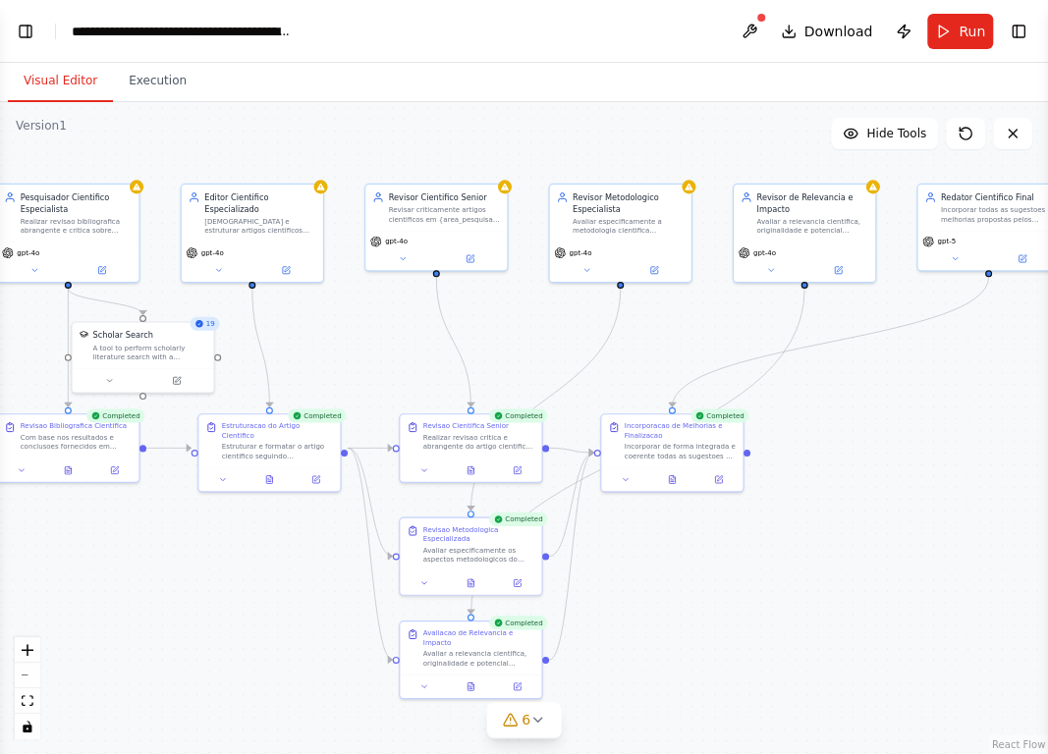
drag, startPoint x: 932, startPoint y: 382, endPoint x: 991, endPoint y: 397, distance: 60.7
click at [991, 397] on div ".deletable-edge-delete-btn { width: 20px; height: 20px; border: 0px solid #ffff…" at bounding box center [524, 428] width 1048 height 652
click at [889, 609] on div ".deletable-edge-delete-btn { width: 20px; height: 20px; border: 0px solid #ffff…" at bounding box center [524, 428] width 1048 height 652
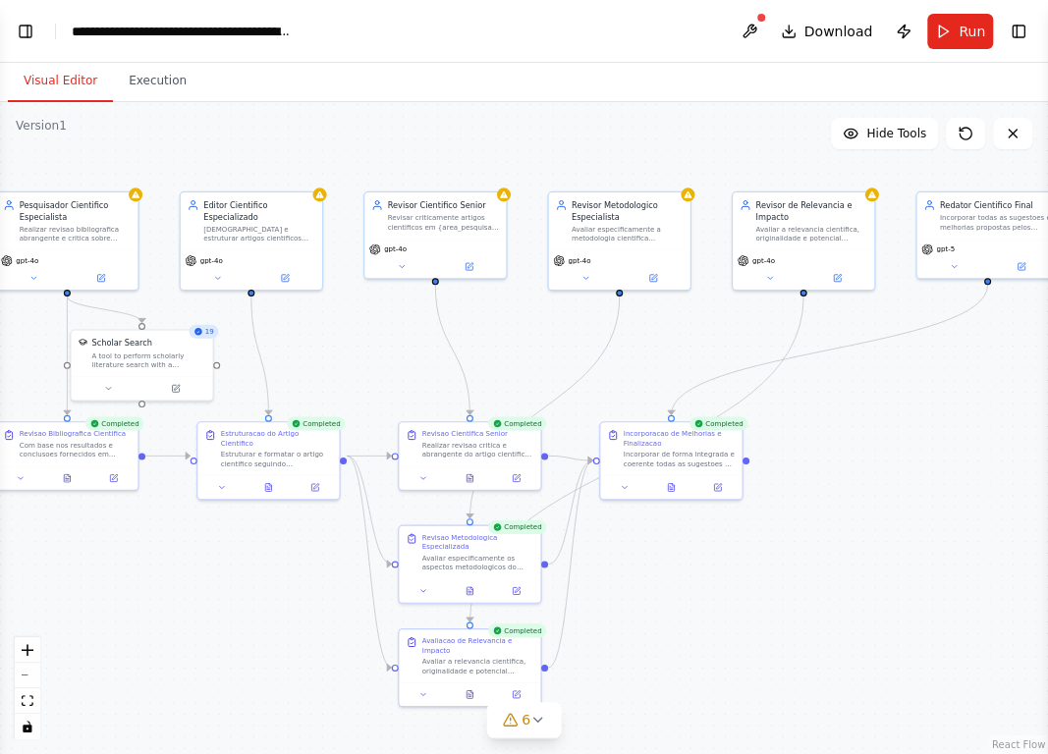
drag, startPoint x: 895, startPoint y: 590, endPoint x: 892, endPoint y: 608, distance: 17.9
click at [892, 608] on div ".deletable-edge-delete-btn { width: 20px; height: 20px; border: 0px solid #ffff…" at bounding box center [524, 428] width 1048 height 652
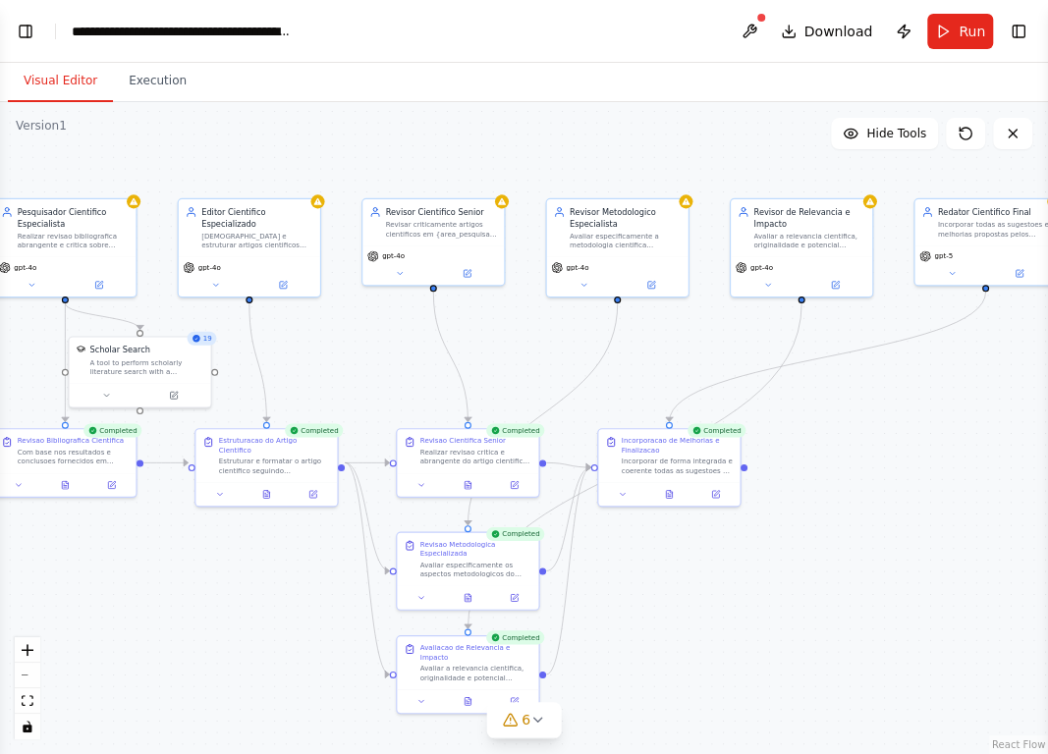
click at [892, 608] on div ".deletable-edge-delete-btn { width: 20px; height: 20px; border: 0px solid #ffff…" at bounding box center [524, 428] width 1048 height 652
click at [892, 609] on div ".deletable-edge-delete-btn { width: 20px; height: 20px; border: 0px solid #ffff…" at bounding box center [524, 428] width 1048 height 652
